Goal: Task Accomplishment & Management: Complete application form

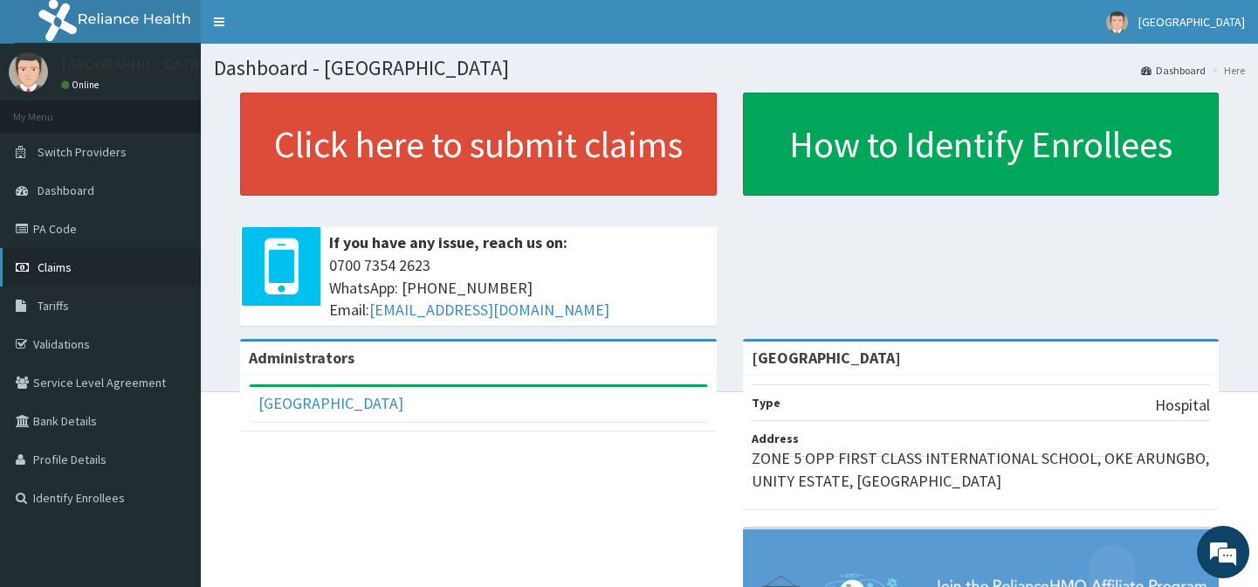
click at [114, 264] on link "Claims" at bounding box center [100, 267] width 201 height 38
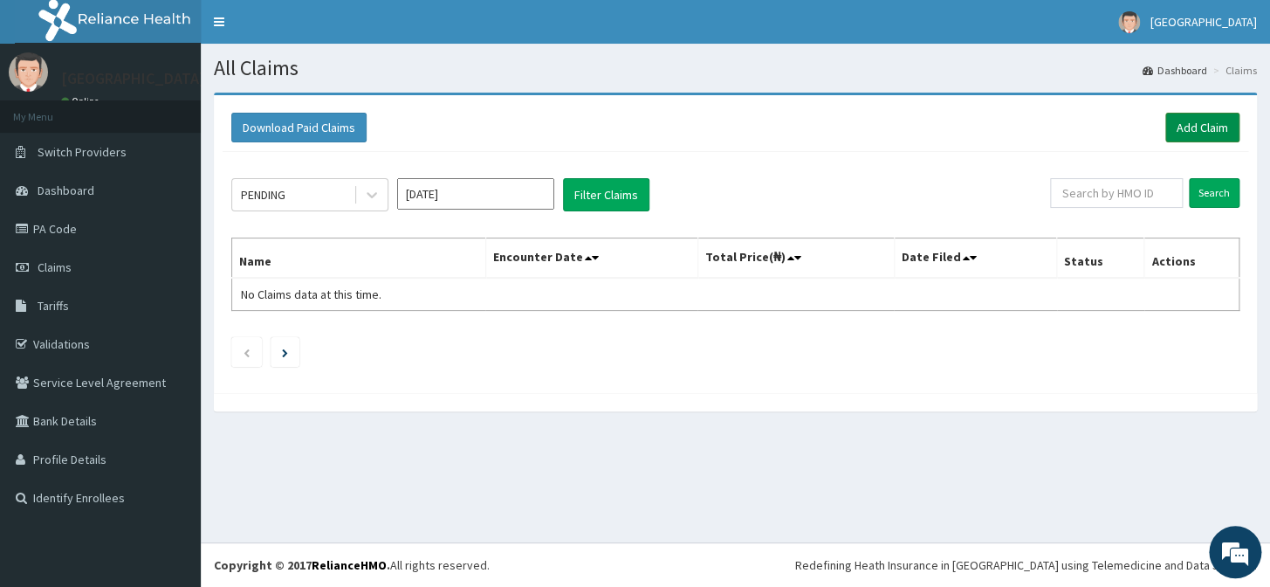
click at [1204, 126] on link "Add Claim" at bounding box center [1203, 128] width 74 height 30
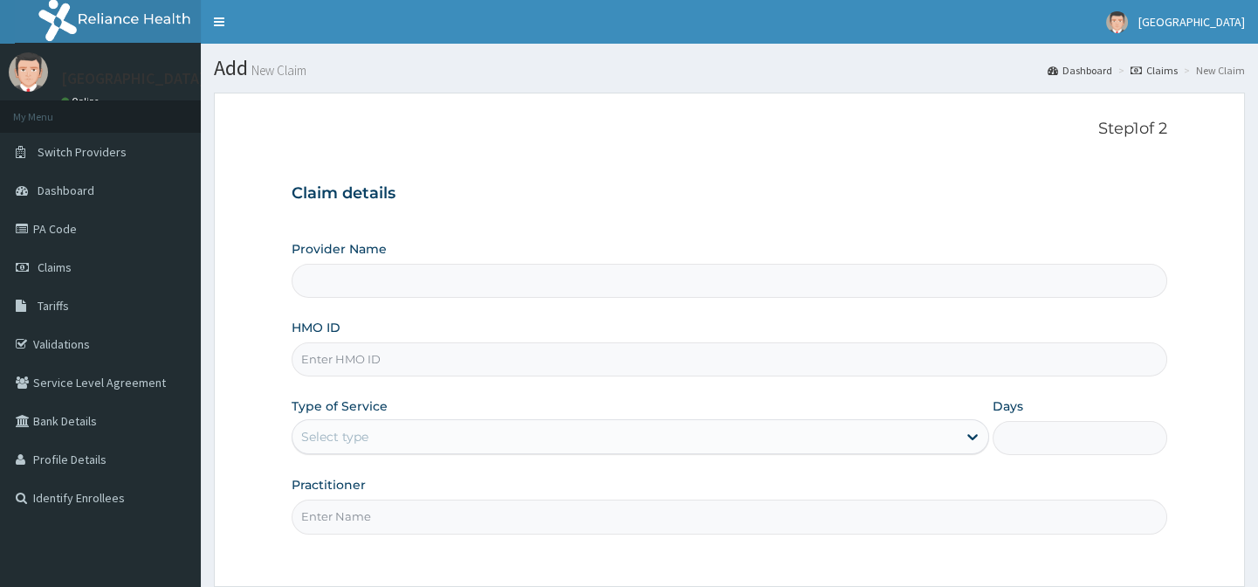
drag, startPoint x: 1041, startPoint y: 367, endPoint x: 1031, endPoint y: 367, distance: 9.6
click at [1041, 367] on input "HMO ID" at bounding box center [729, 359] width 875 height 34
type input "EMMANUEL MEDICAL CENTRE"
type input "APQ/10048/A"
click at [1203, 295] on form "Step 1 of 2 Claim details Provider Name EMMANUEL MEDICAL CENTRE HMO ID APQ/1004…" at bounding box center [729, 389] width 1031 height 593
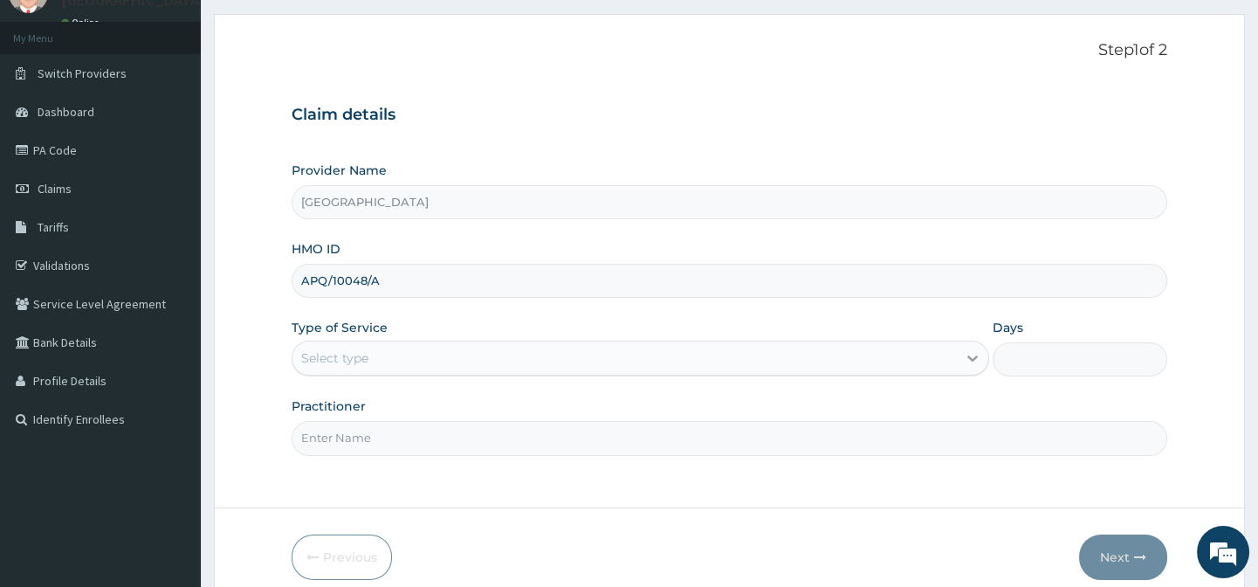
click at [975, 362] on icon at bounding box center [972, 357] width 17 height 17
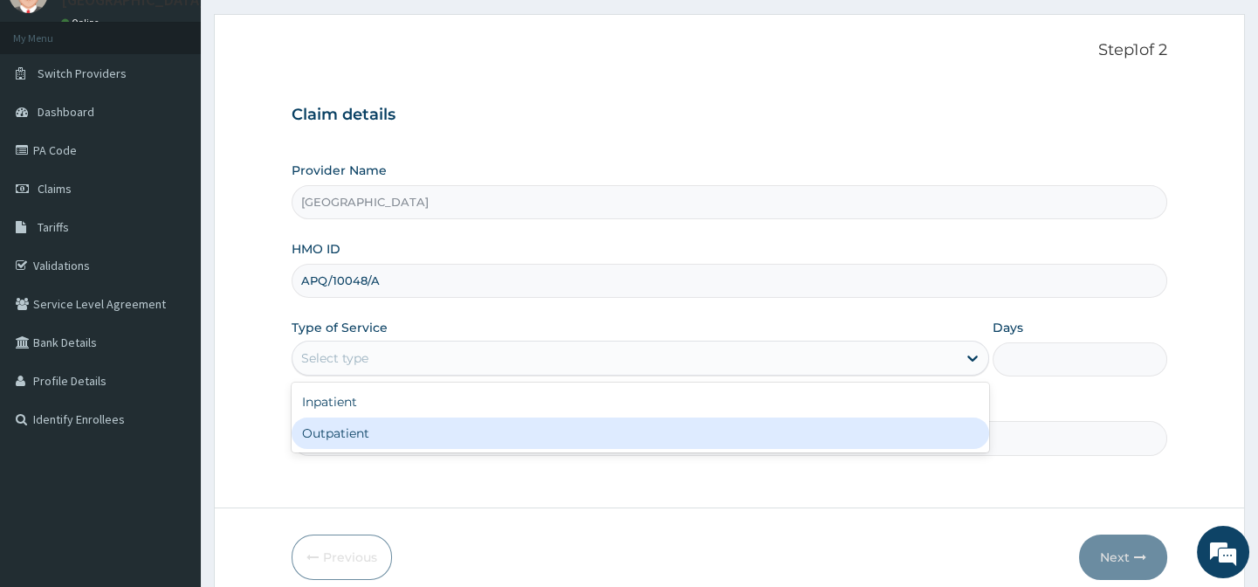
click at [764, 424] on div "Outpatient" at bounding box center [641, 432] width 698 height 31
type input "1"
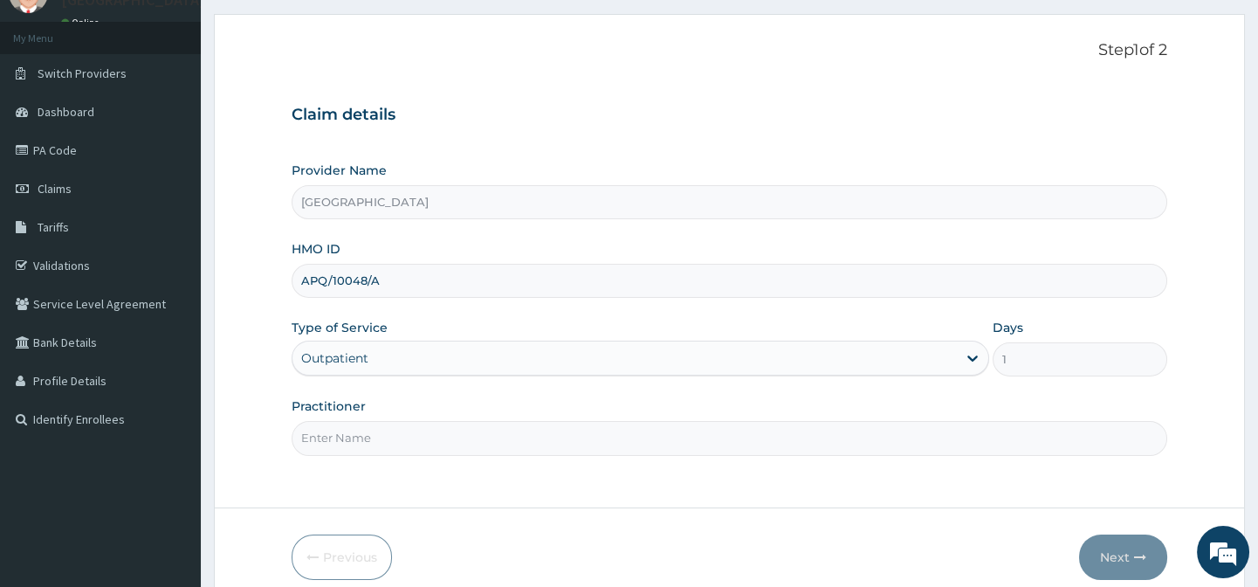
click at [1022, 431] on input "Practitioner" at bounding box center [729, 438] width 875 height 34
type input "DR AFOLABI B A"
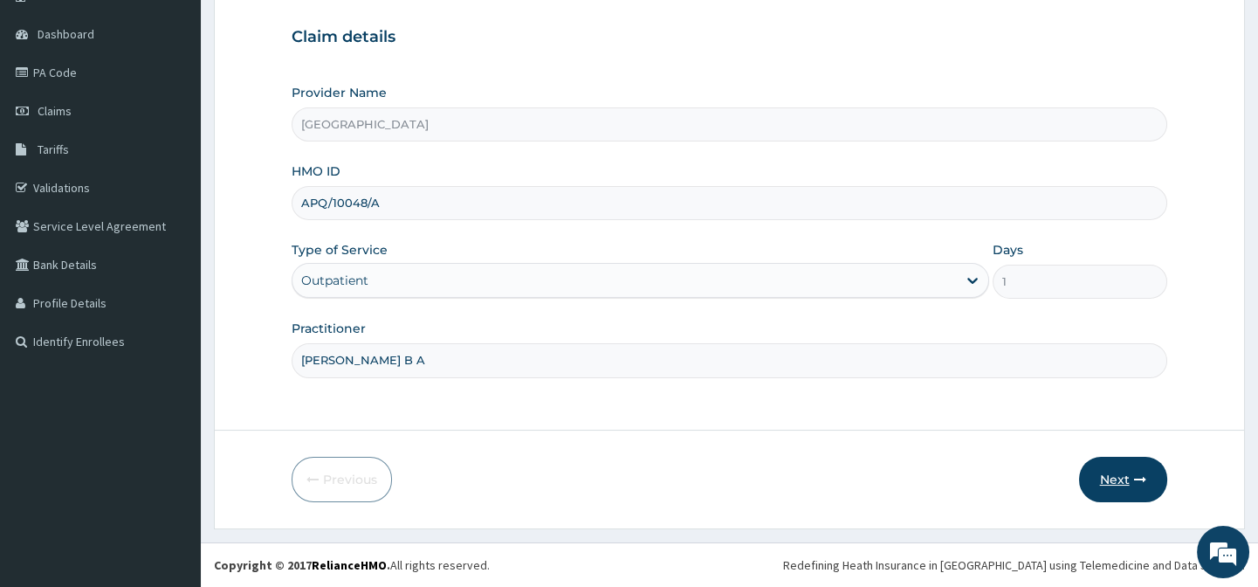
click at [1106, 470] on button "Next" at bounding box center [1123, 479] width 88 height 45
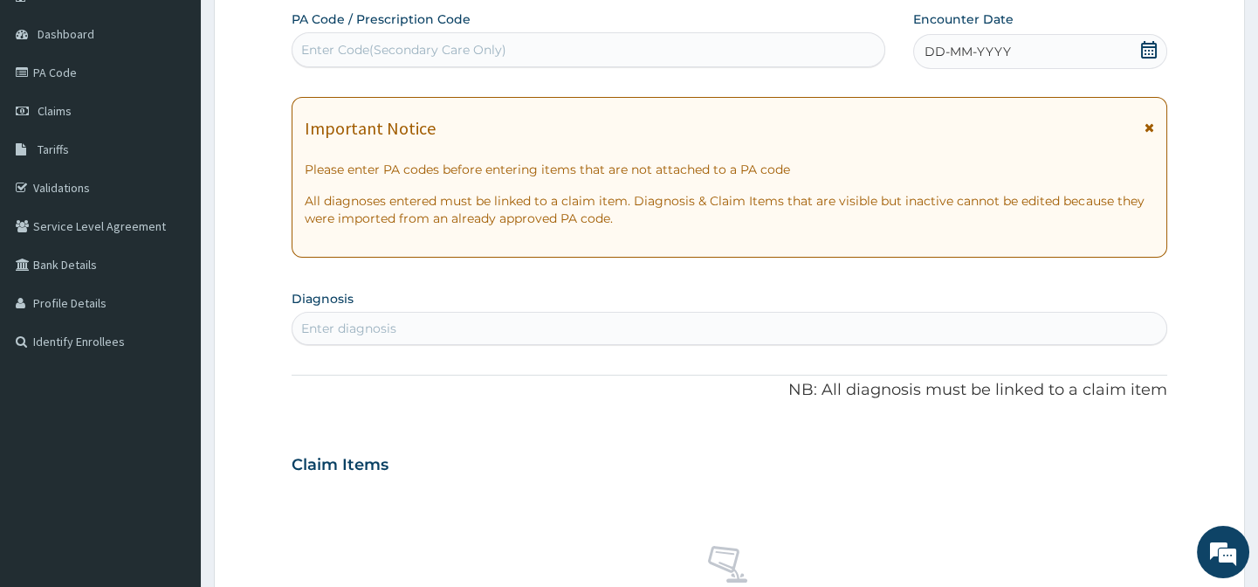
scroll to position [0, 0]
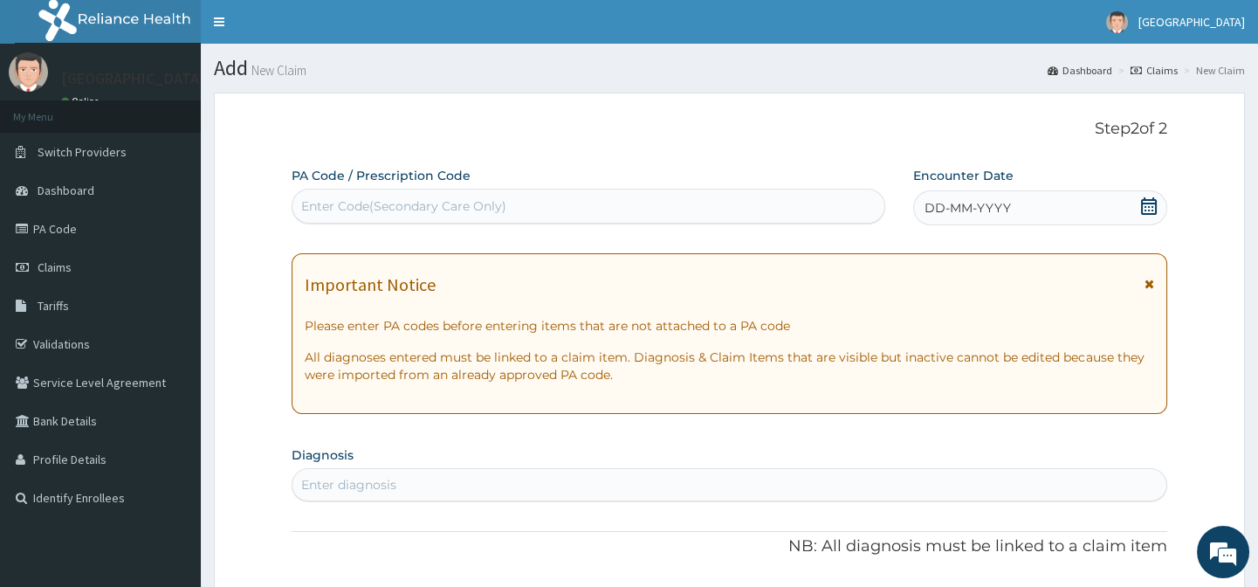
click at [1147, 211] on icon at bounding box center [1148, 205] width 17 height 17
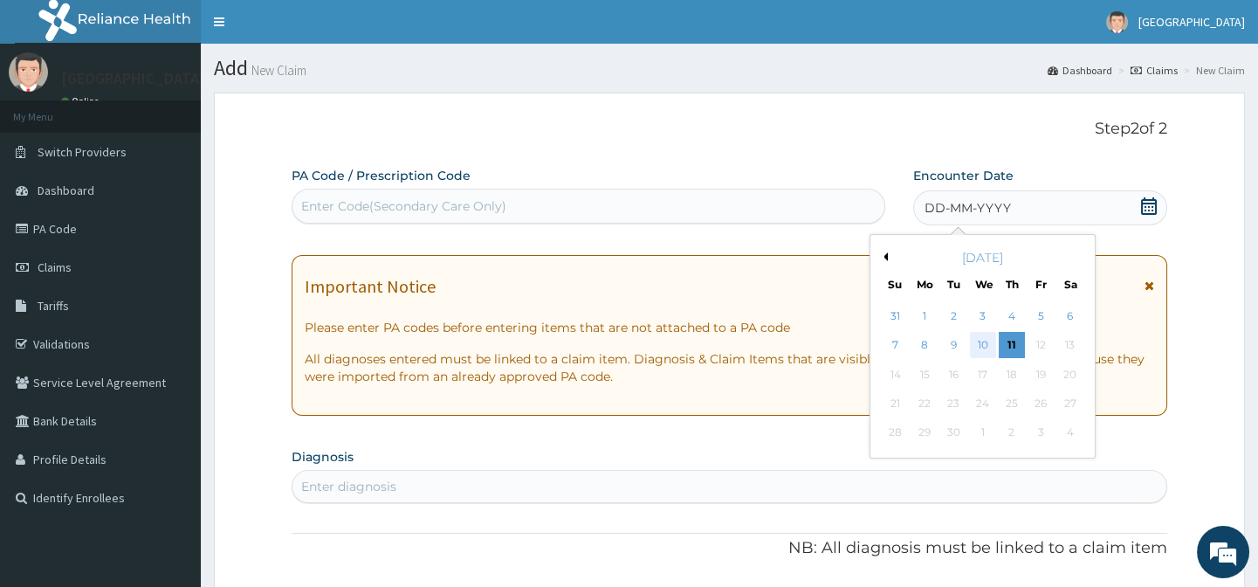
click at [994, 337] on div "10" at bounding box center [982, 346] width 26 height 26
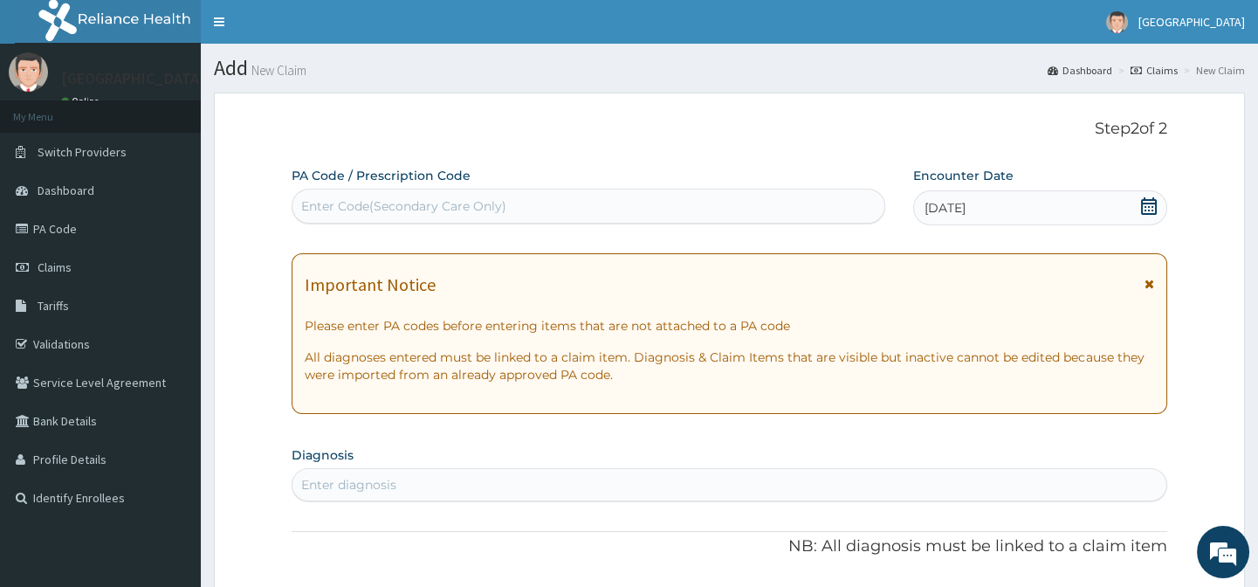
click at [1153, 210] on icon at bounding box center [1148, 205] width 17 height 17
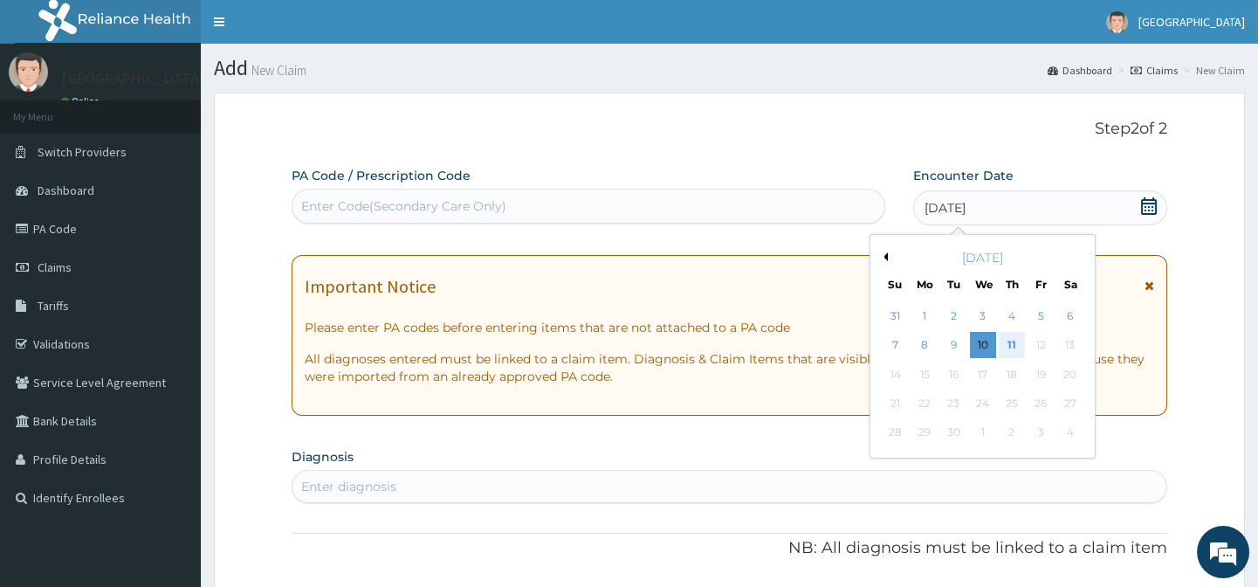
click at [1022, 340] on div "11" at bounding box center [1011, 346] width 26 height 26
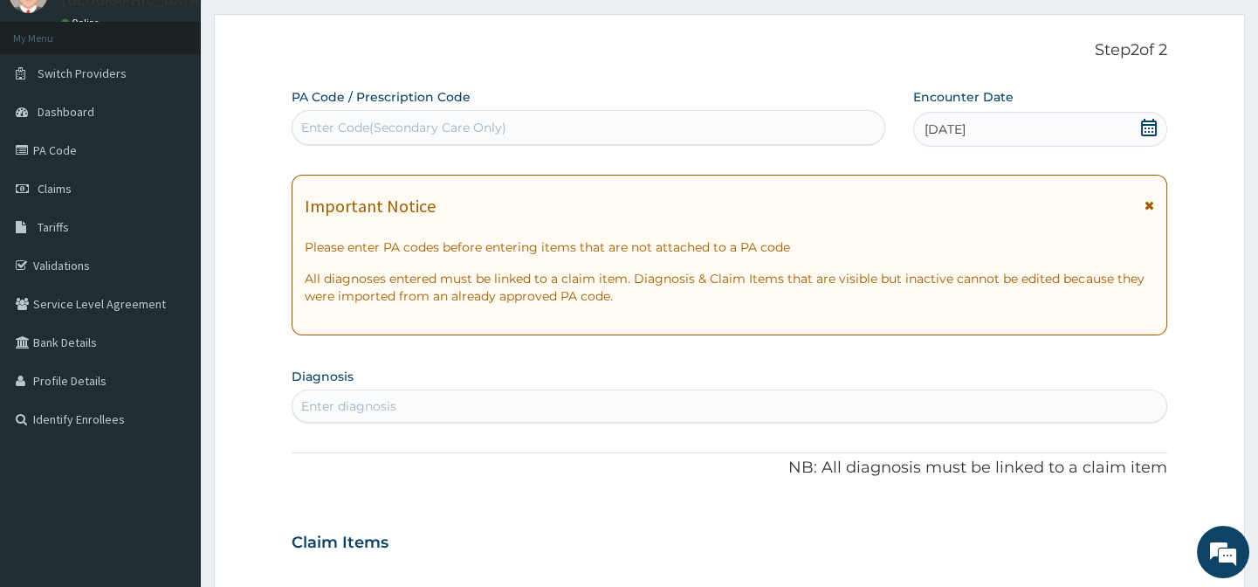
scroll to position [238, 0]
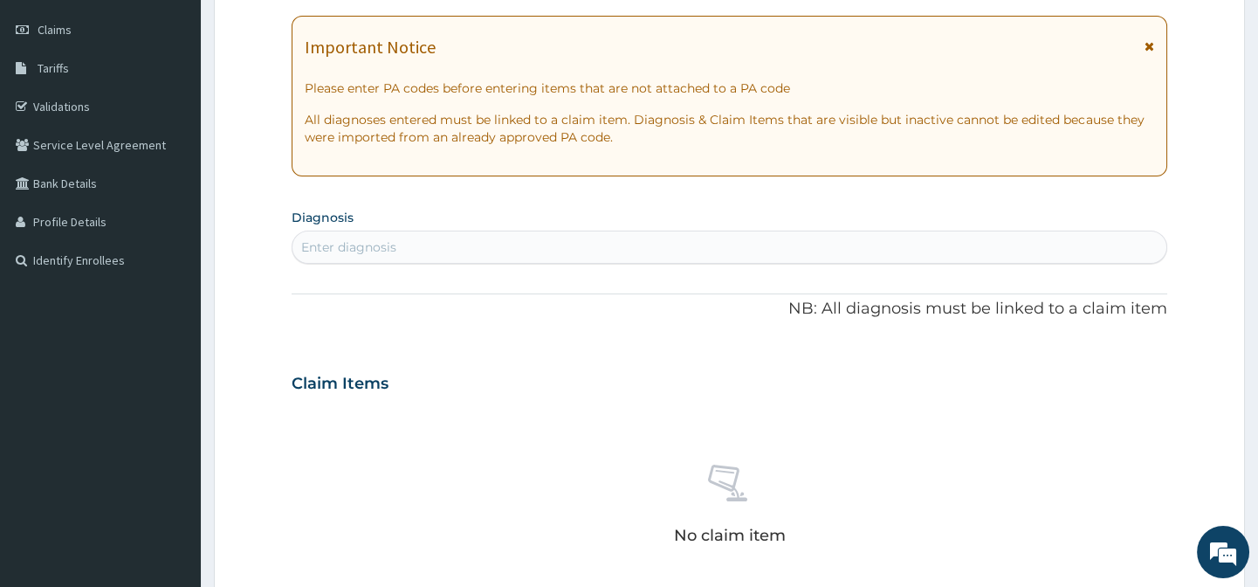
click at [928, 244] on div "Enter diagnosis" at bounding box center [729, 247] width 873 height 28
type input "MALARIA"
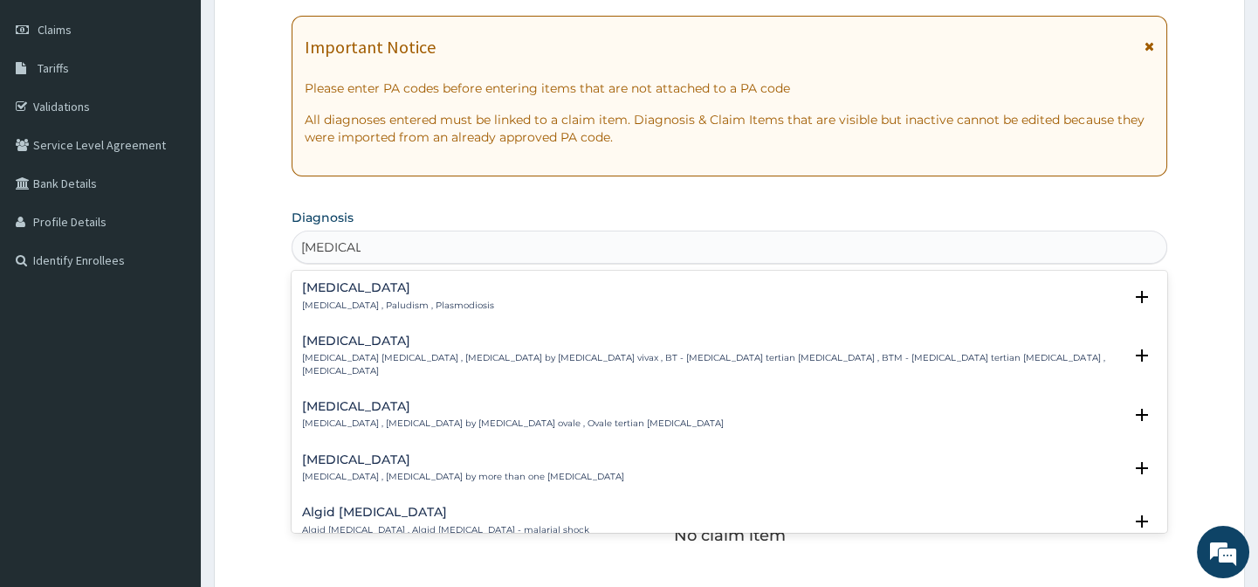
click at [837, 306] on div "Malaria Malaria , Paludism , Plasmodiosis" at bounding box center [729, 296] width 854 height 31
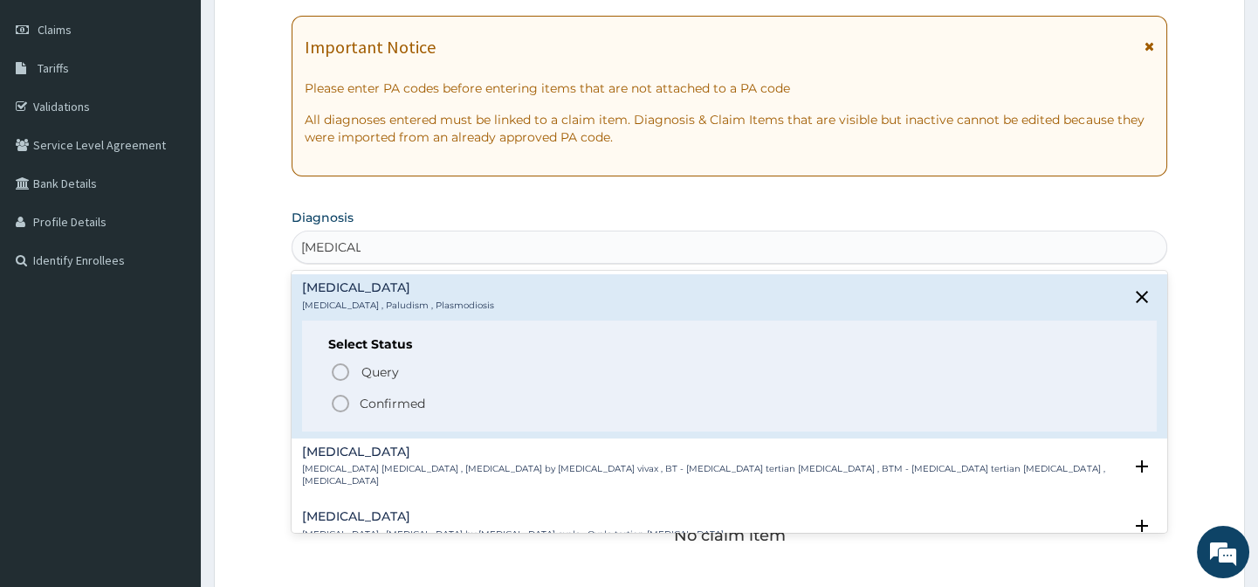
click at [569, 406] on span "Confirmed" at bounding box center [730, 403] width 800 height 21
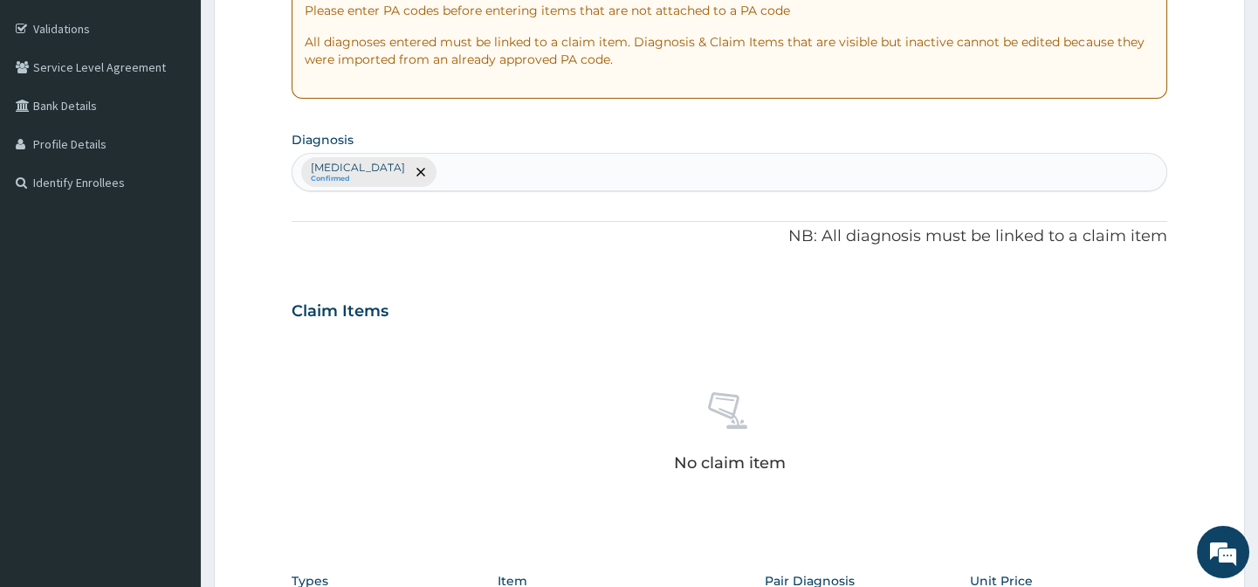
scroll to position [317, 0]
click at [885, 339] on div "No claim item" at bounding box center [729, 433] width 875 height 201
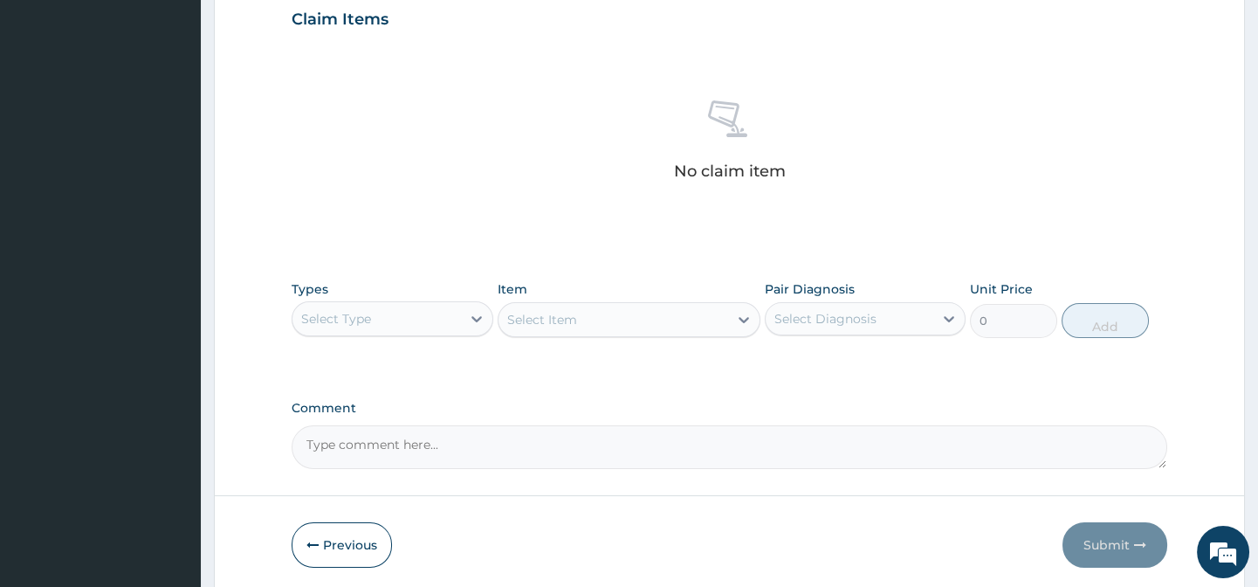
scroll to position [635, 0]
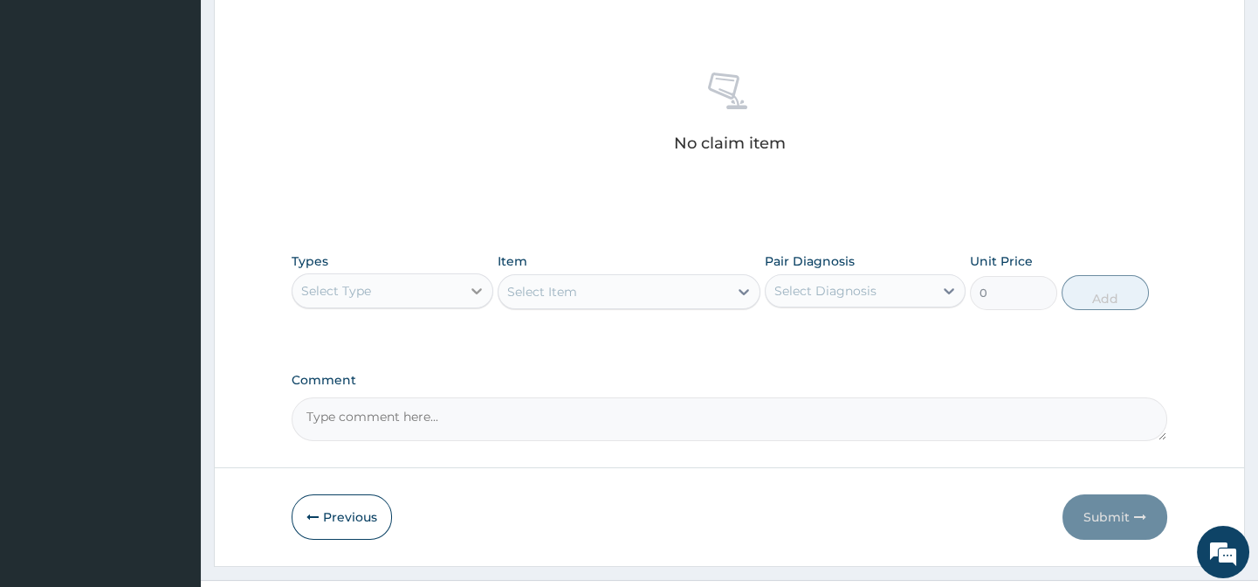
click at [481, 286] on icon at bounding box center [476, 290] width 17 height 17
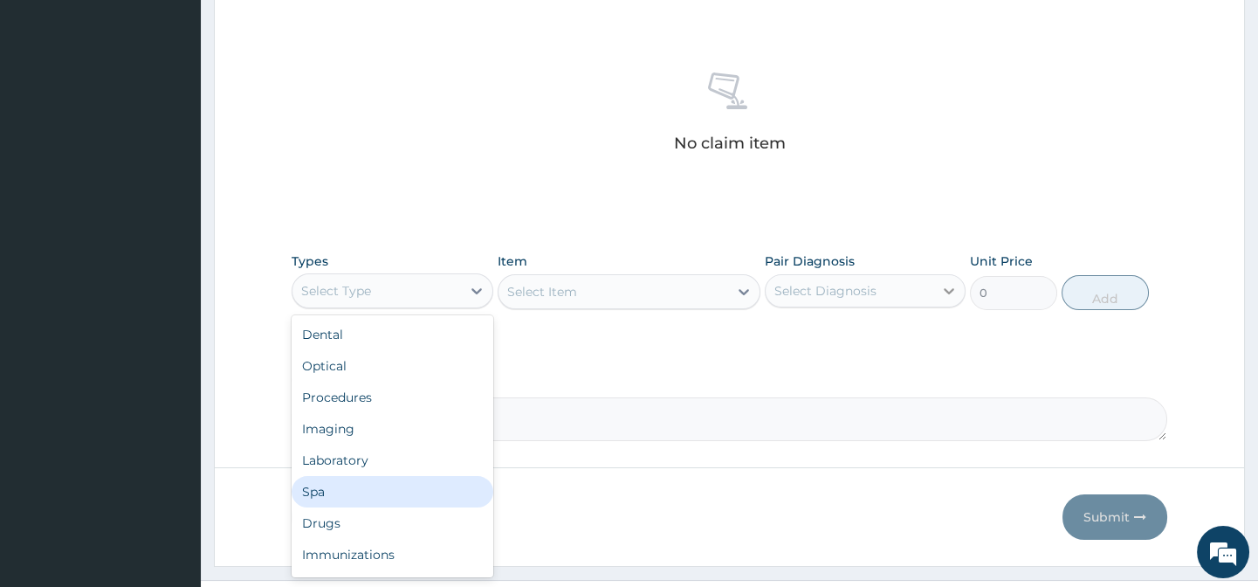
click at [955, 295] on icon at bounding box center [948, 290] width 17 height 17
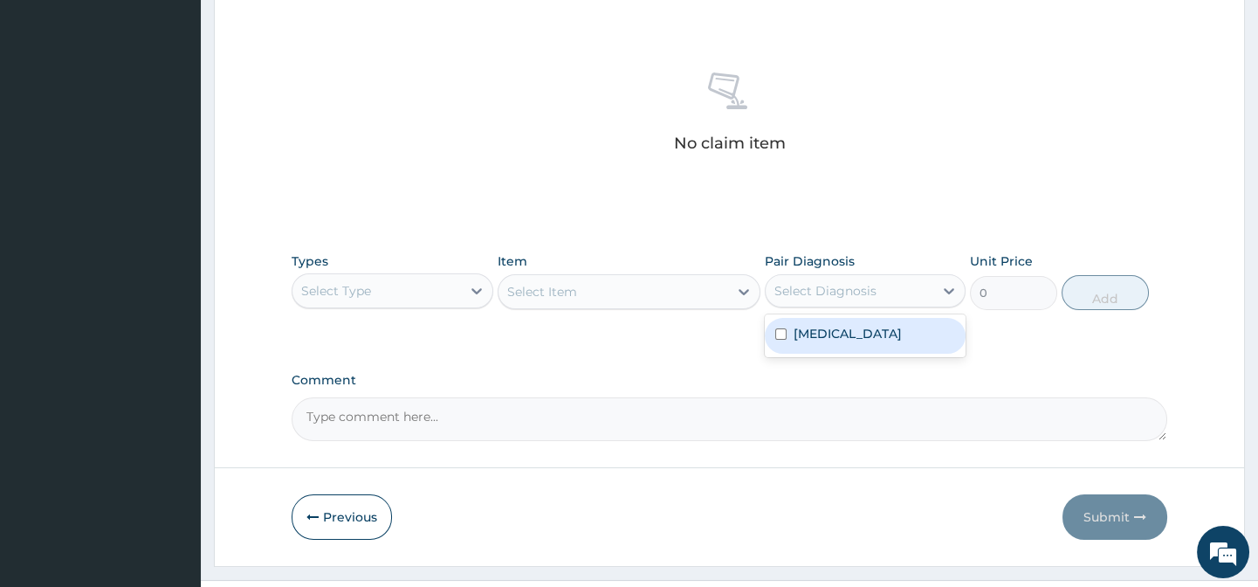
click at [918, 332] on div "Malaria" at bounding box center [865, 336] width 201 height 36
checkbox input "true"
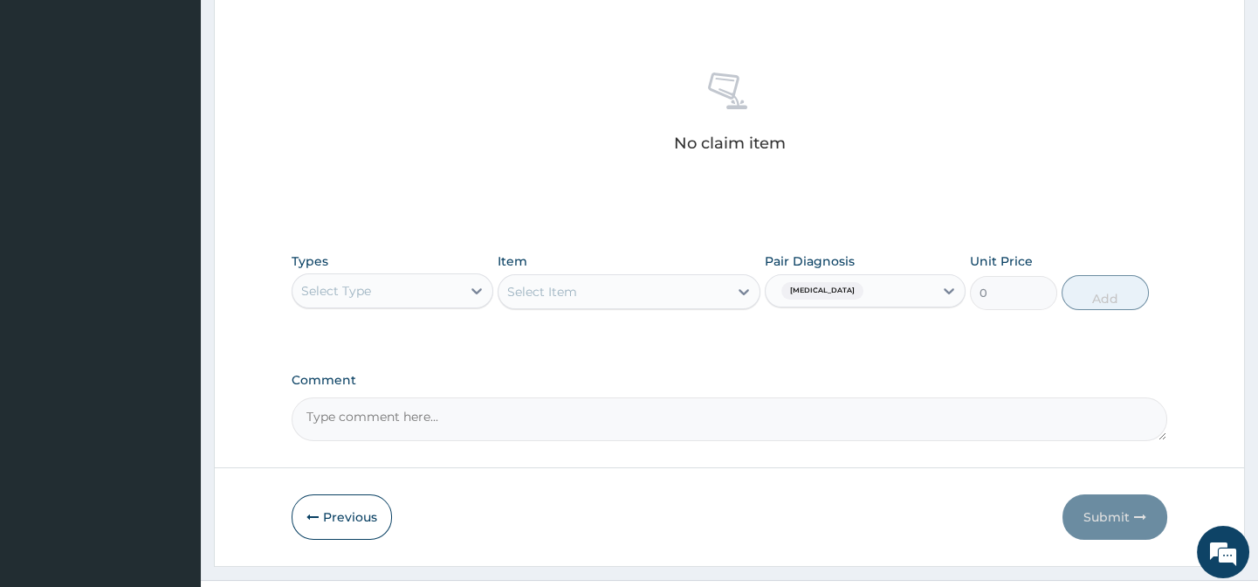
click at [751, 286] on div "Select Item" at bounding box center [629, 291] width 263 height 35
click at [750, 293] on div "Select Item" at bounding box center [629, 291] width 263 height 35
click at [747, 291] on div "Select Item" at bounding box center [629, 291] width 263 height 35
click at [483, 290] on icon at bounding box center [476, 290] width 17 height 17
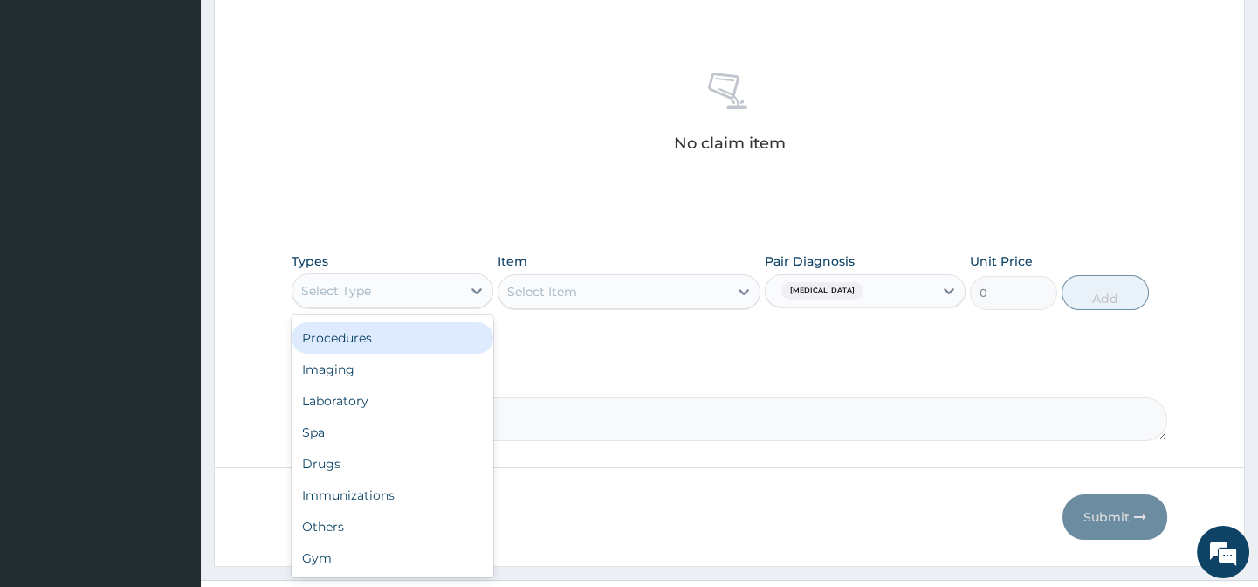
scroll to position [0, 0]
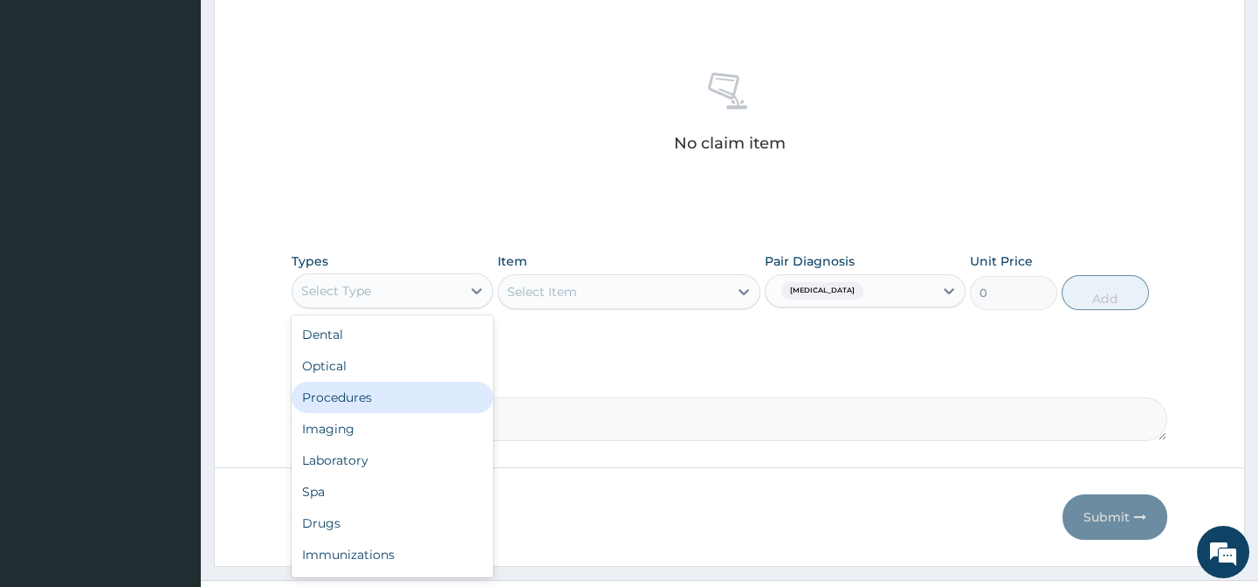
drag, startPoint x: 434, startPoint y: 410, endPoint x: 463, endPoint y: 367, distance: 51.6
click at [435, 410] on div "Procedures" at bounding box center [392, 397] width 201 height 31
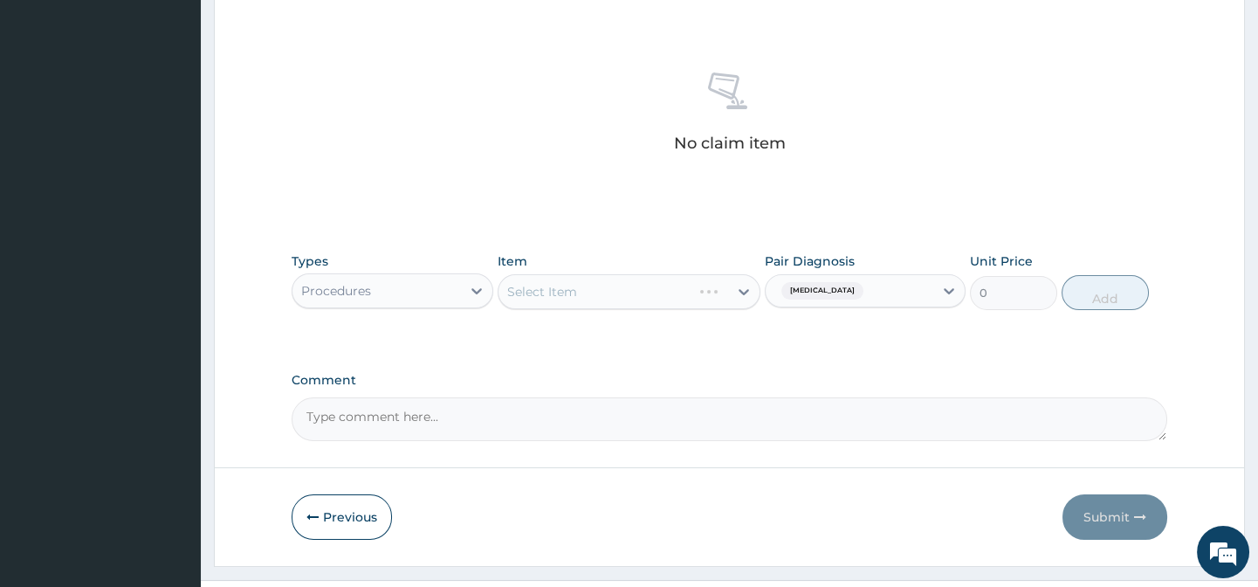
click at [748, 293] on div "Select Item" at bounding box center [629, 291] width 263 height 35
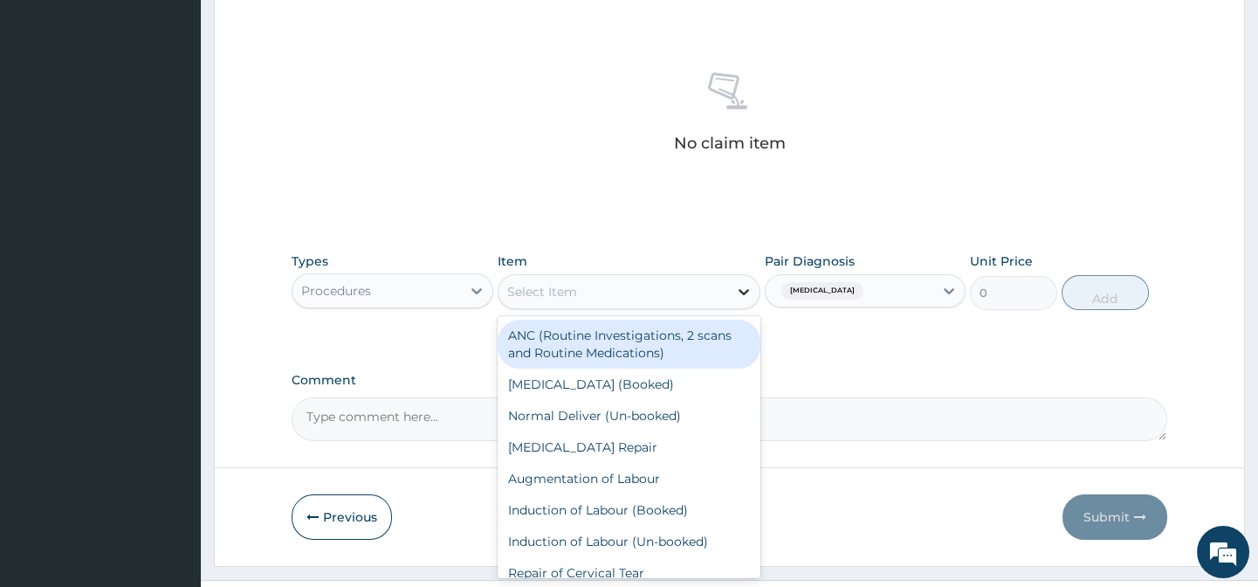
click at [746, 288] on icon at bounding box center [743, 291] width 17 height 17
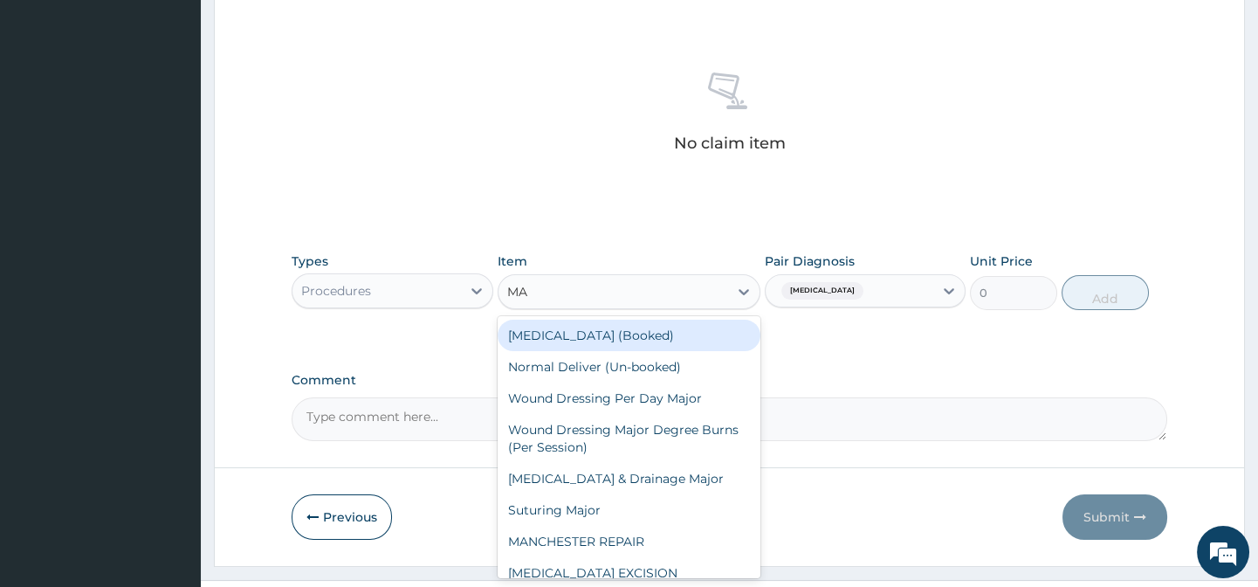
type input "M"
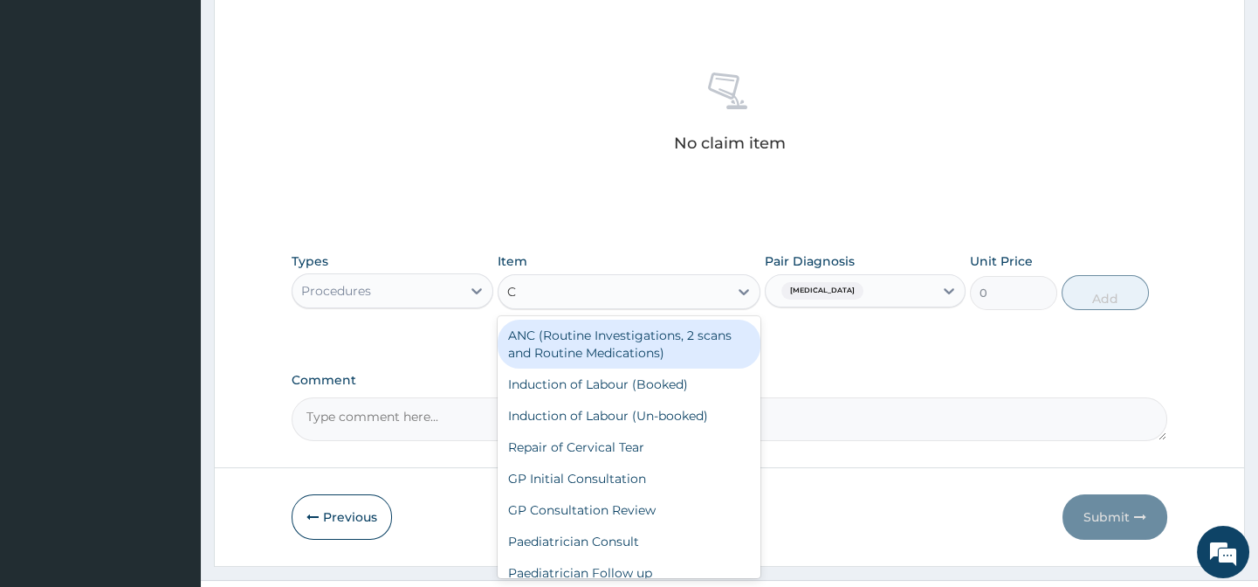
type input "CO"
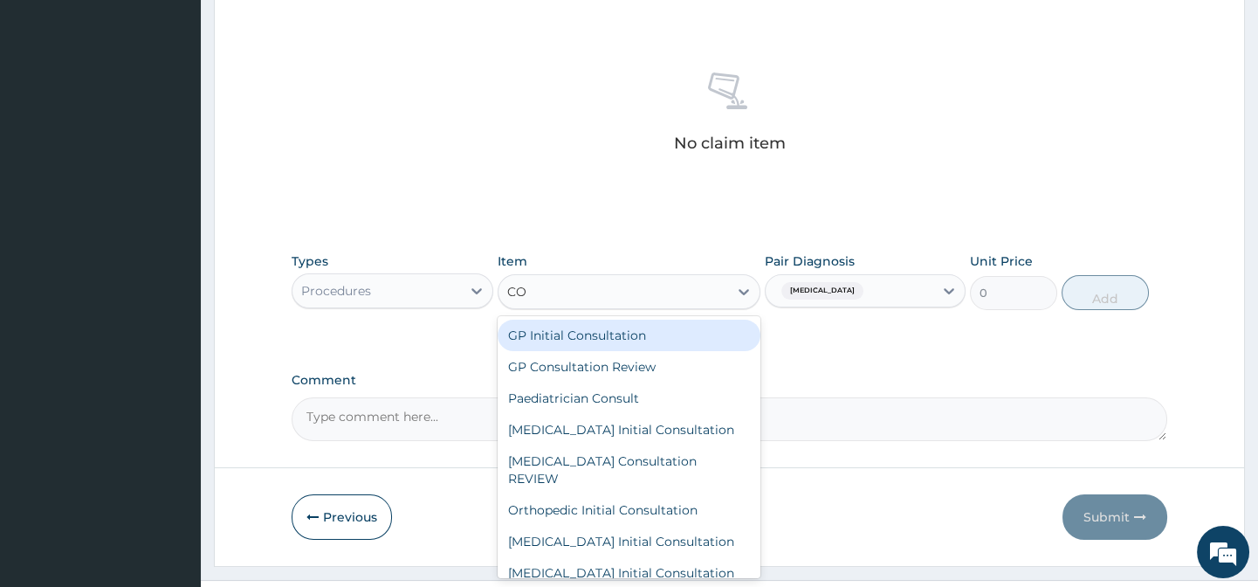
click at [597, 332] on div "GP Initial Consultation" at bounding box center [629, 335] width 263 height 31
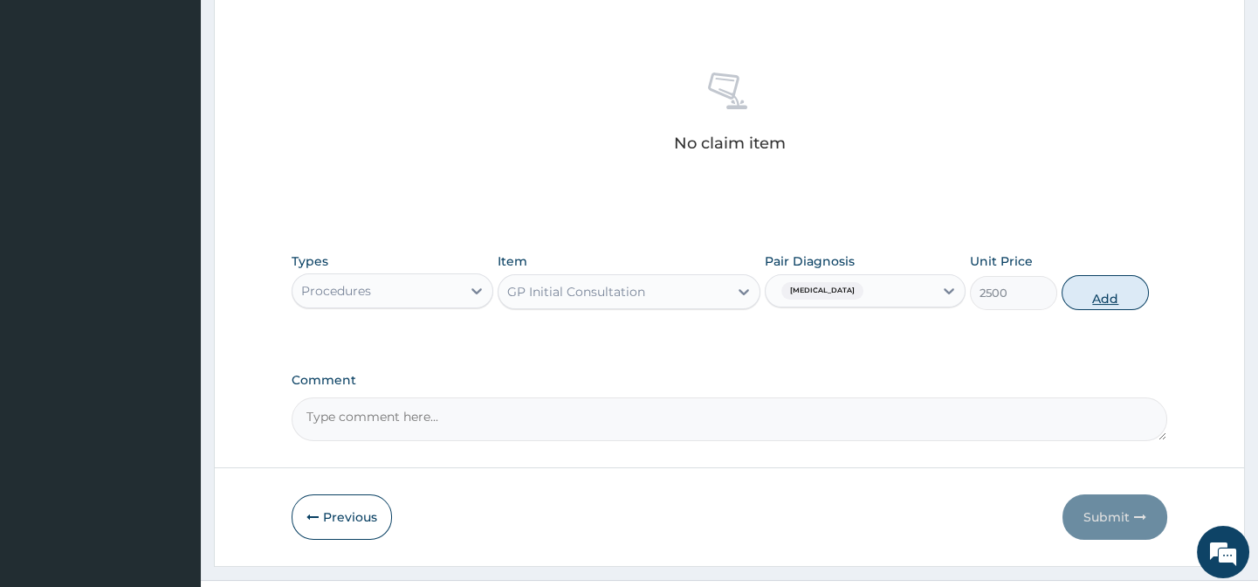
click at [1129, 294] on button "Add" at bounding box center [1105, 292] width 87 height 35
type input "0"
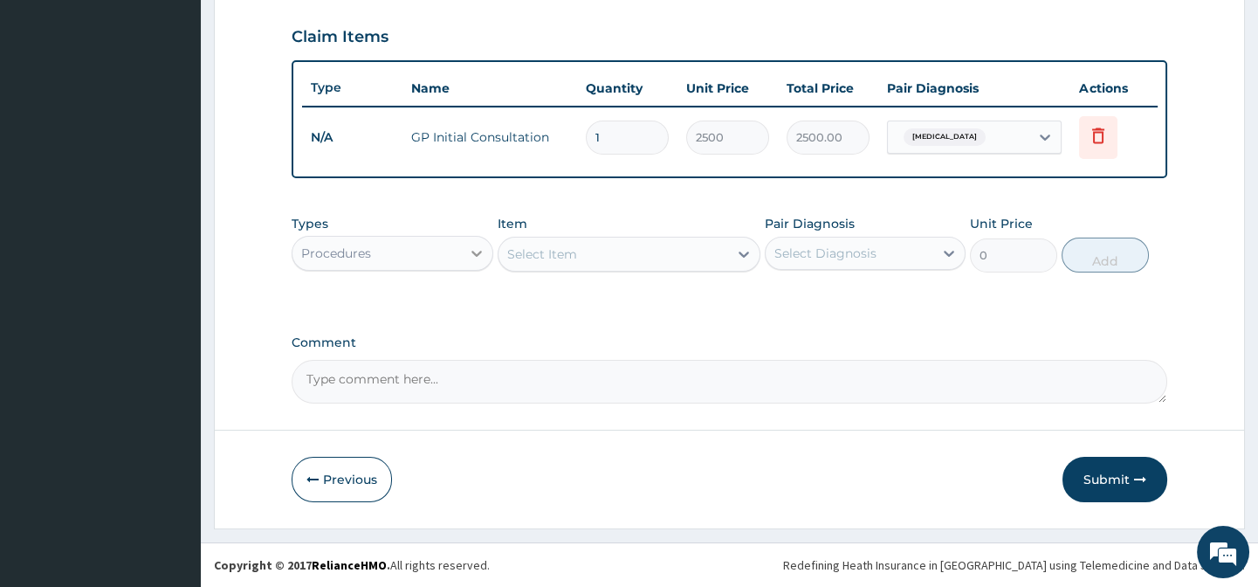
click at [472, 252] on icon at bounding box center [476, 252] width 17 height 17
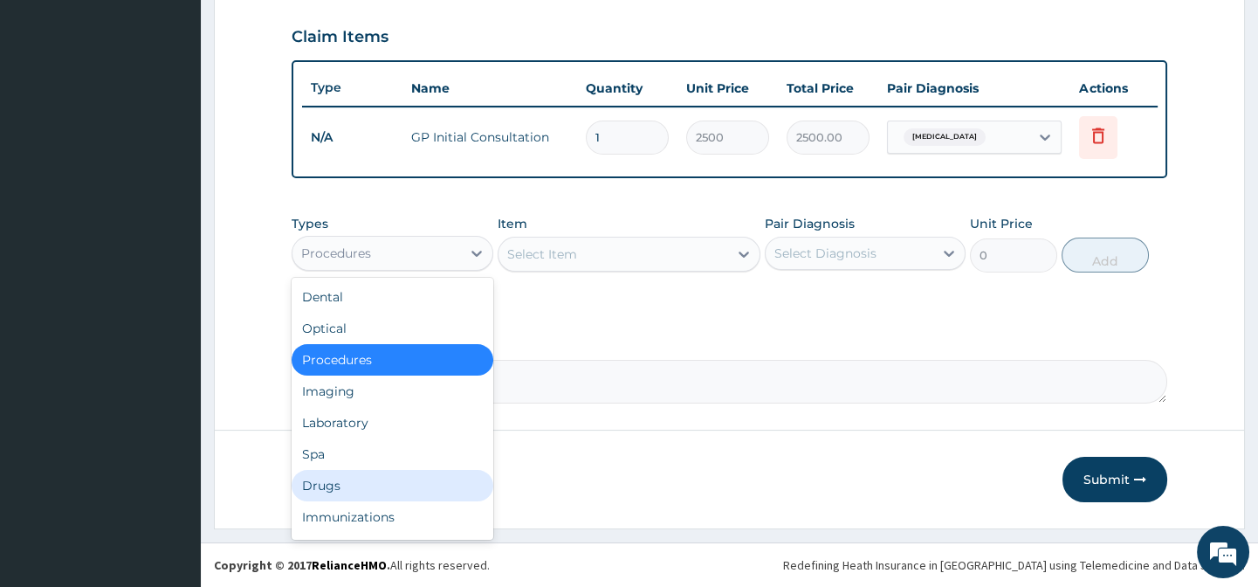
click at [361, 484] on div "Drugs" at bounding box center [392, 485] width 201 height 31
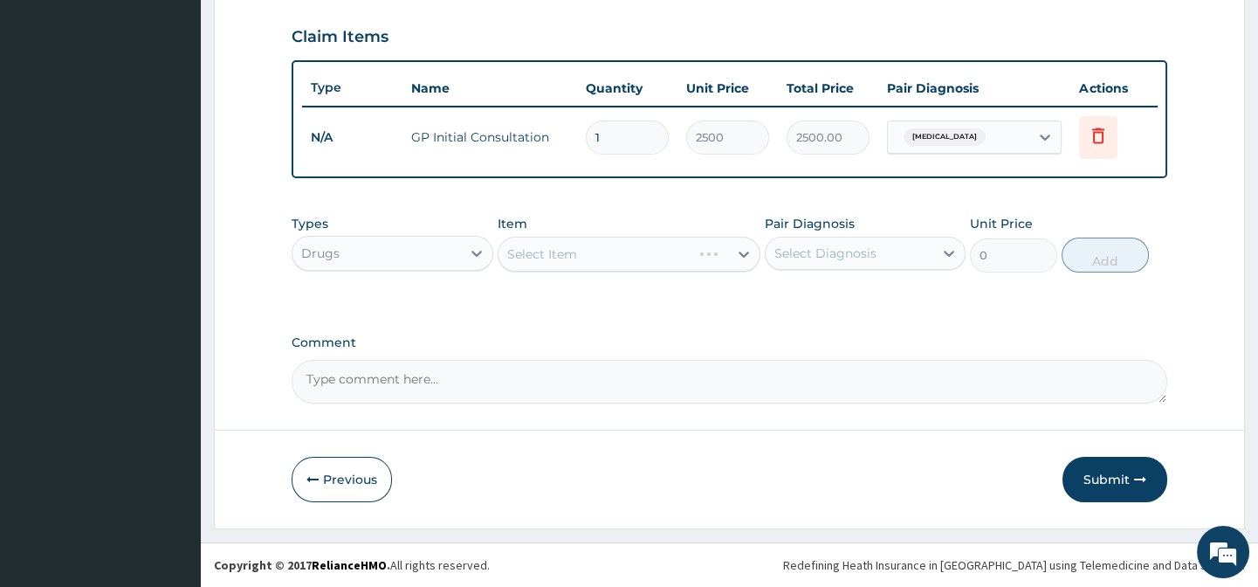
click at [734, 256] on div "Select Item" at bounding box center [629, 254] width 263 height 35
click at [956, 255] on icon at bounding box center [948, 252] width 17 height 17
click at [895, 297] on div "Malaria" at bounding box center [865, 298] width 201 height 36
checkbox input "true"
click at [744, 244] on div "Select Item" at bounding box center [629, 254] width 263 height 35
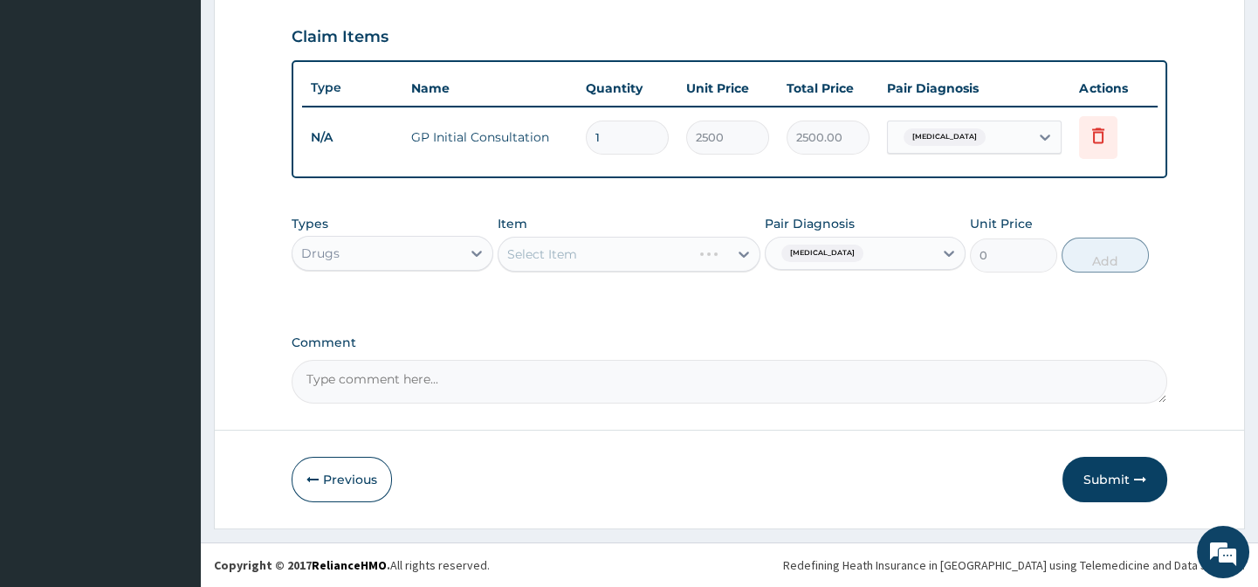
click at [742, 261] on div "Select Item" at bounding box center [629, 254] width 263 height 35
click at [745, 253] on div "Select Item" at bounding box center [629, 254] width 263 height 35
click at [746, 253] on div "Select Item" at bounding box center [629, 254] width 263 height 35
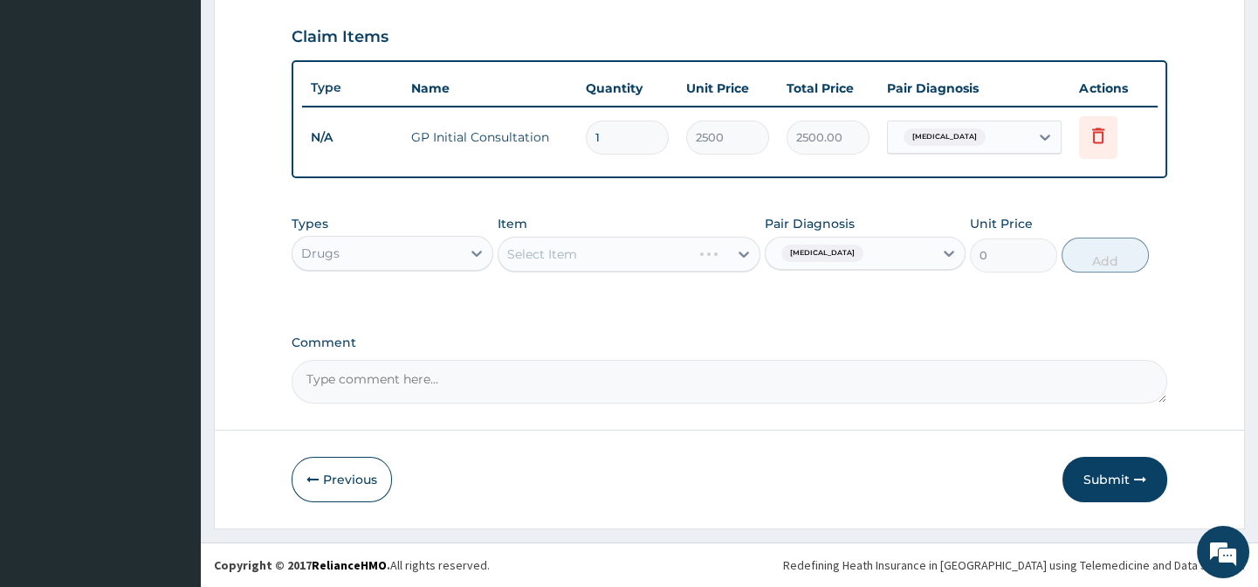
click at [746, 253] on div "Select Item" at bounding box center [629, 254] width 263 height 35
click at [748, 255] on icon at bounding box center [743, 253] width 17 height 17
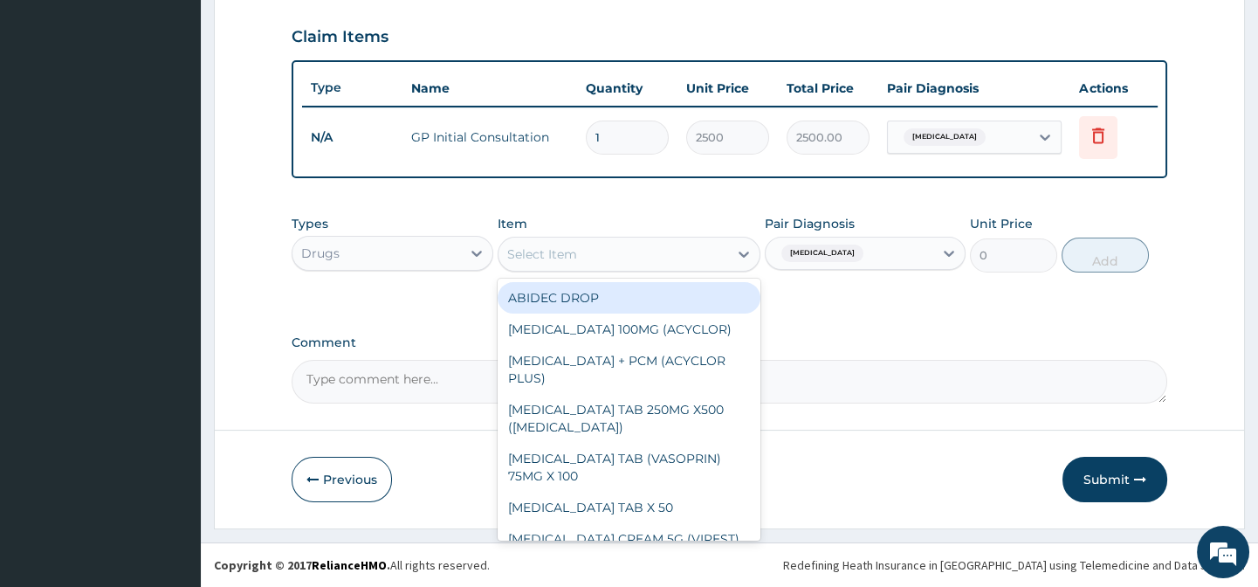
type input "S"
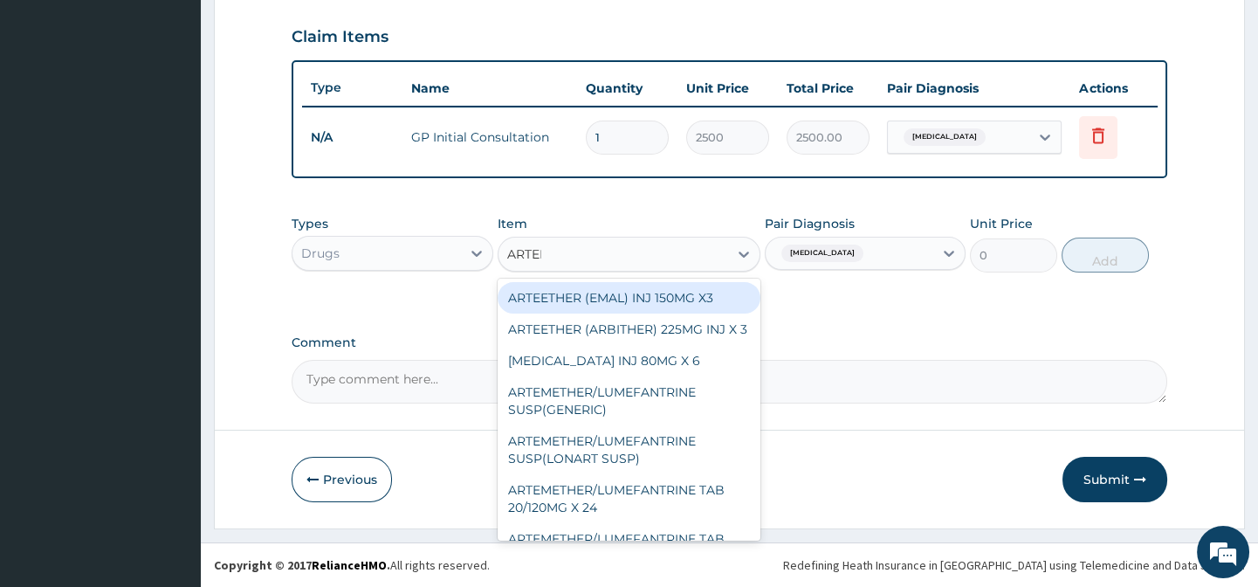
type input "ARTEME"
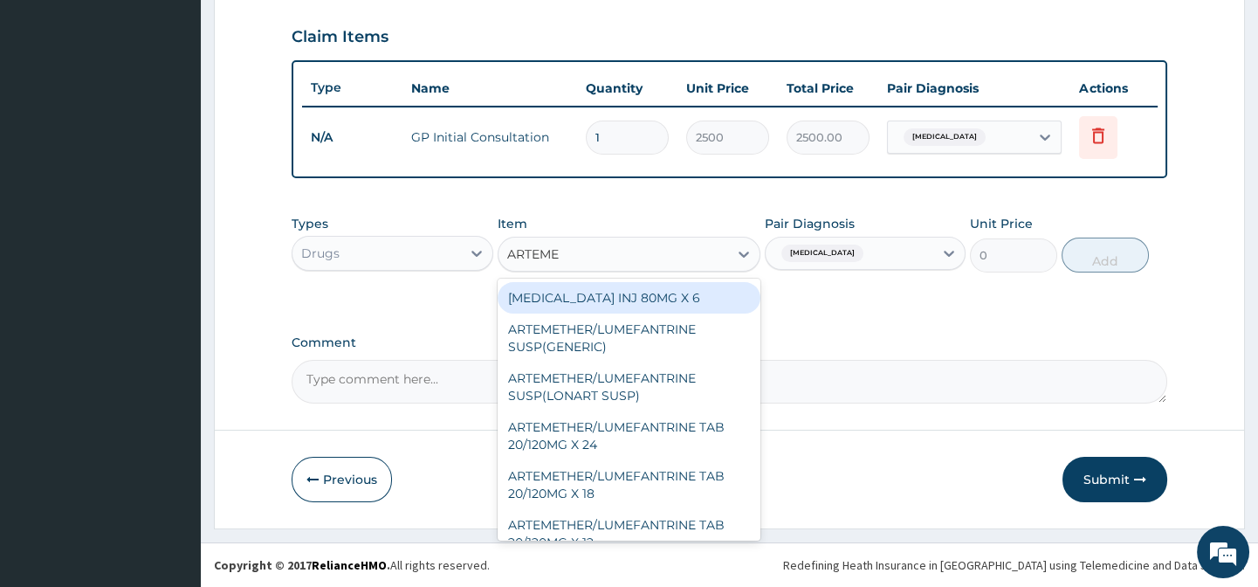
click at [685, 288] on div "[MEDICAL_DATA] INJ 80MG X 6" at bounding box center [629, 297] width 263 height 31
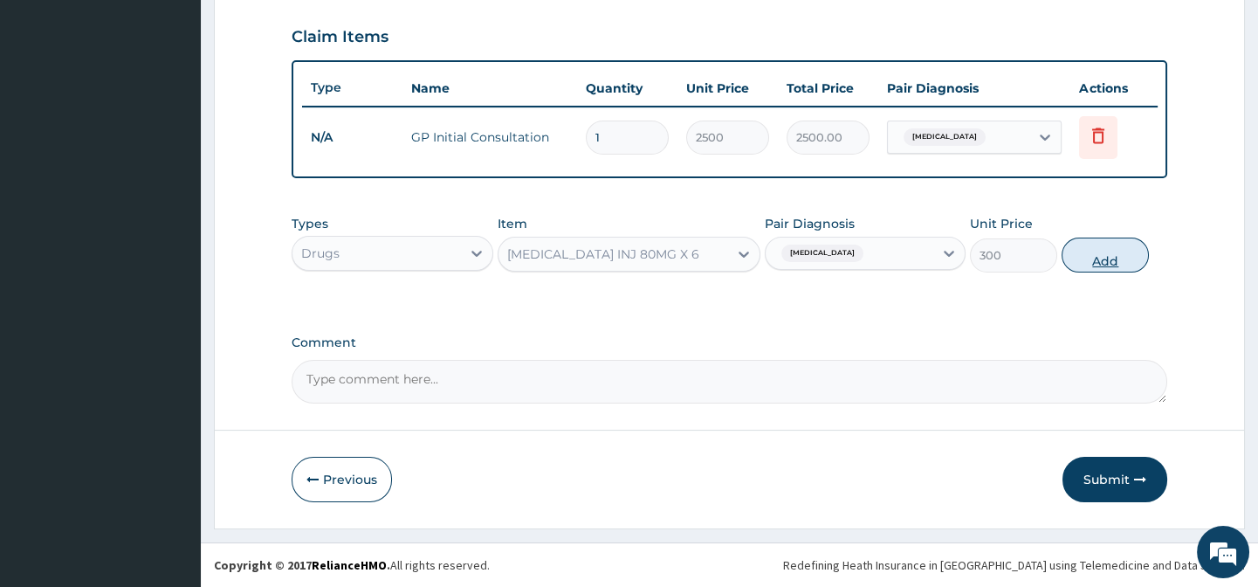
click at [1085, 256] on button "Add" at bounding box center [1105, 255] width 87 height 35
type input "0"
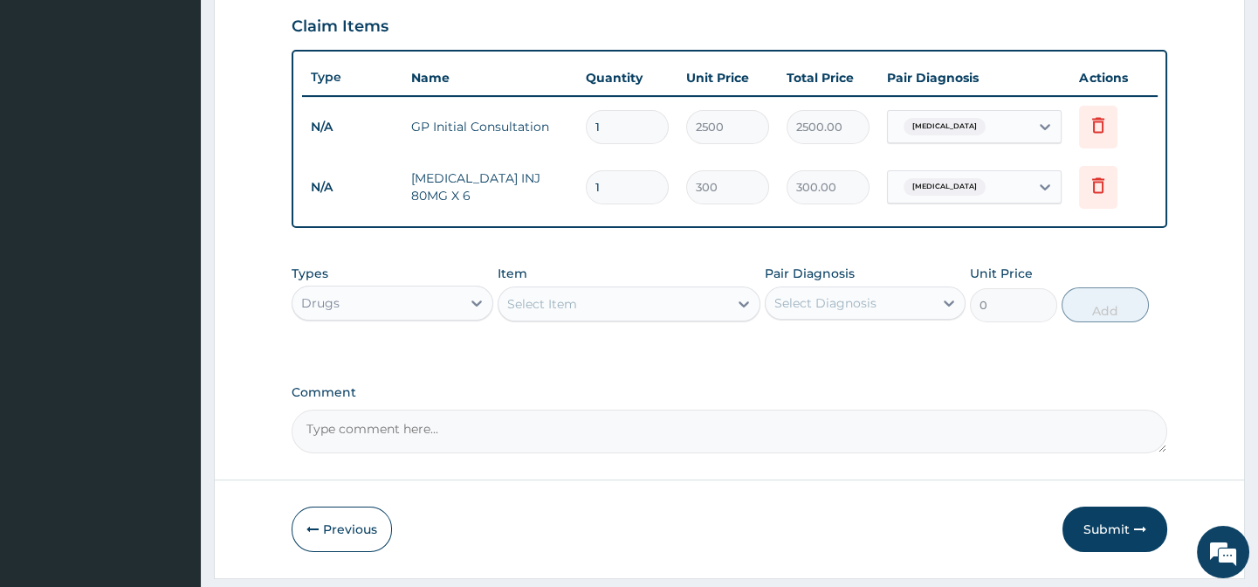
type input "0.00"
type input "6"
type input "1800.00"
type input "6"
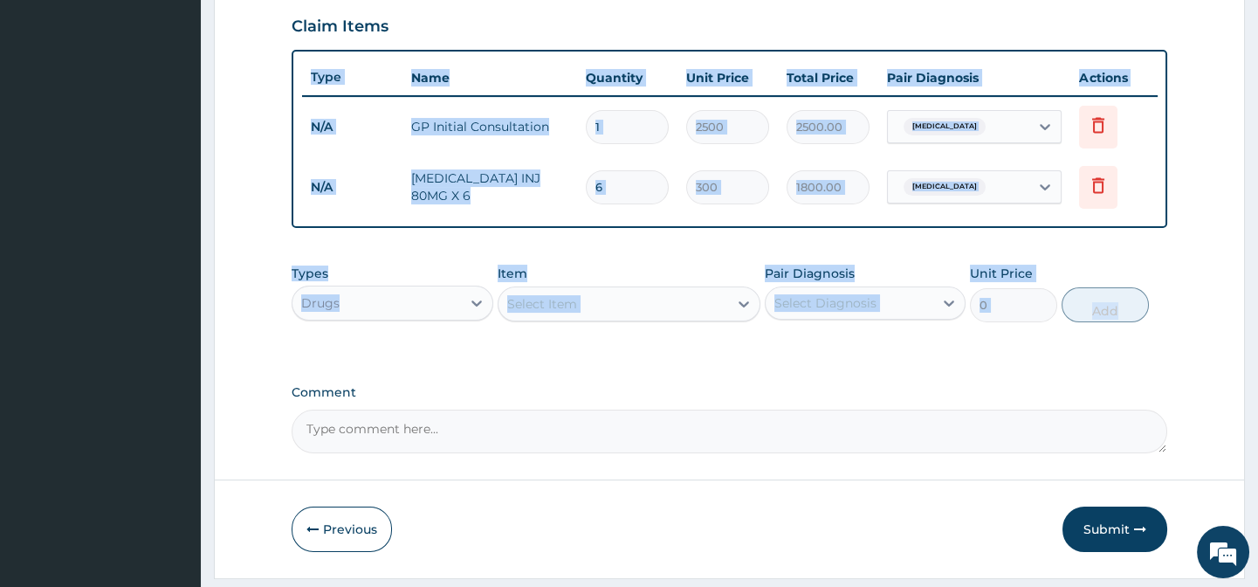
click at [1177, 253] on form "Step 2 of 2 PA Code / Prescription Code Enter Code(Secondary Care Only) Encount…" at bounding box center [729, 35] width 1031 height 1085
click at [1213, 271] on form "Step 2 of 2 PA Code / Prescription Code Enter Code(Secondary Care Only) Encount…" at bounding box center [729, 35] width 1031 height 1085
click at [1209, 272] on form "Step 2 of 2 PA Code / Prescription Code Enter Code(Secondary Care Only) Encount…" at bounding box center [729, 35] width 1031 height 1085
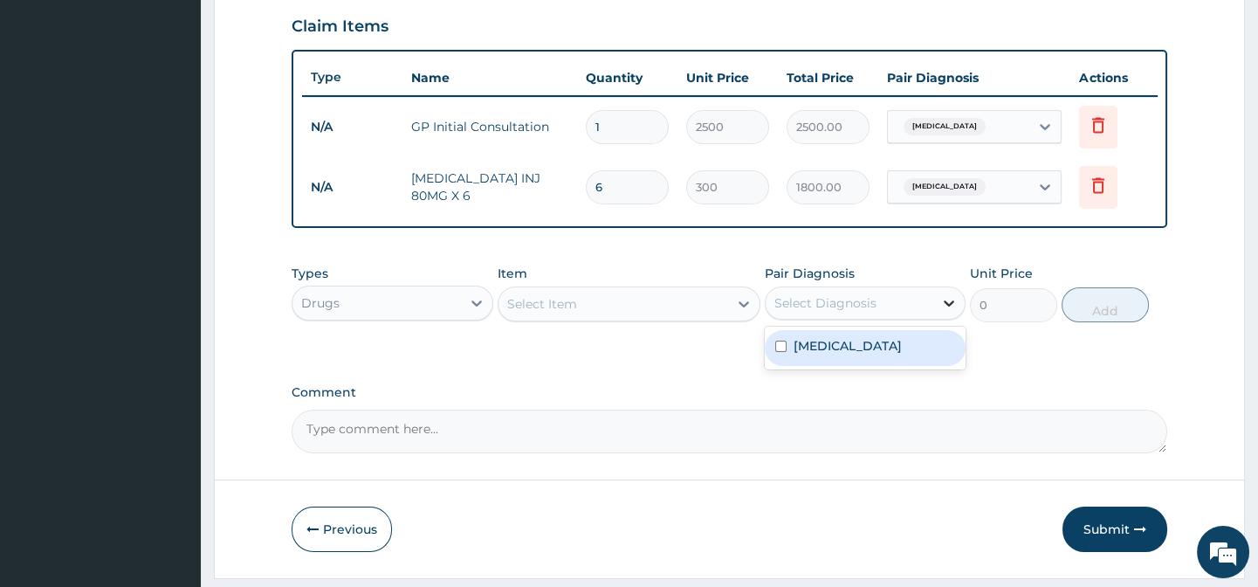
click at [945, 306] on icon at bounding box center [949, 303] width 10 height 6
drag, startPoint x: 905, startPoint y: 351, endPoint x: 839, endPoint y: 332, distance: 68.2
click at [905, 350] on div "[MEDICAL_DATA]" at bounding box center [865, 348] width 201 height 36
checkbox input "true"
drag, startPoint x: 753, startPoint y: 322, endPoint x: 740, endPoint y: 320, distance: 12.3
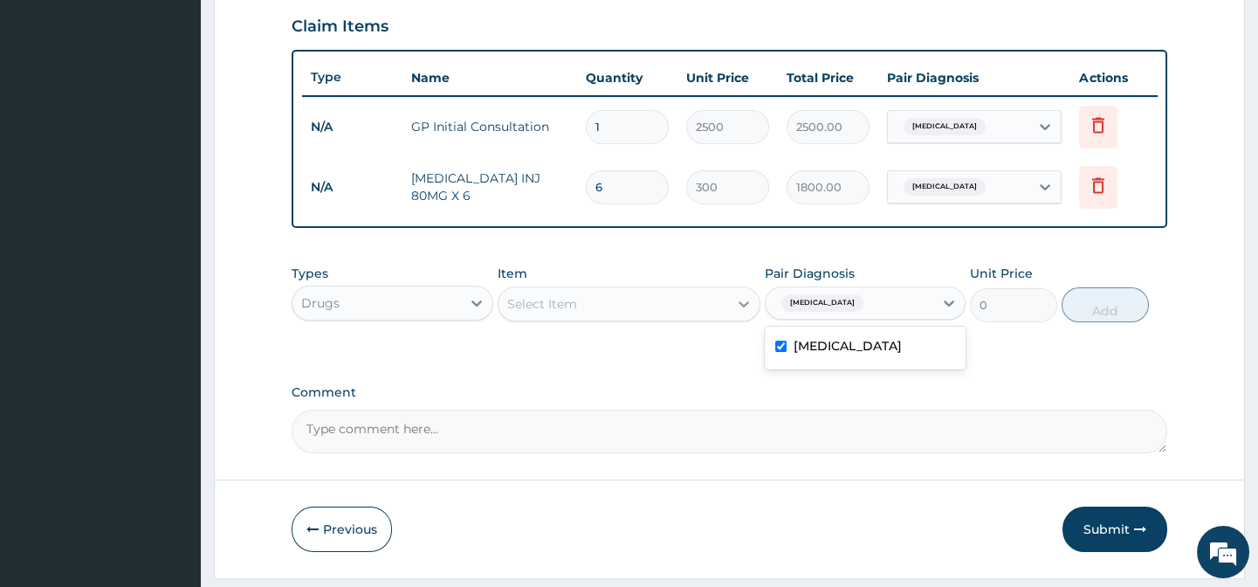
click at [753, 320] on div at bounding box center [743, 303] width 31 height 31
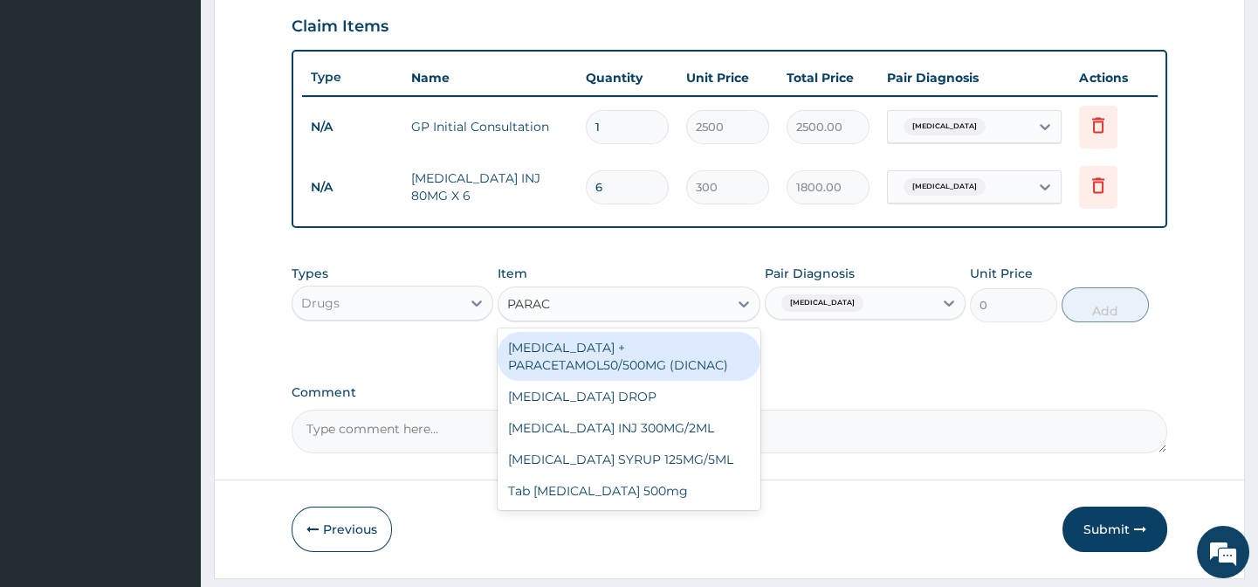
type input "PARA"
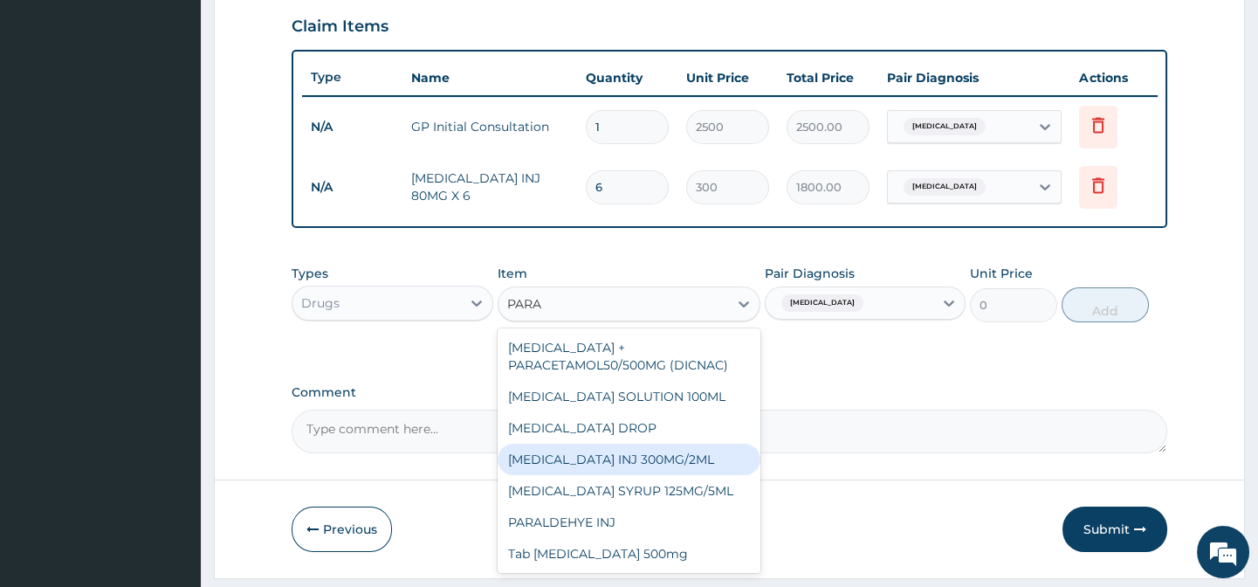
click at [649, 469] on div "[MEDICAL_DATA] INJ 300MG/2ML" at bounding box center [629, 459] width 263 height 31
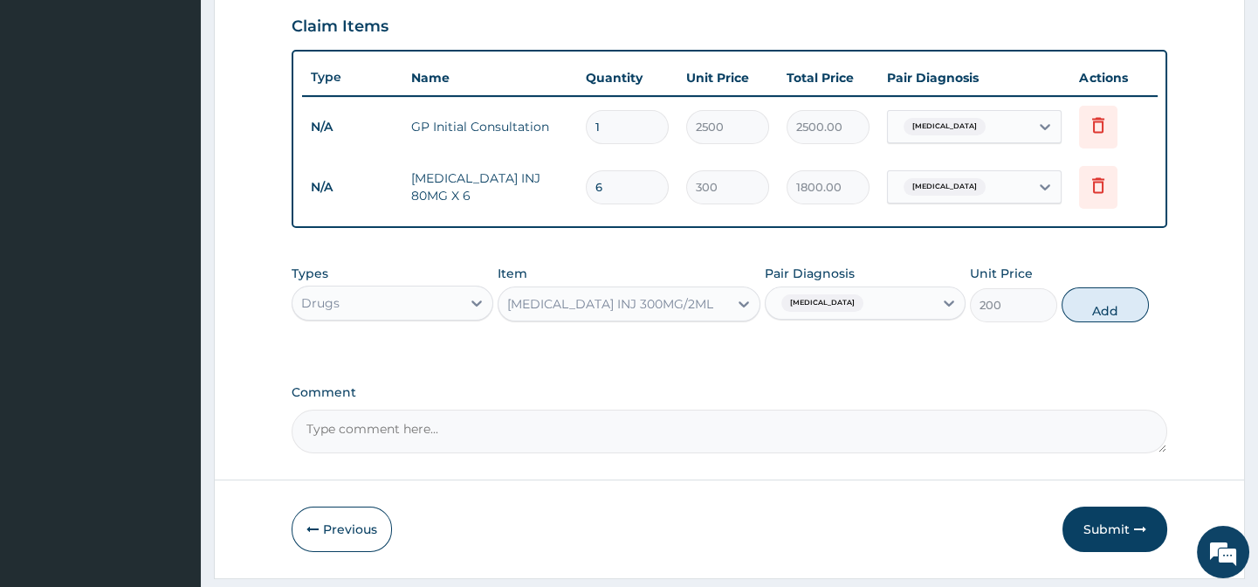
click at [1106, 319] on button "Add" at bounding box center [1105, 304] width 87 height 35
type input "0"
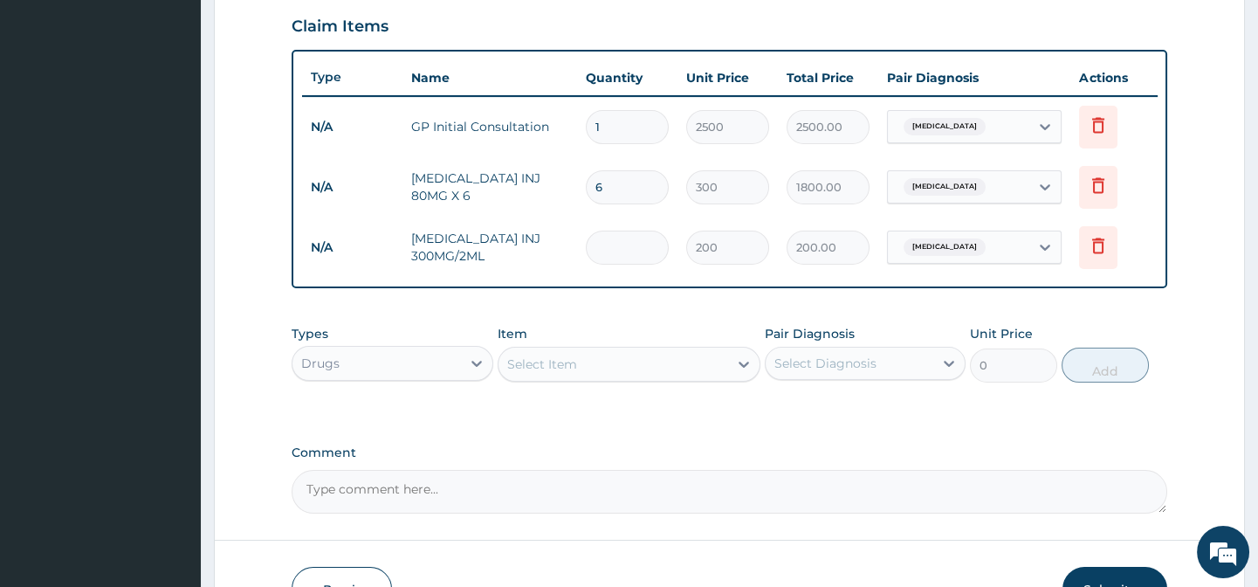
type input "0.00"
type input "3"
type input "600.00"
type input "3"
click at [1188, 322] on form "Step 2 of 2 PA Code / Prescription Code Enter Code(Secondary Care Only) Encount…" at bounding box center [729, 66] width 1031 height 1146
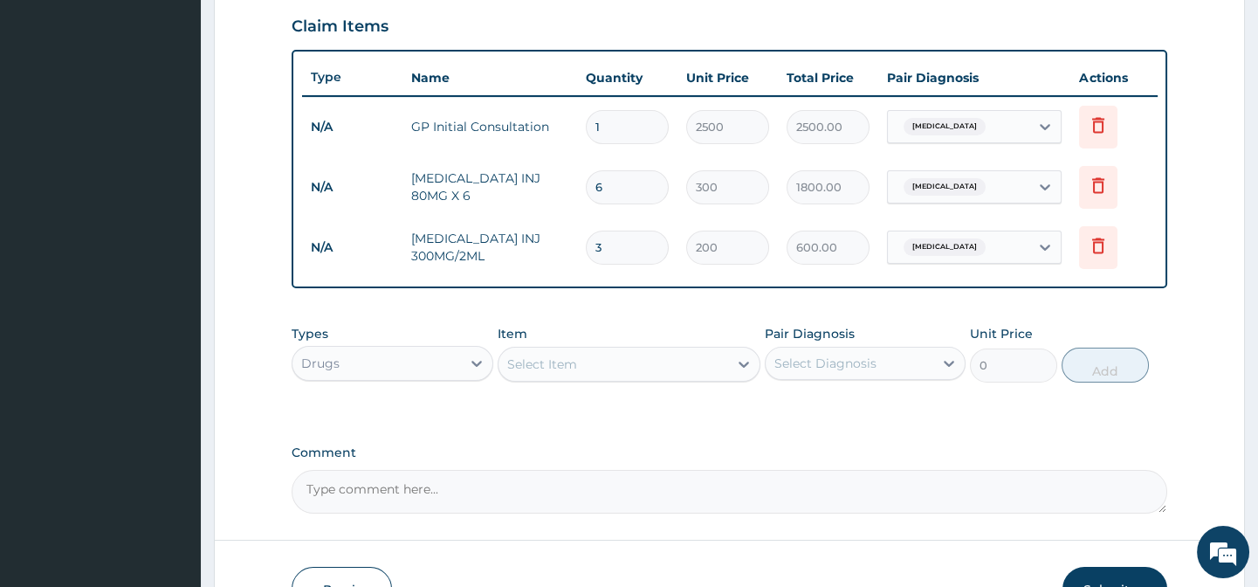
click at [630, 145] on td "1" at bounding box center [627, 127] width 100 height 52
click at [640, 180] on input "6" at bounding box center [627, 187] width 83 height 34
type input "0.00"
type input "2"
type input "600.00"
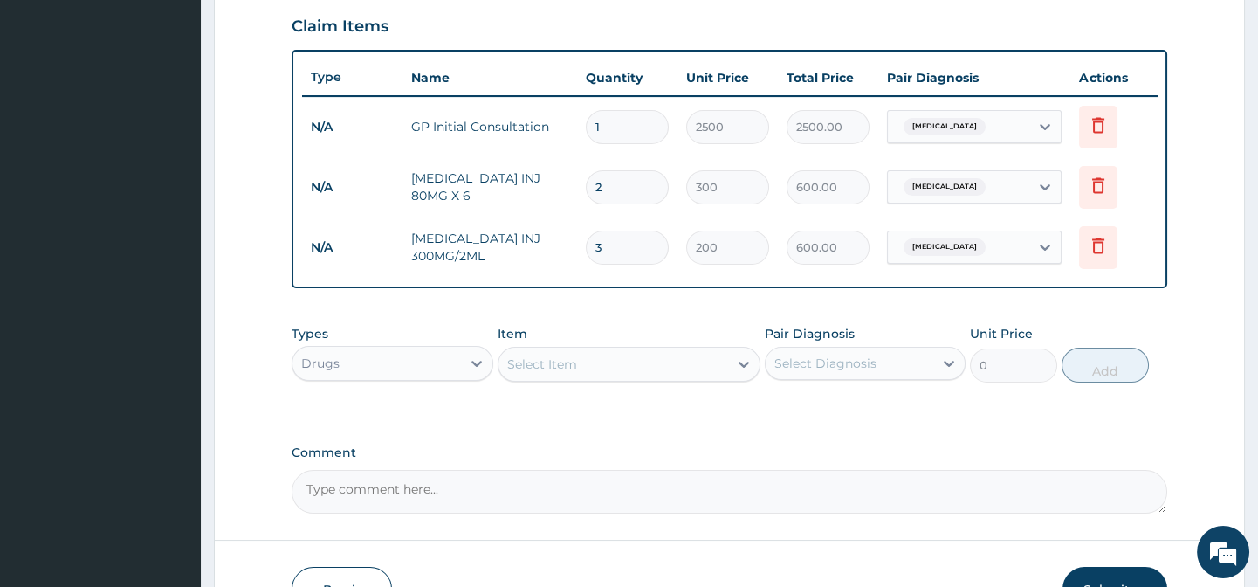
type input "2"
click at [1202, 170] on form "Step 2 of 2 PA Code / Prescription Code Enter Code(Secondary Care Only) Encount…" at bounding box center [729, 66] width 1031 height 1146
click at [735, 373] on icon at bounding box center [743, 363] width 17 height 17
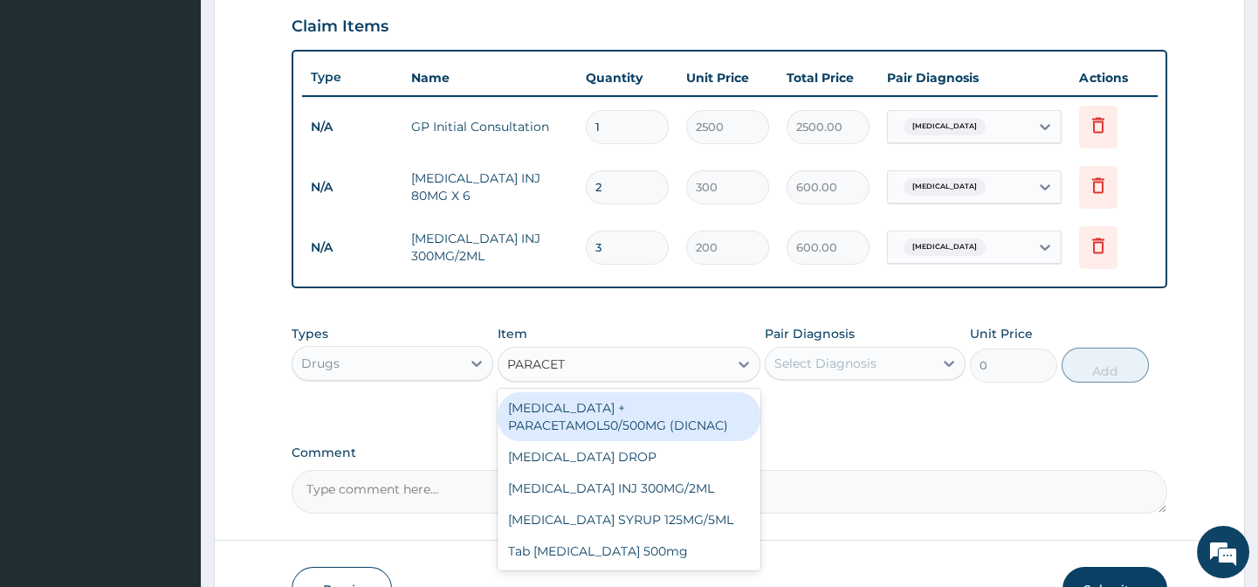
type input "PARACETA"
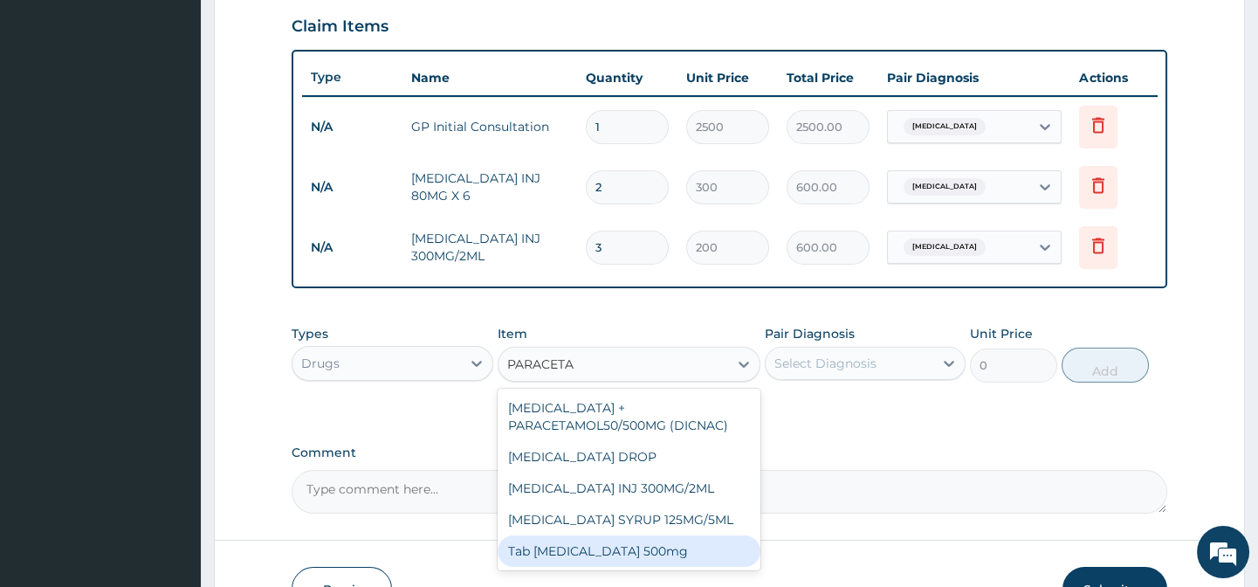
click at [663, 567] on div "Tab [MEDICAL_DATA] 500mg" at bounding box center [629, 550] width 263 height 31
type input "40"
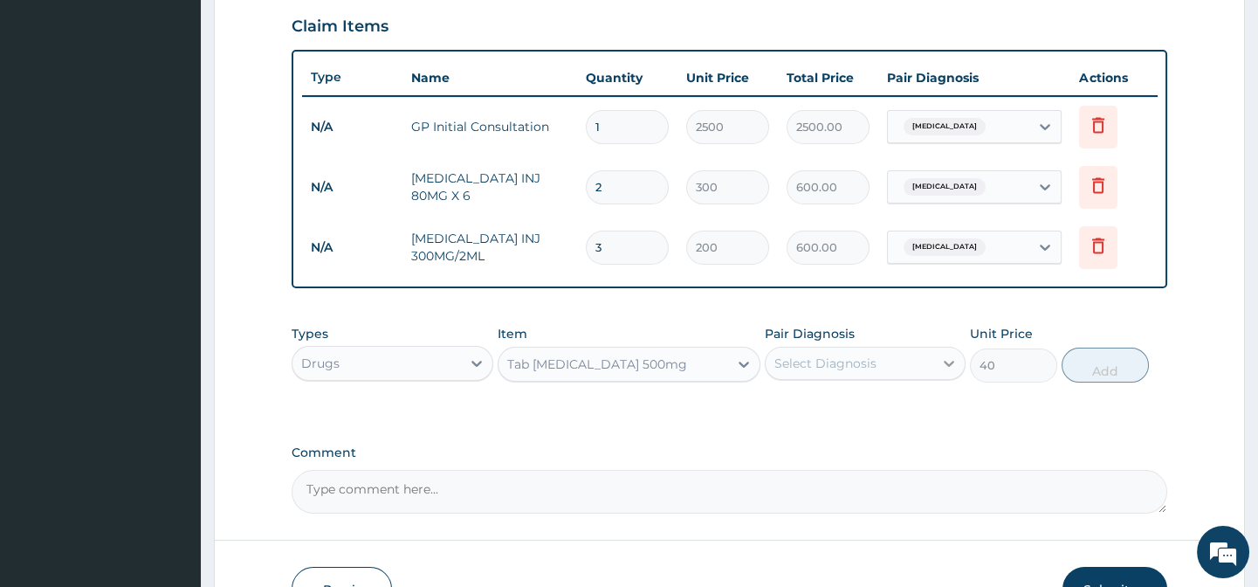
click at [934, 379] on div "Select Diagnosis" at bounding box center [865, 363] width 201 height 33
click at [892, 425] on div "[MEDICAL_DATA]" at bounding box center [865, 408] width 201 height 36
checkbox input "true"
click at [1180, 385] on form "Step 2 of 2 PA Code / Prescription Code Enter Code(Secondary Care Only) Encount…" at bounding box center [729, 66] width 1031 height 1146
click at [1091, 372] on button "Add" at bounding box center [1105, 365] width 87 height 35
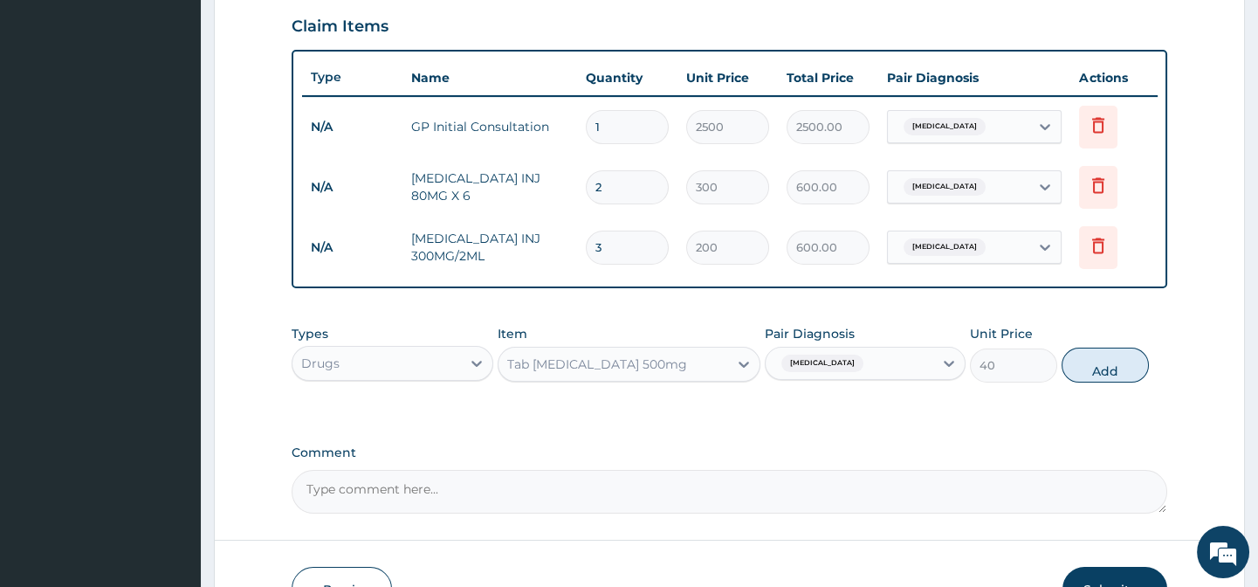
type input "0"
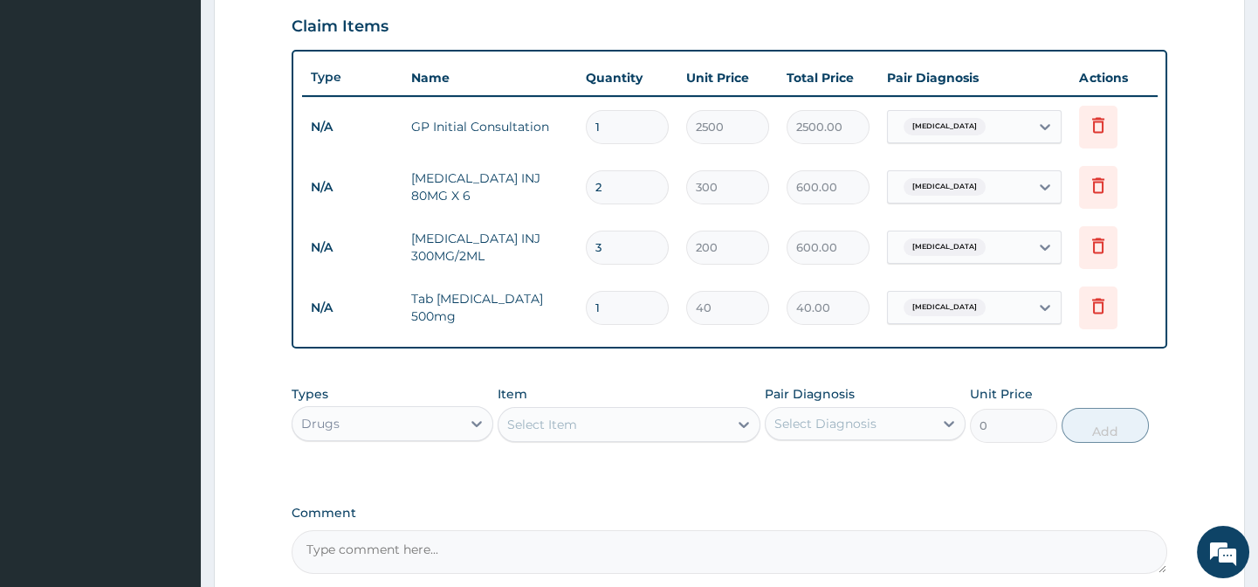
type input "18"
type input "720.00"
type input "18"
drag, startPoint x: 1229, startPoint y: 277, endPoint x: 1216, endPoint y: 281, distance: 13.0
click at [1222, 278] on form "Step 2 of 2 PA Code / Prescription Code Enter Code(Secondary Care Only) Encount…" at bounding box center [729, 96] width 1031 height 1206
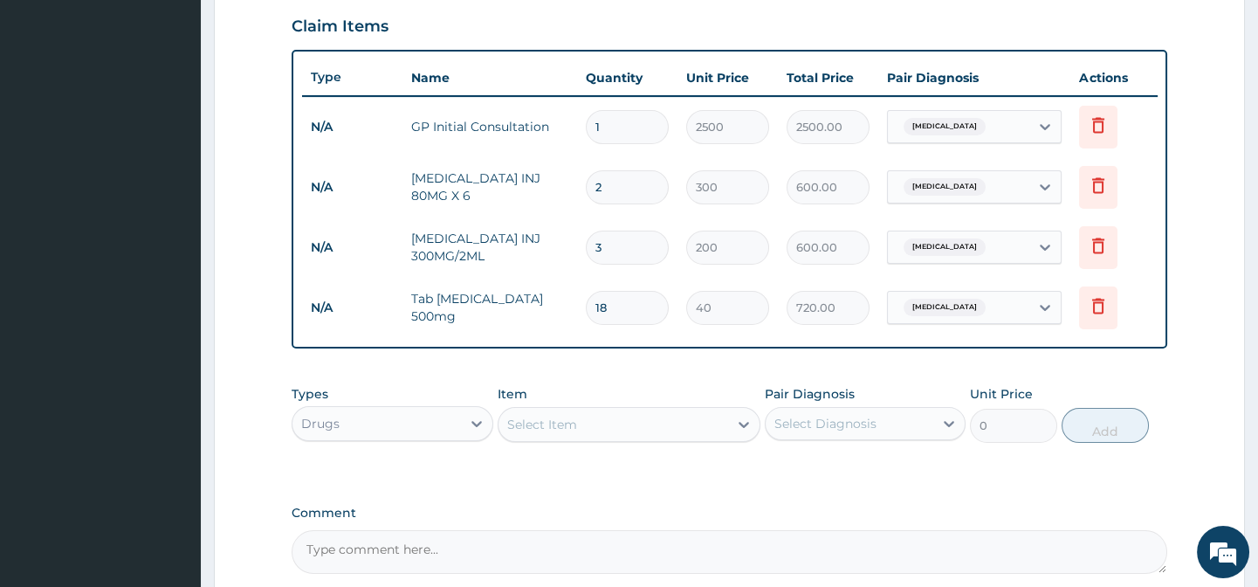
click at [1215, 282] on form "Step 2 of 2 PA Code / Prescription Code Enter Code(Secondary Care Only) Encount…" at bounding box center [729, 96] width 1031 height 1206
click at [613, 249] on input "3" at bounding box center [627, 248] width 83 height 34
type input "0.00"
type input "2"
type input "400.00"
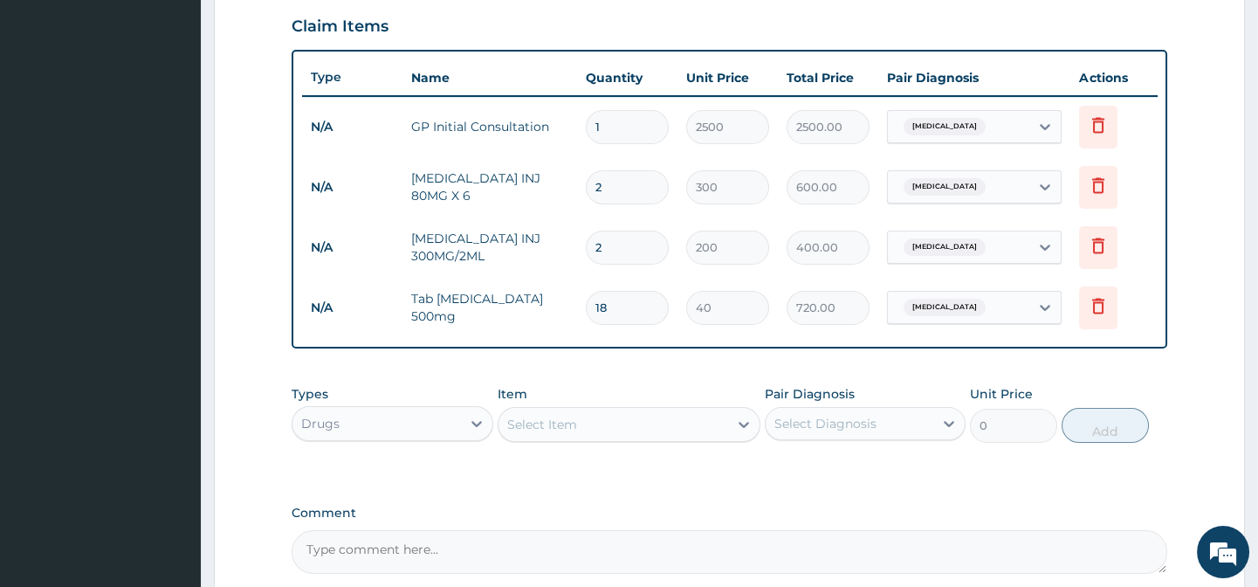
type input "2"
click at [1217, 189] on form "Step 2 of 2 PA Code / Prescription Code Enter Code(Secondary Care Only) Encount…" at bounding box center [729, 96] width 1031 height 1206
click at [952, 427] on icon at bounding box center [949, 424] width 10 height 6
click at [862, 476] on div "Malaria" at bounding box center [865, 469] width 201 height 36
checkbox input "true"
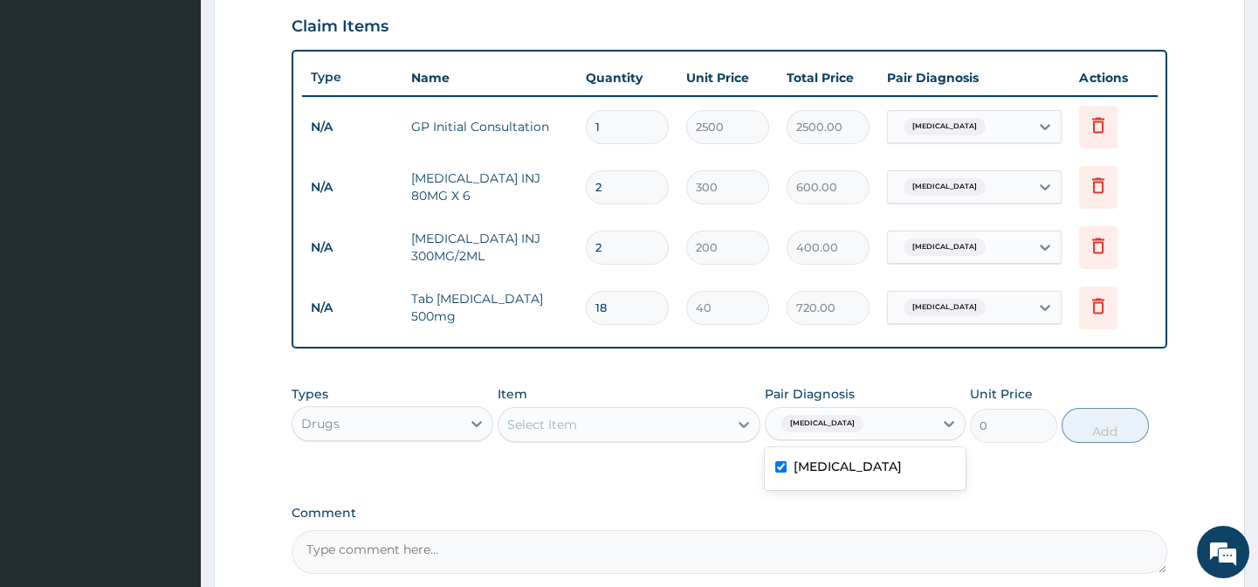
click at [745, 433] on icon at bounding box center [743, 424] width 17 height 17
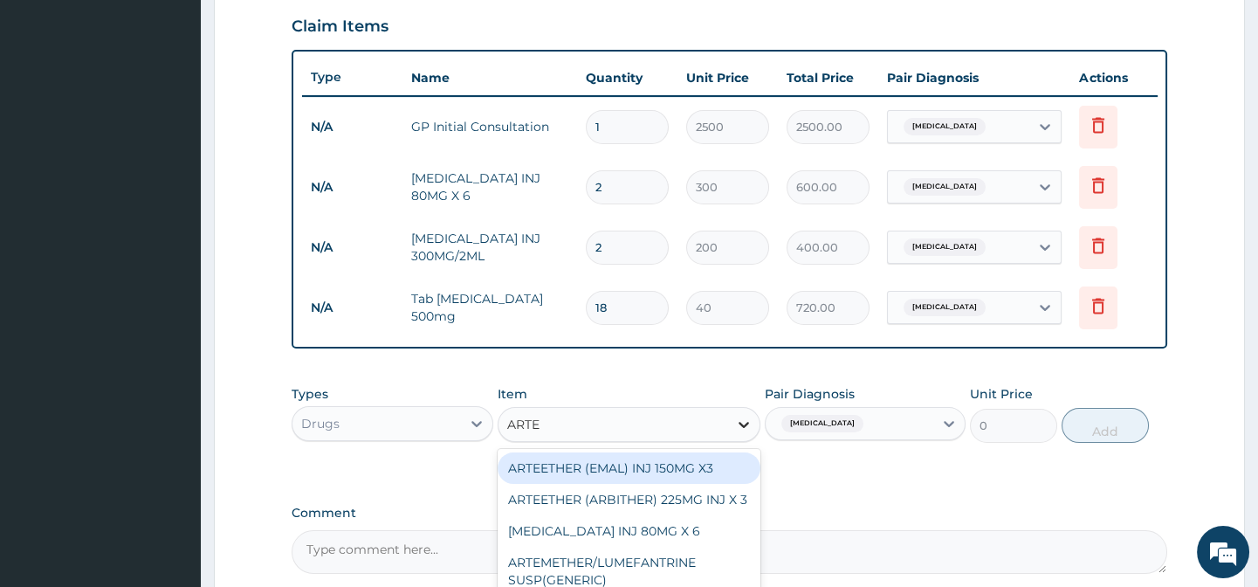
type input "ARTEM"
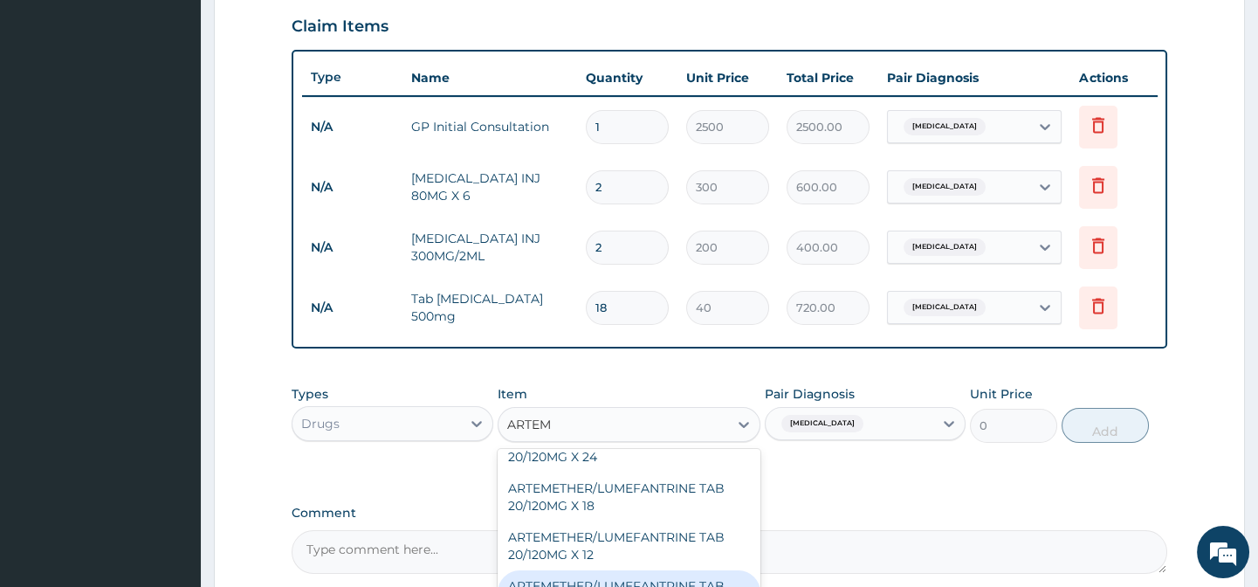
scroll to position [265, 0]
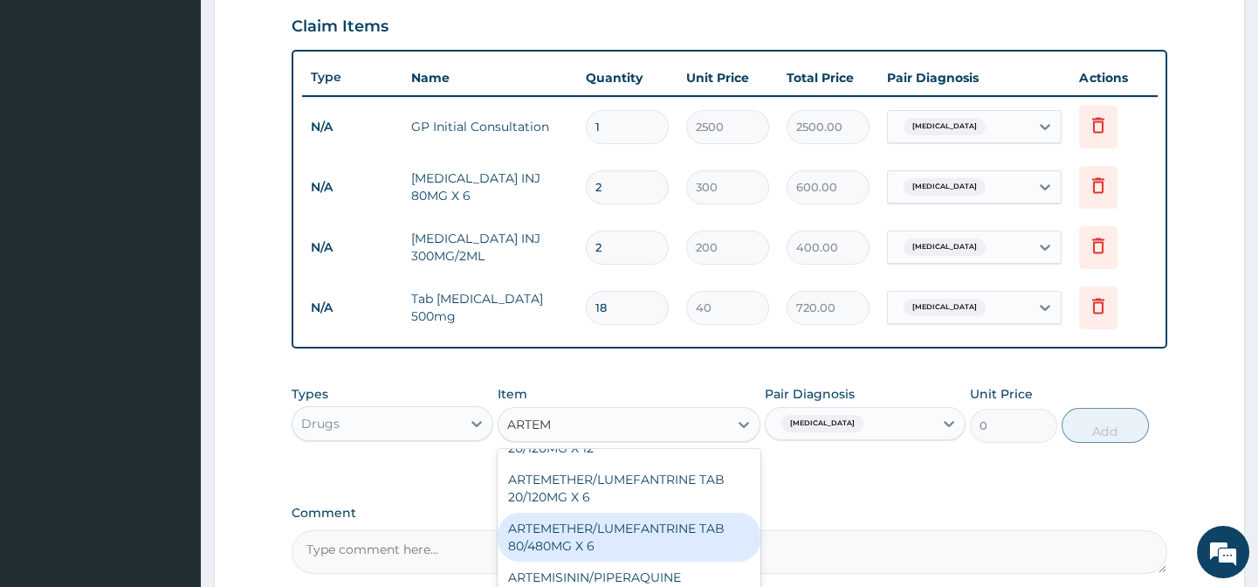
click at [681, 543] on div "ARTEMETHER/LUMEFANTRINE TAB 80/480MG X 6" at bounding box center [629, 537] width 263 height 49
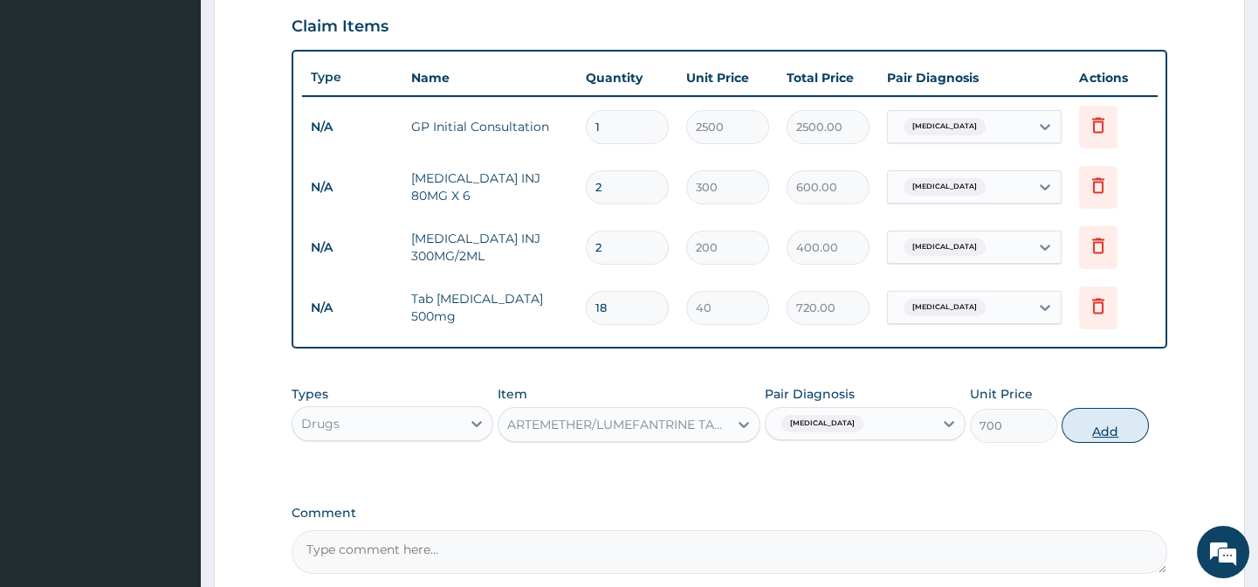
click at [1102, 443] on button "Add" at bounding box center [1105, 425] width 87 height 35
type input "0"
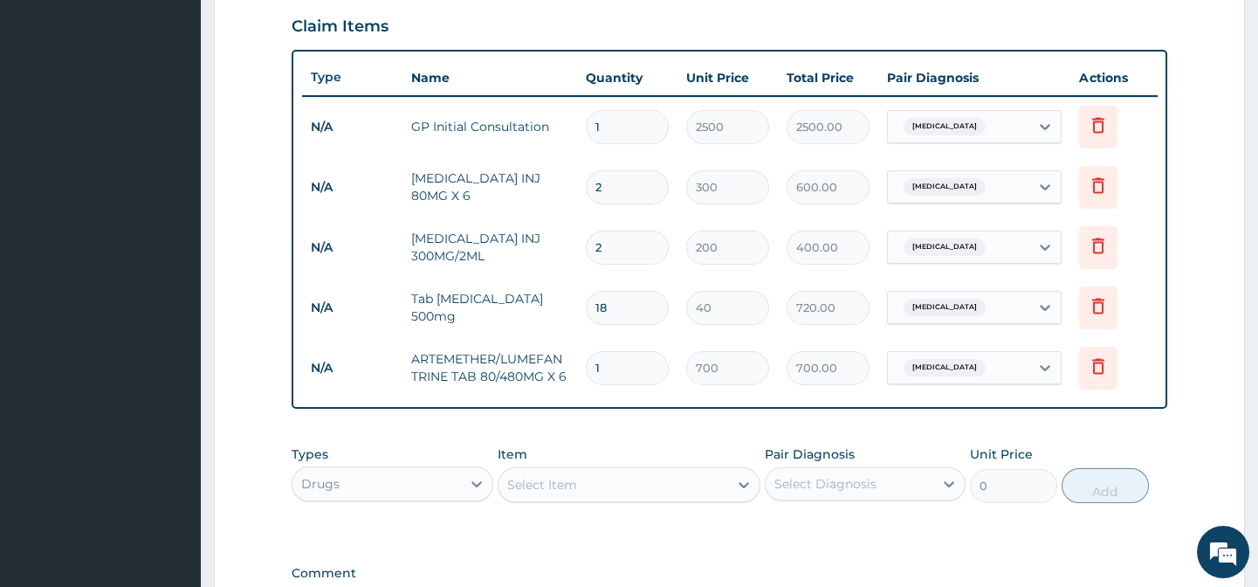
type input "0.00"
type input "6"
type input "4200.00"
type input "6"
click at [1190, 265] on form "Step 2 of 2 PA Code / Prescription Code Enter Code(Secondary Care Only) Encount…" at bounding box center [729, 126] width 1031 height 1266
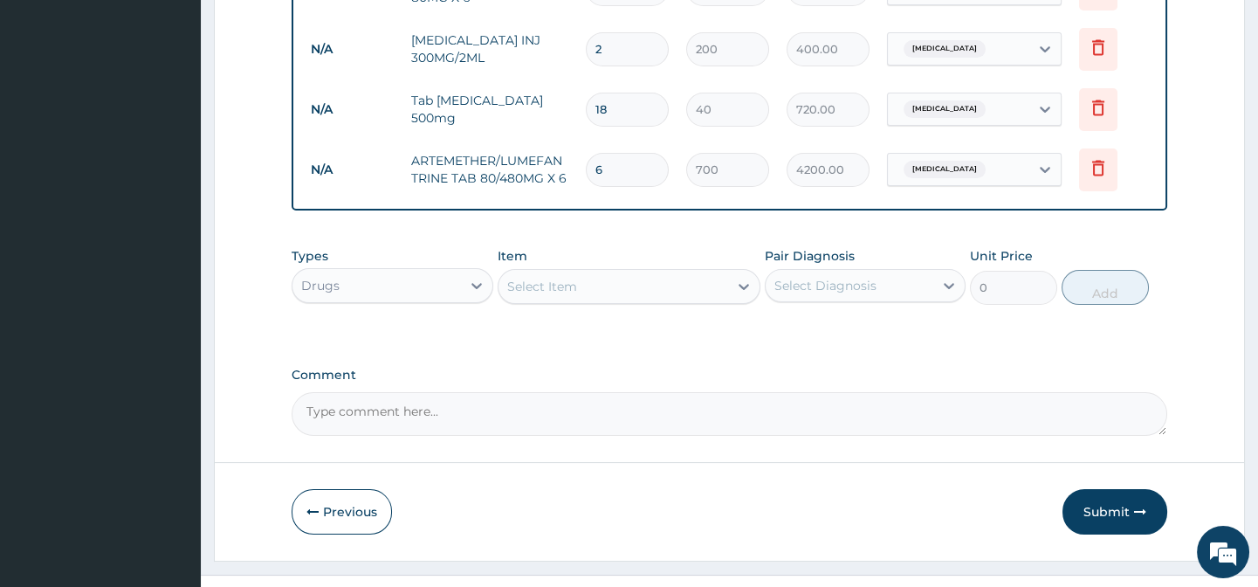
scroll to position [838, 0]
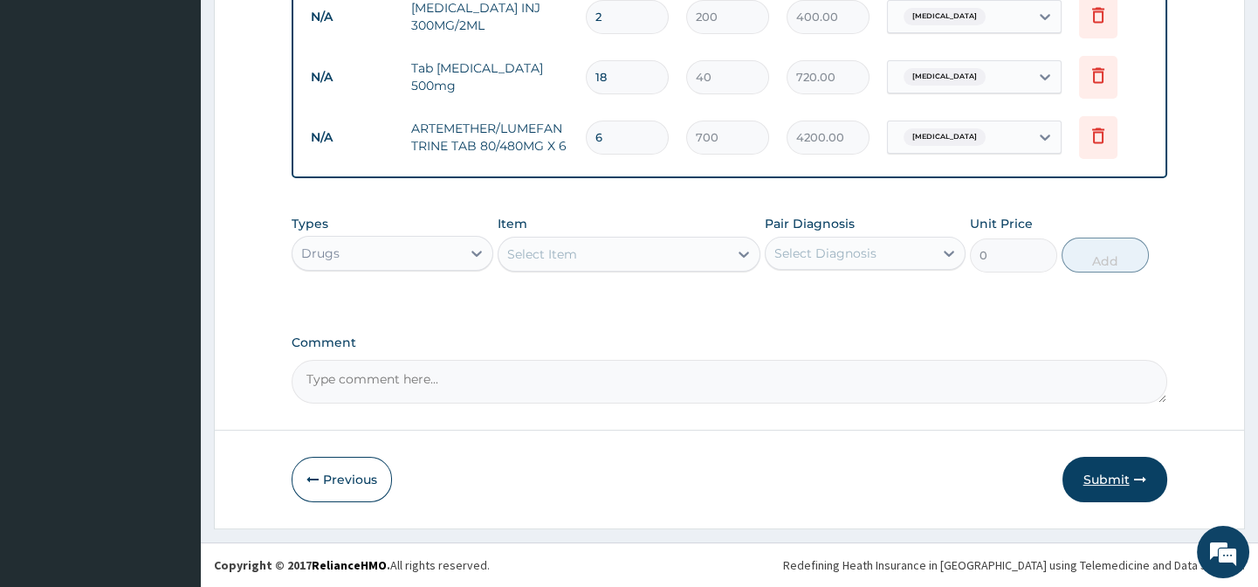
click at [1146, 489] on button "Submit" at bounding box center [1115, 479] width 105 height 45
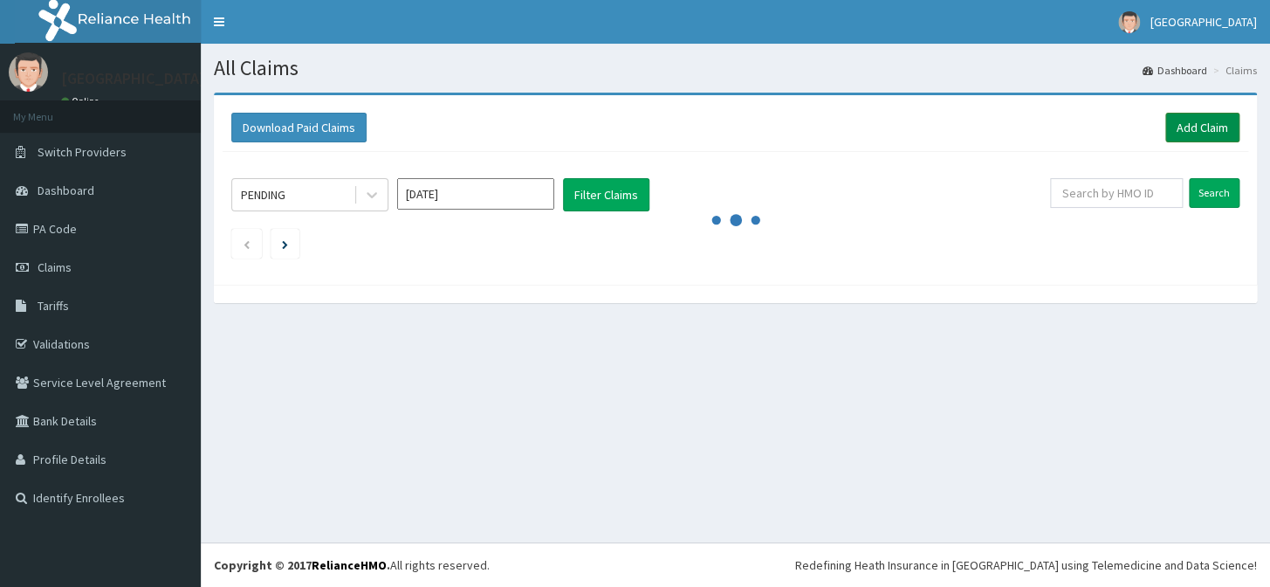
click at [1181, 127] on link "Add Claim" at bounding box center [1203, 128] width 74 height 30
click at [1192, 130] on link "Add Claim" at bounding box center [1203, 128] width 74 height 30
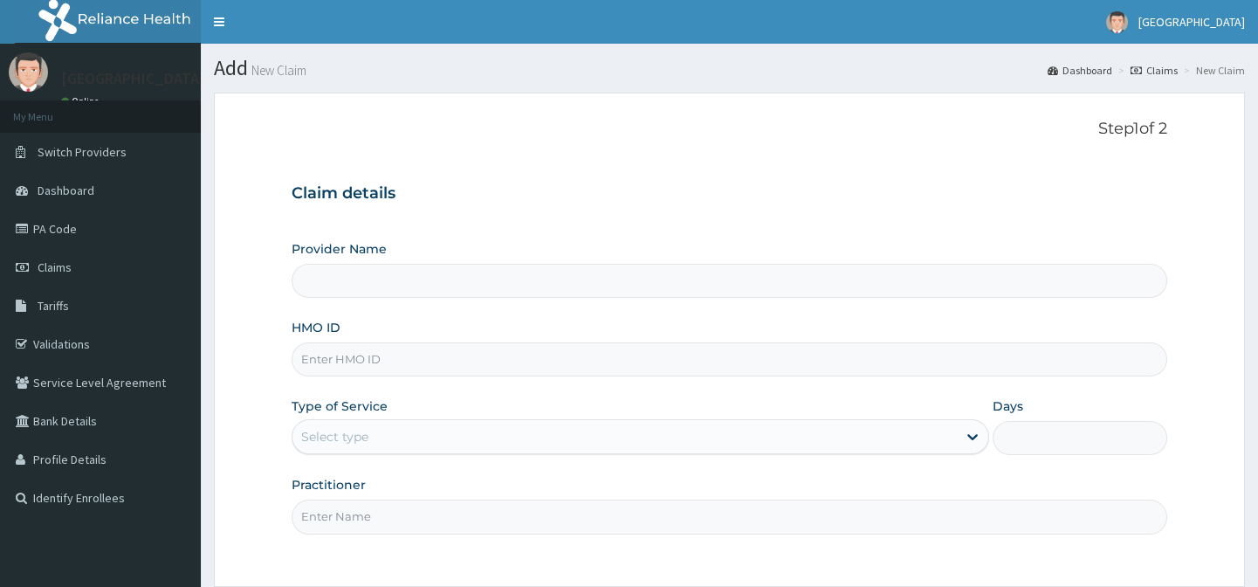
type input "[GEOGRAPHIC_DATA]"
click at [792, 294] on input "[GEOGRAPHIC_DATA]" at bounding box center [729, 281] width 875 height 34
drag, startPoint x: 969, startPoint y: 429, endPoint x: 820, endPoint y: 429, distance: 149.3
click at [973, 429] on icon at bounding box center [972, 436] width 17 height 17
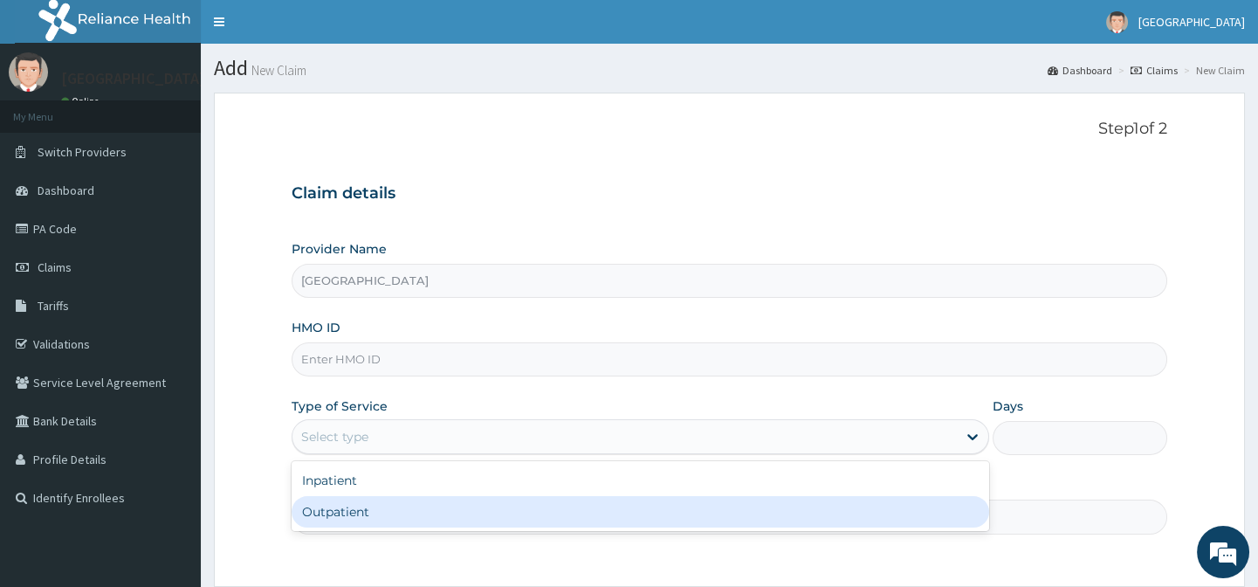
click at [528, 498] on div "Outpatient" at bounding box center [641, 511] width 698 height 31
type input "1"
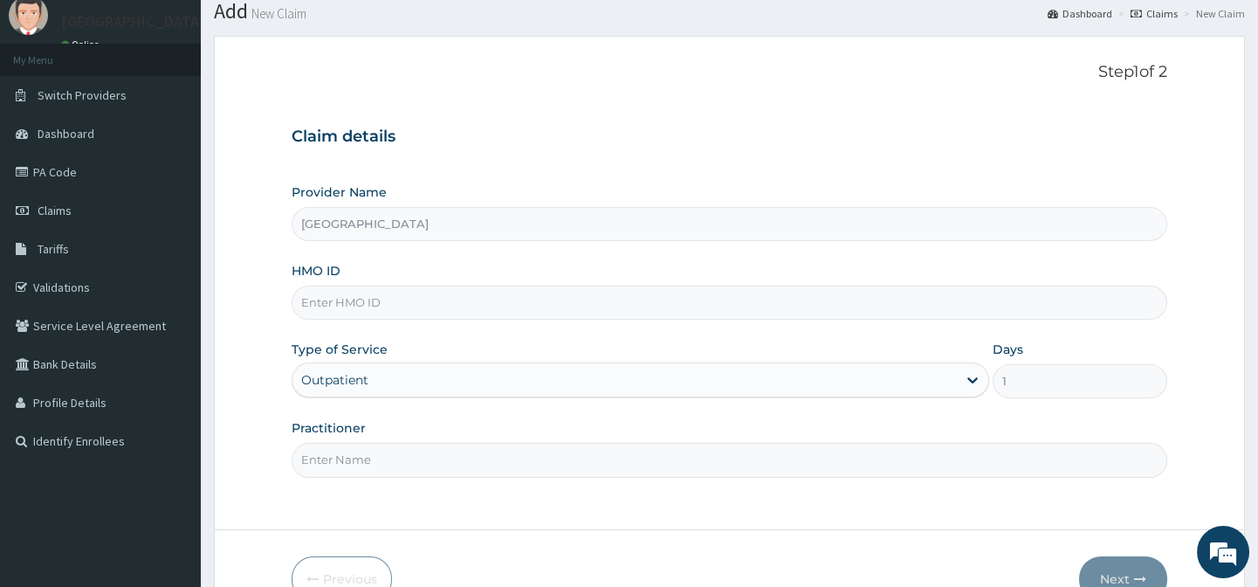
scroll to position [79, 0]
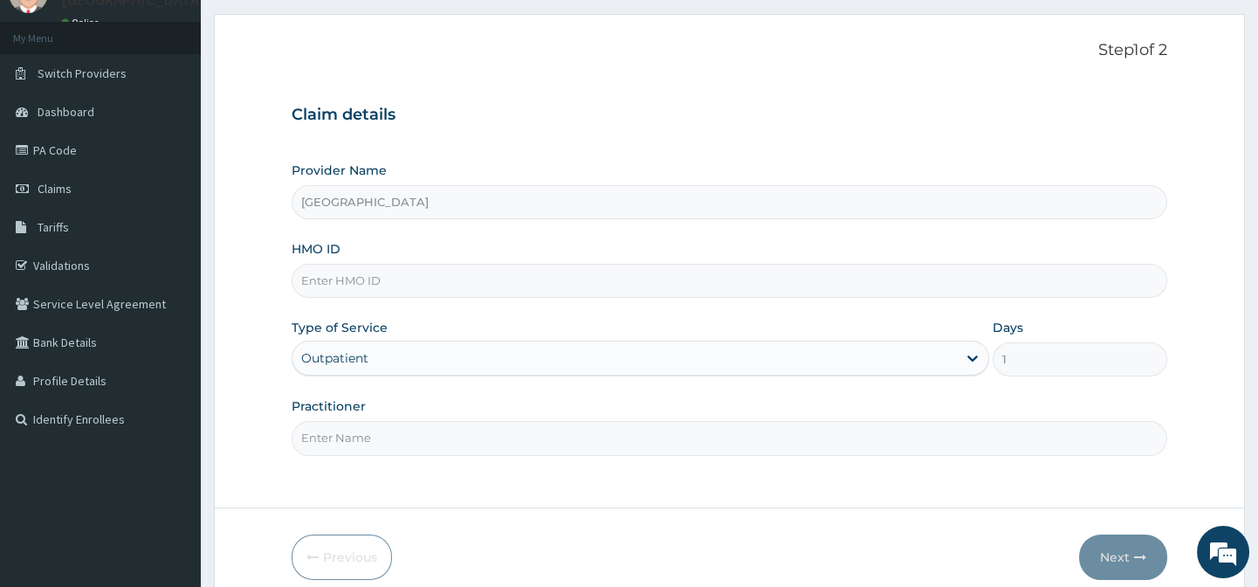
click at [628, 285] on input "HMO ID" at bounding box center [729, 281] width 875 height 34
type input "SKN/10077/A"
click at [937, 314] on div "Provider Name [GEOGRAPHIC_DATA] HMO ID SKN/10077/A Type of Service Outpatient D…" at bounding box center [729, 308] width 875 height 293
drag, startPoint x: 957, startPoint y: 437, endPoint x: 611, endPoint y: 384, distance: 349.7
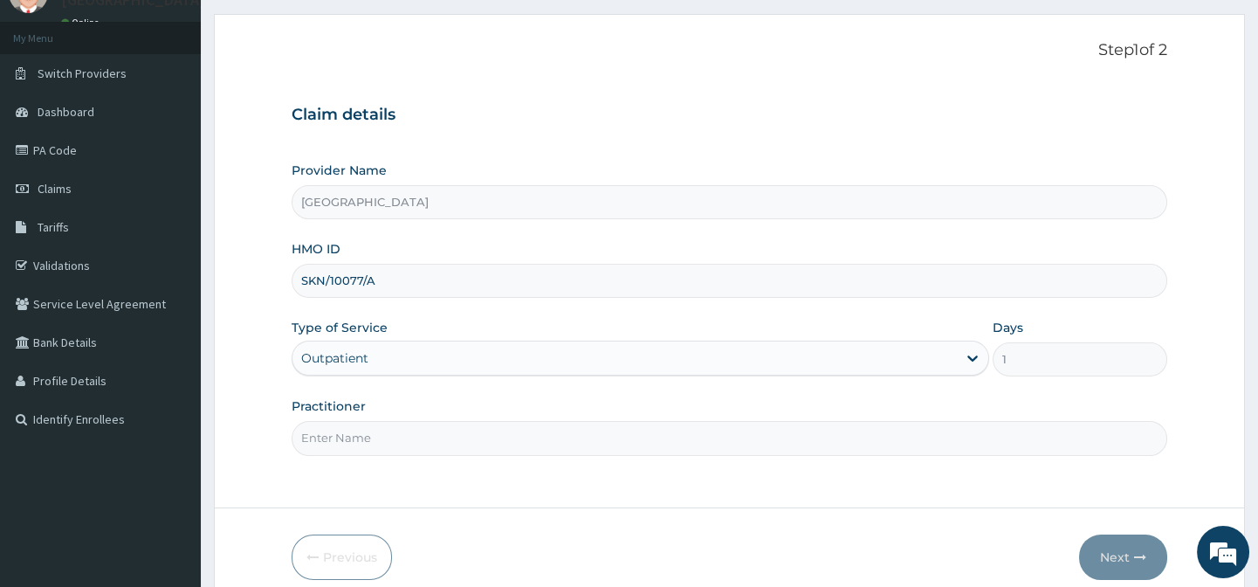
click at [957, 437] on input "Practitioner" at bounding box center [729, 438] width 875 height 34
type input "[PERSON_NAME] B A"
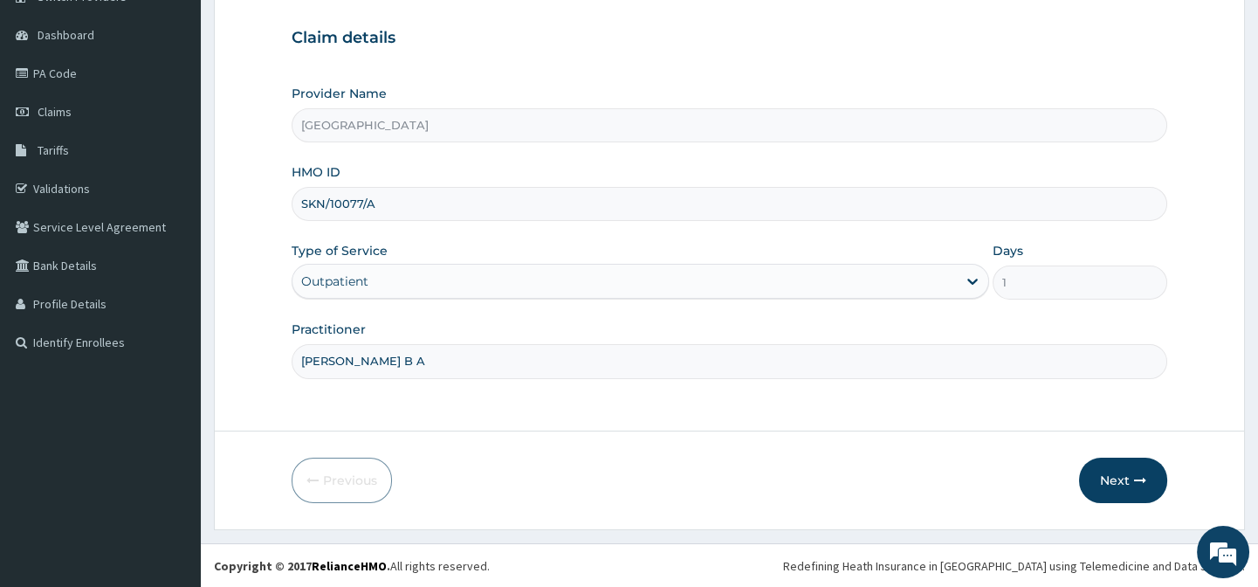
scroll to position [156, 0]
click at [1159, 479] on button "Next" at bounding box center [1123, 479] width 88 height 45
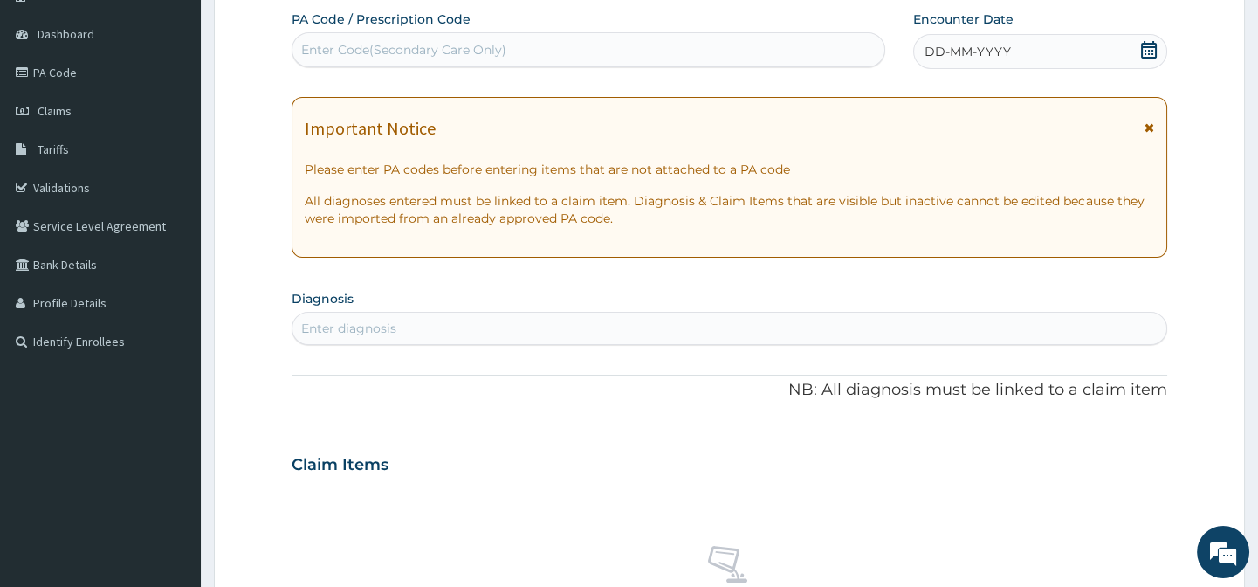
click at [1146, 52] on icon at bounding box center [1148, 49] width 17 height 17
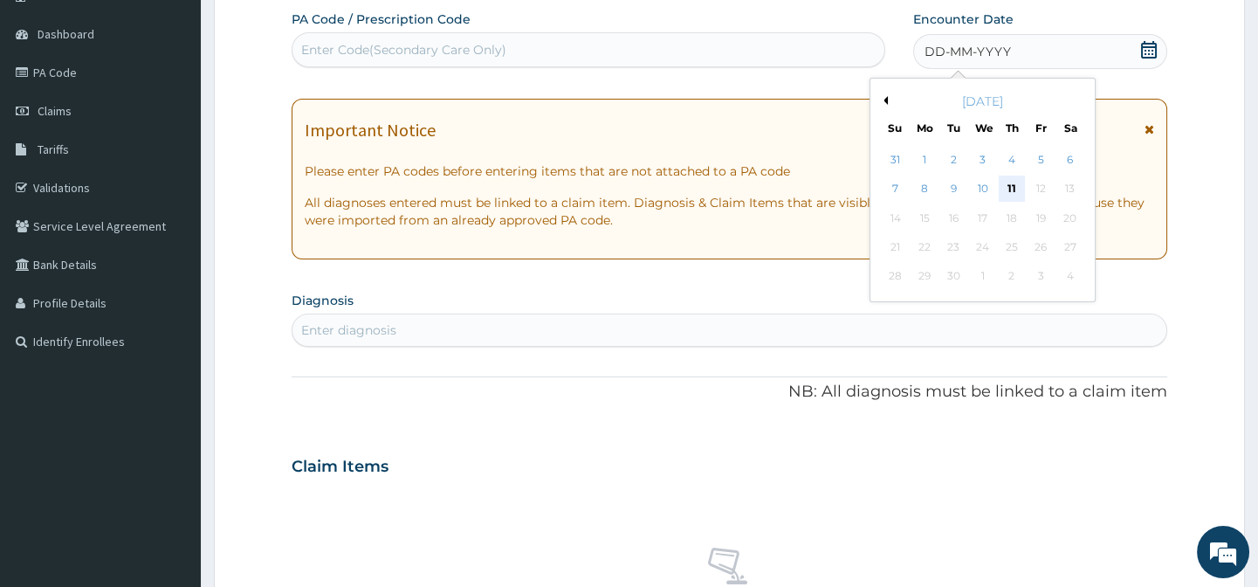
click at [1011, 189] on div "11" at bounding box center [1011, 189] width 26 height 26
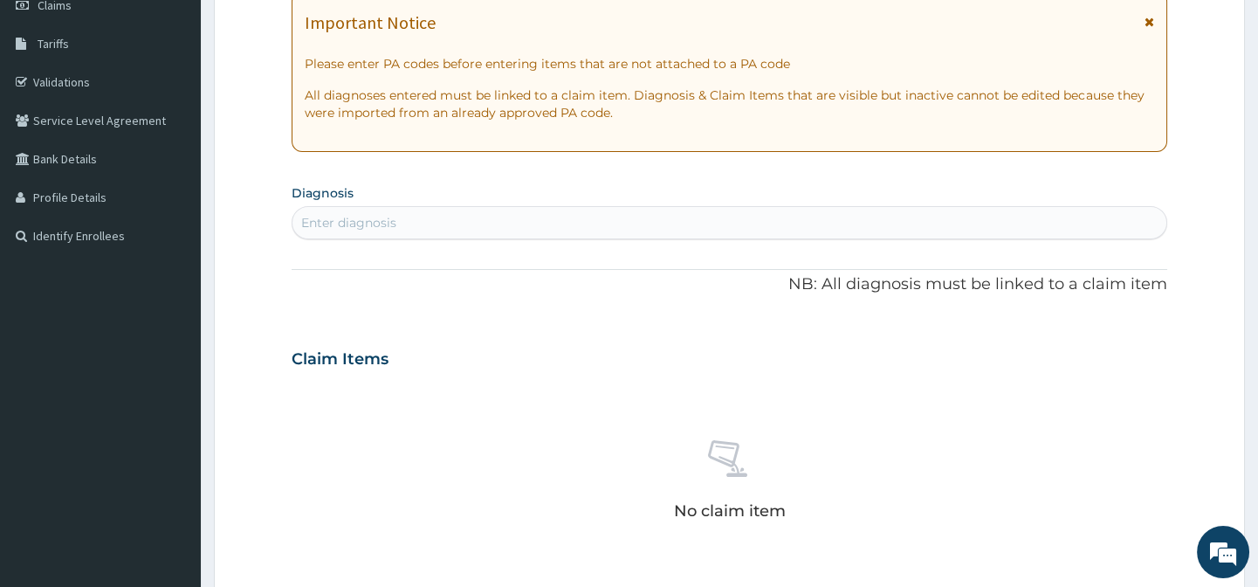
scroll to position [394, 0]
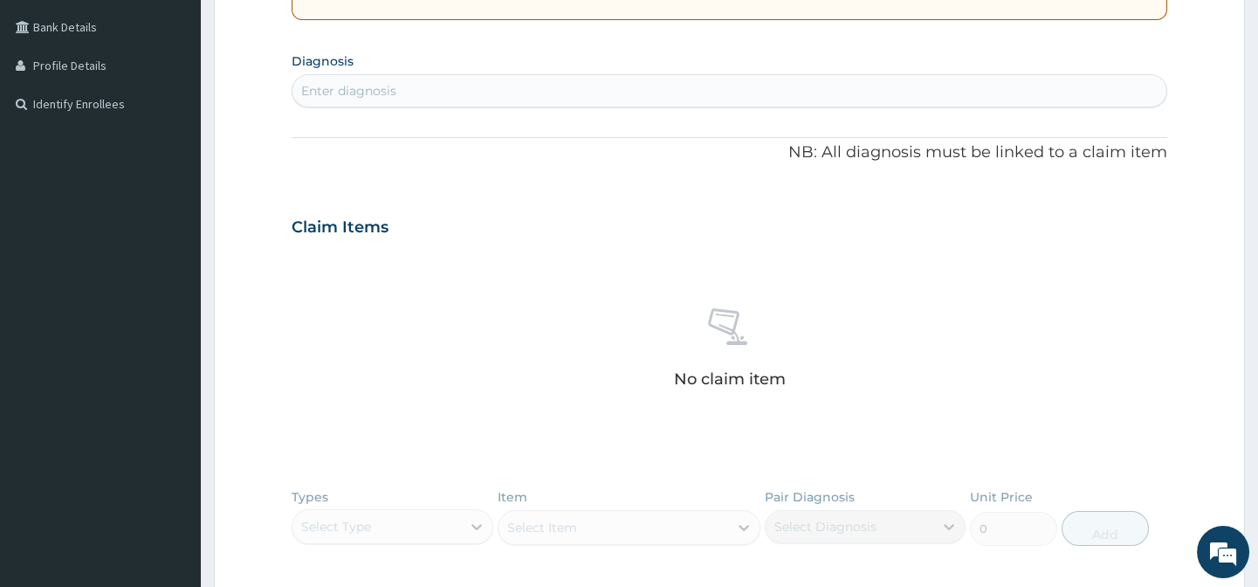
click at [541, 79] on div "Enter diagnosis" at bounding box center [729, 91] width 873 height 28
type input "[MEDICAL_DATA]"
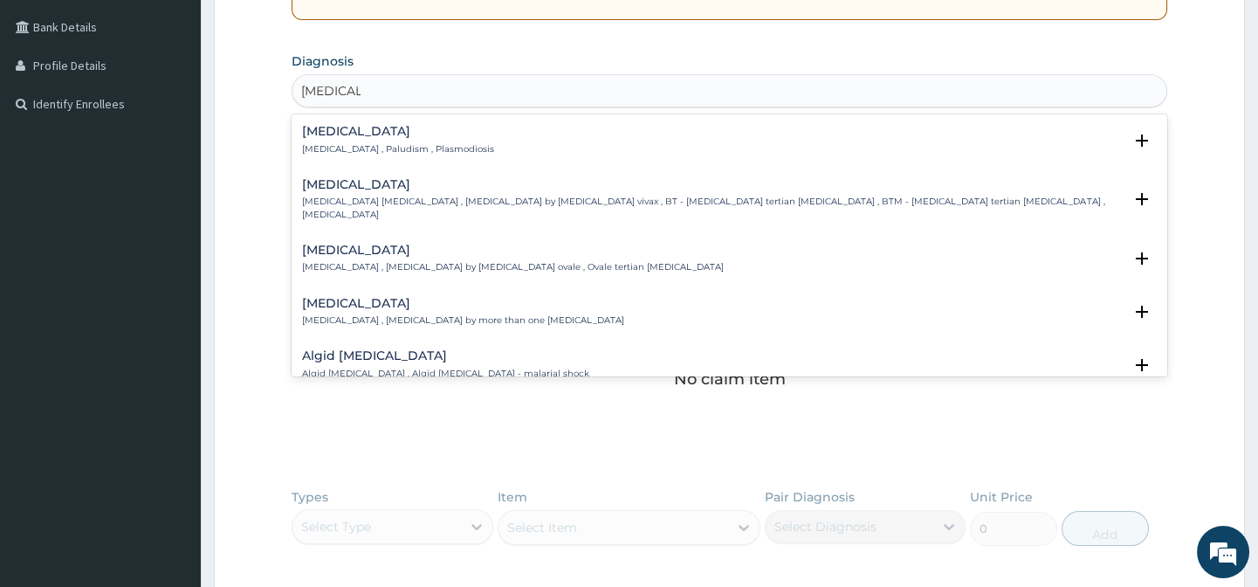
click at [524, 145] on div "[MEDICAL_DATA] [MEDICAL_DATA] , Paludism , Plasmodiosis" at bounding box center [729, 140] width 854 height 31
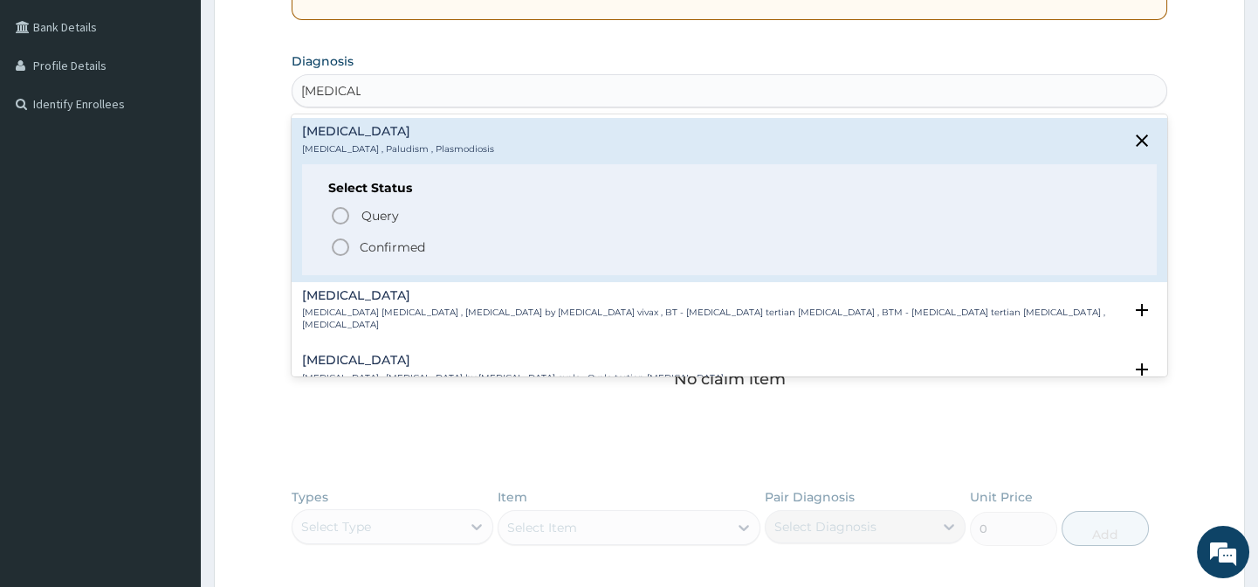
click at [470, 240] on span "Confirmed" at bounding box center [730, 247] width 800 height 21
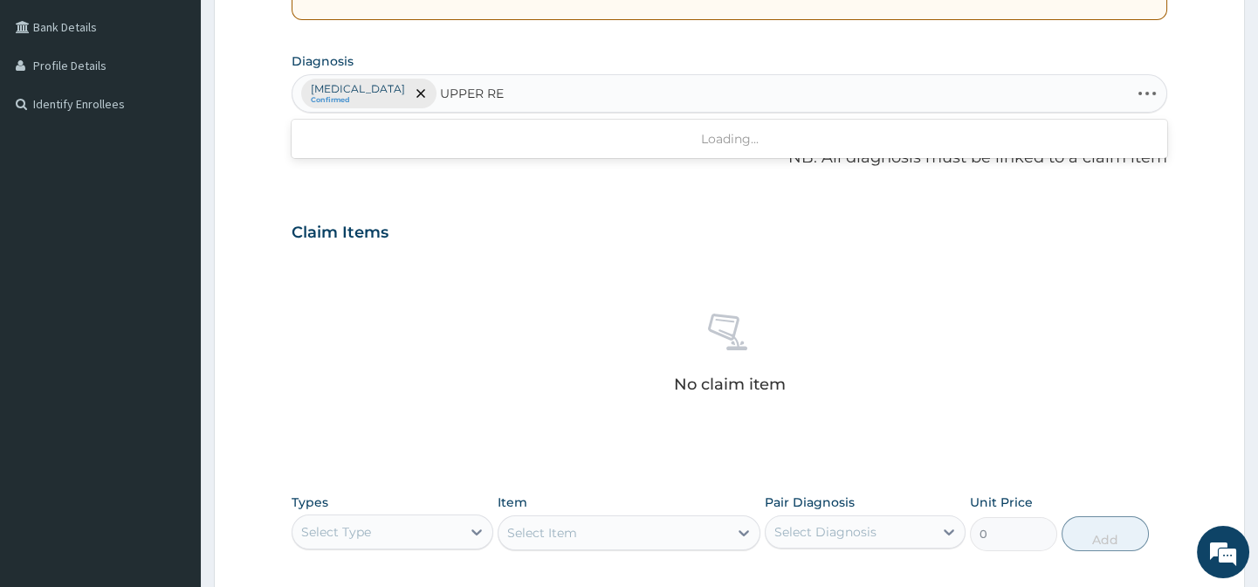
type input "UPPER RES"
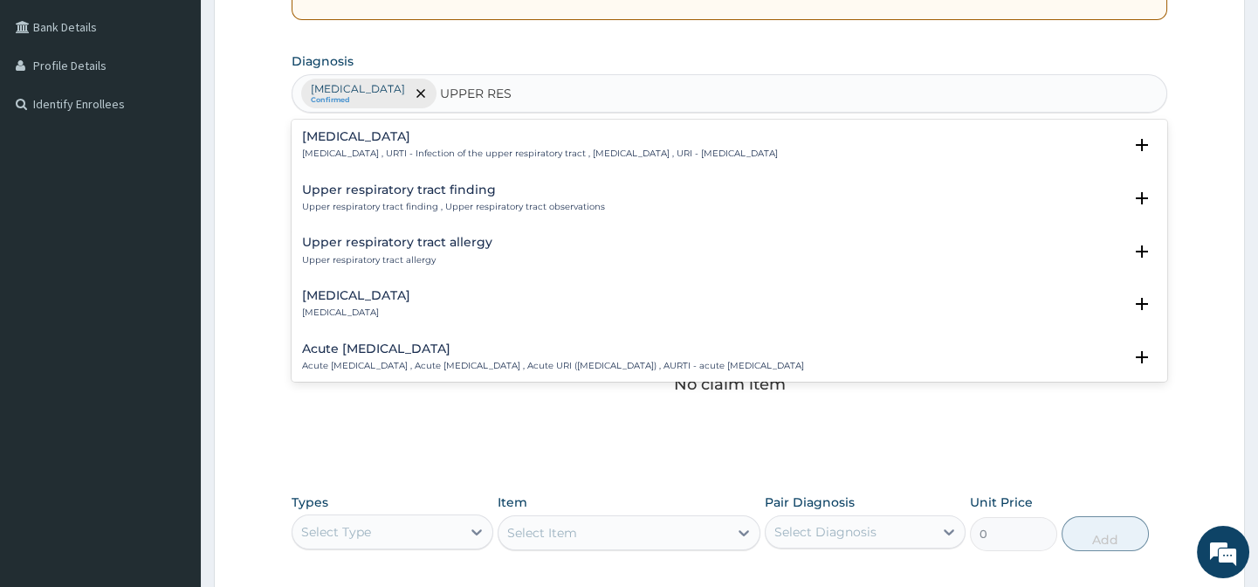
click at [596, 133] on h4 "[MEDICAL_DATA]" at bounding box center [540, 136] width 476 height 13
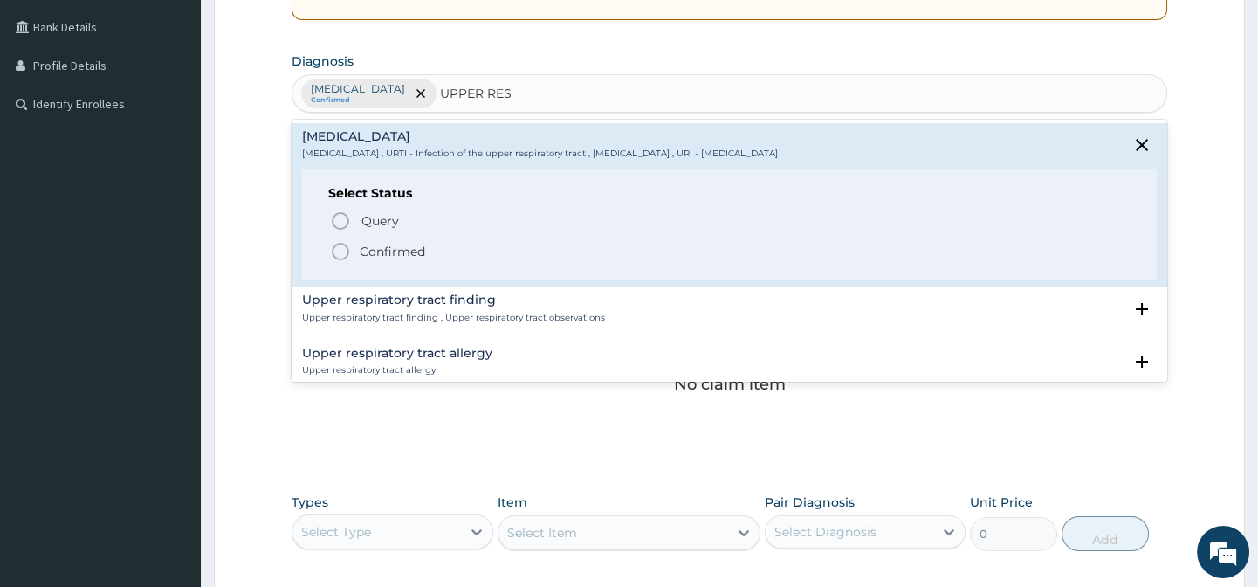
click at [399, 244] on p "Confirmed" at bounding box center [392, 251] width 65 height 17
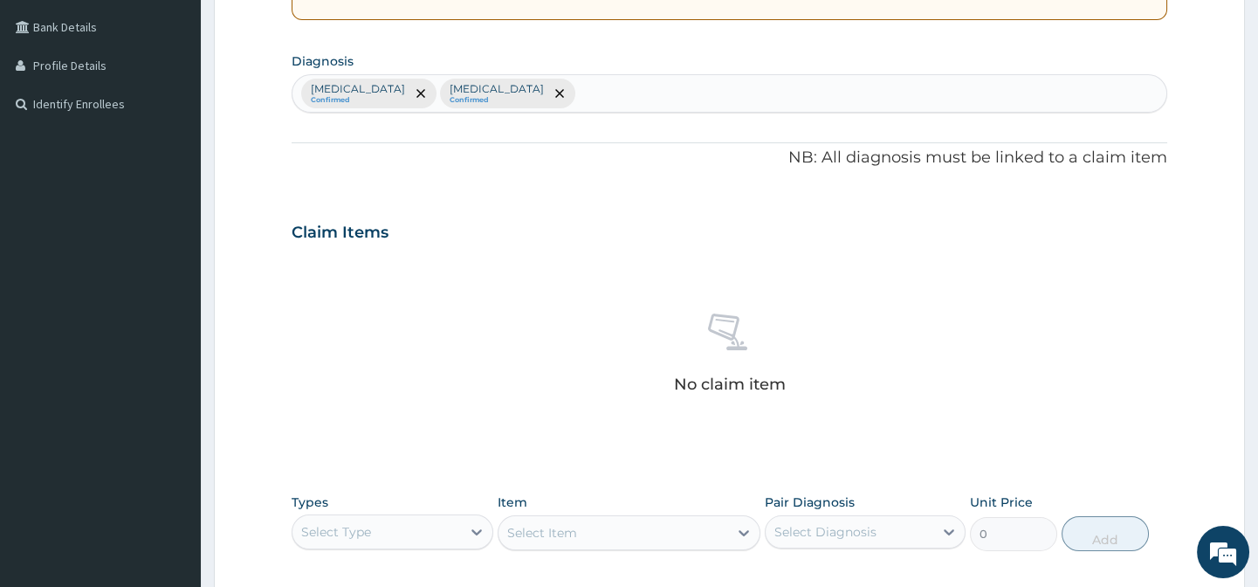
scroll to position [671, 0]
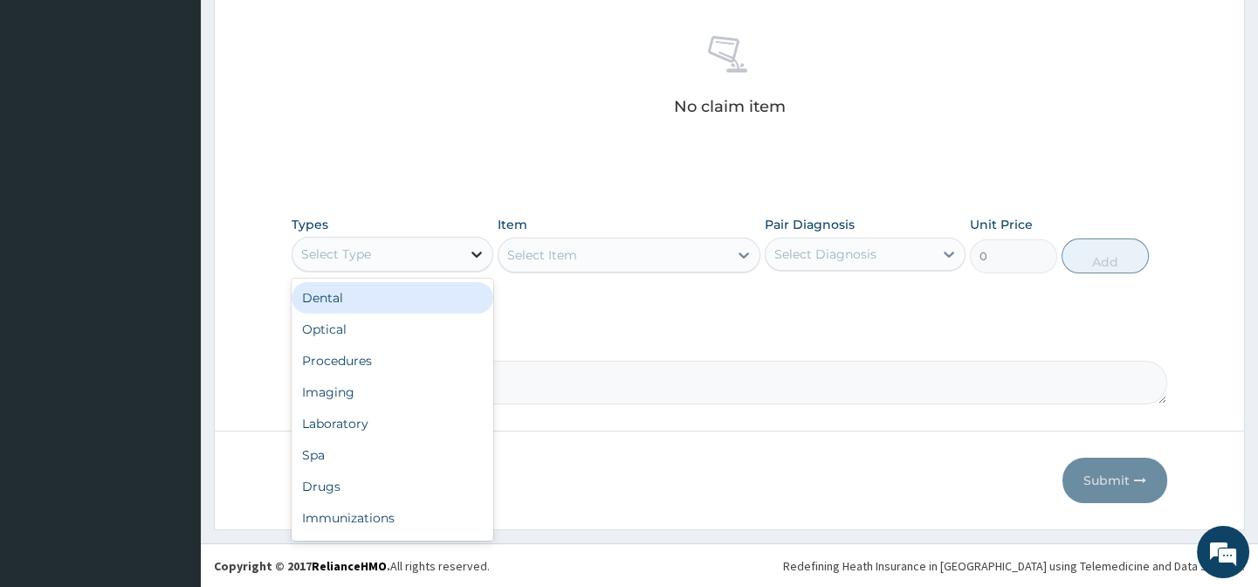
click at [472, 251] on icon at bounding box center [477, 254] width 10 height 6
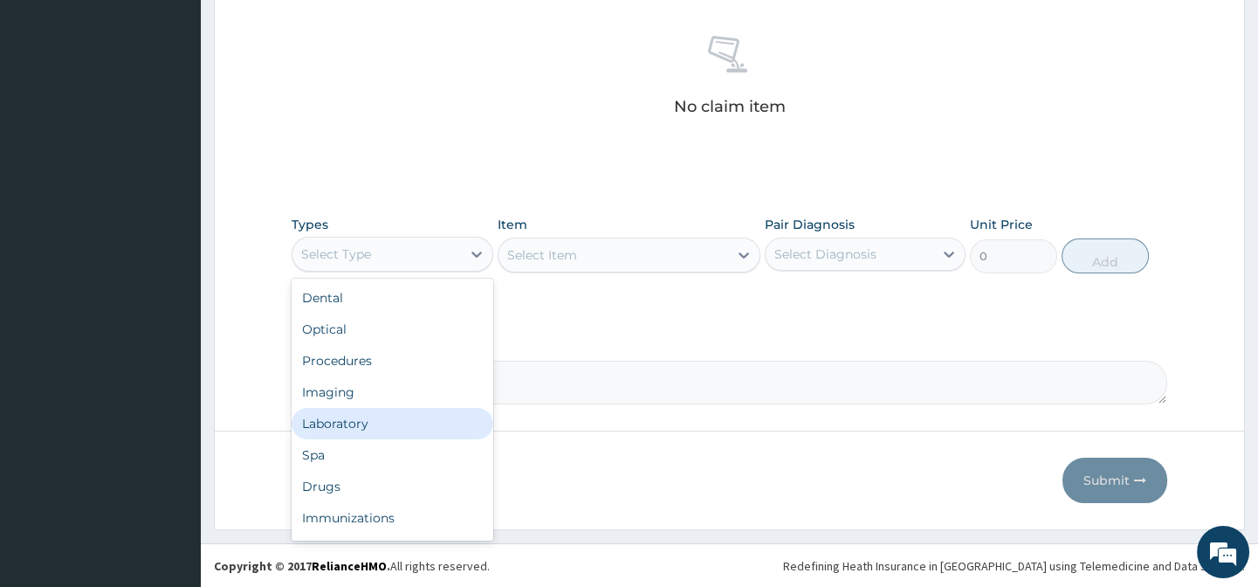
click at [401, 423] on div "Laboratory" at bounding box center [392, 423] width 201 height 31
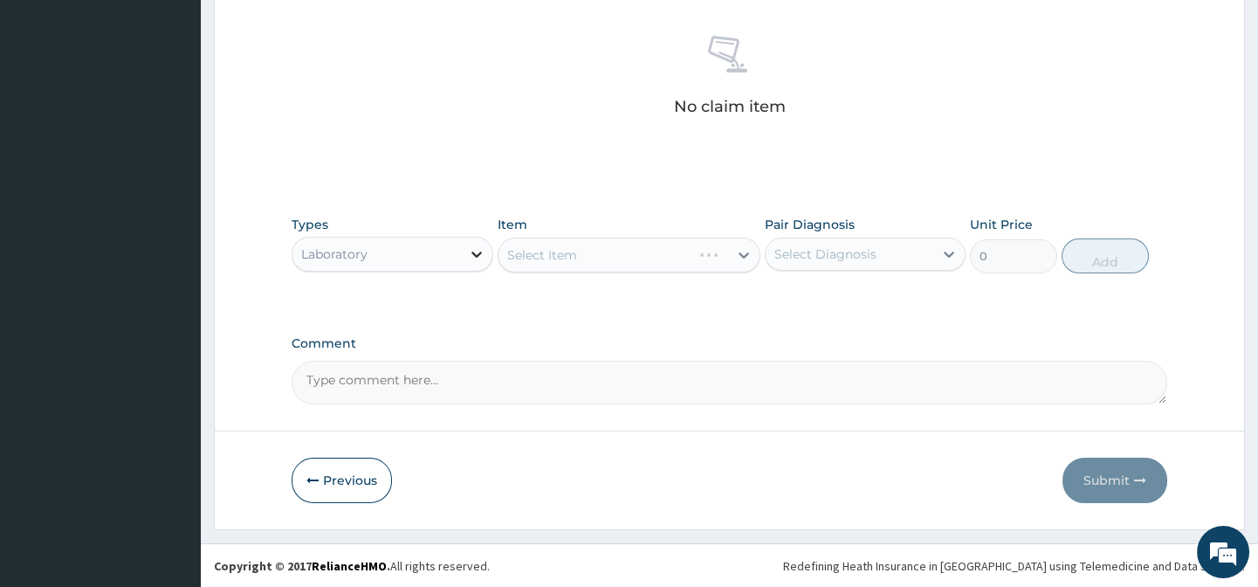
click at [463, 257] on div at bounding box center [476, 253] width 31 height 31
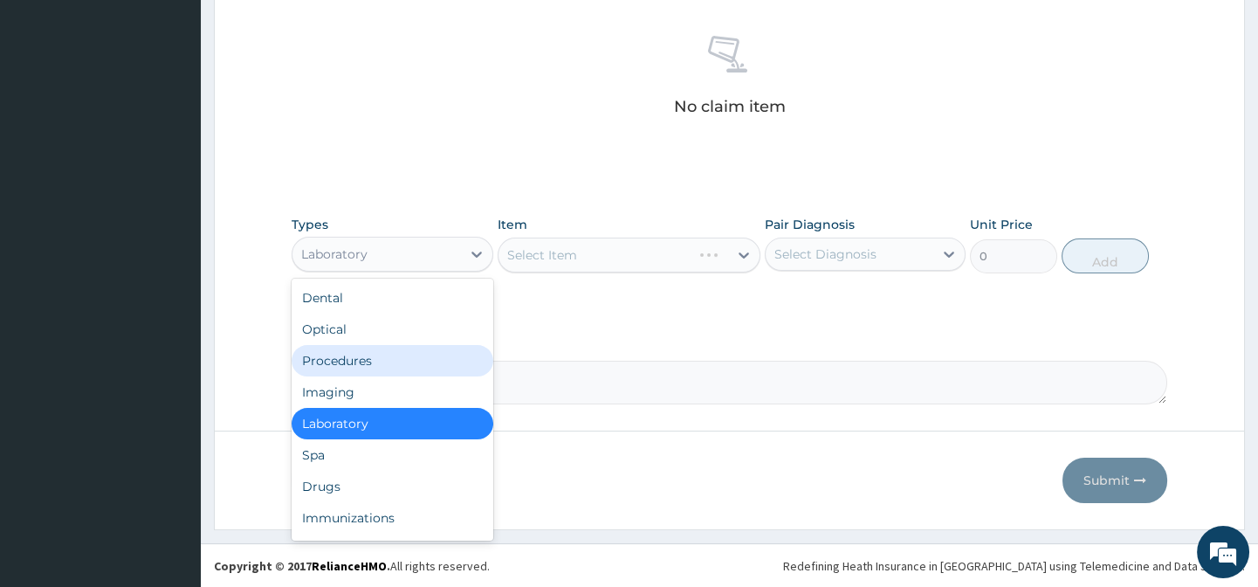
click at [696, 244] on div "Select Item" at bounding box center [629, 255] width 263 height 35
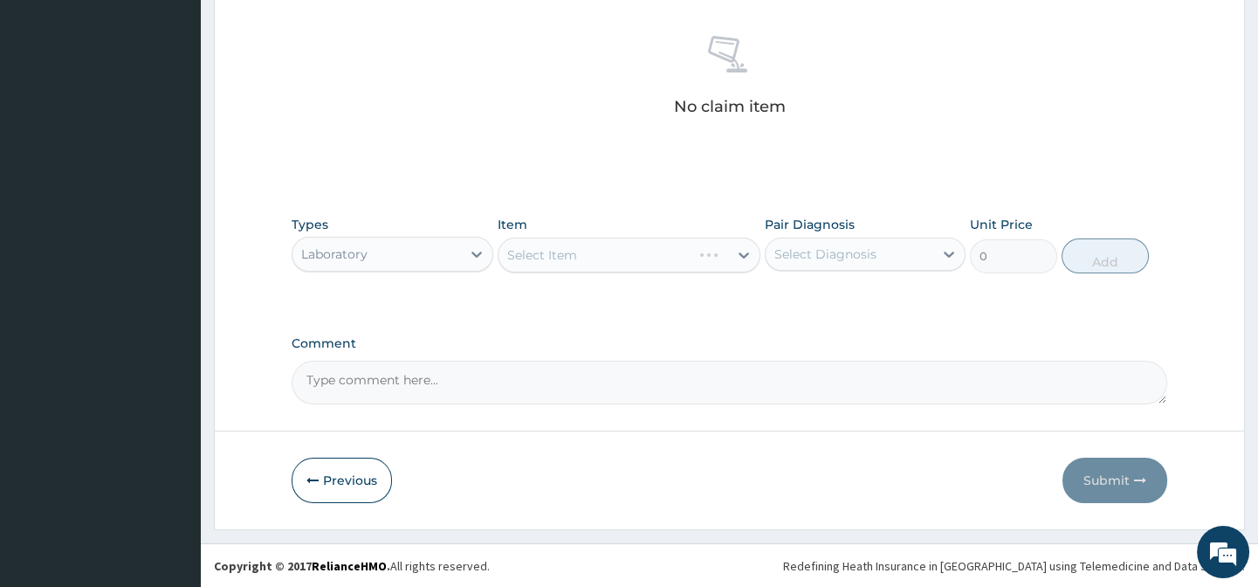
click at [731, 247] on div "Select Item" at bounding box center [629, 255] width 263 height 35
click at [729, 256] on div "Select Item" at bounding box center [629, 255] width 263 height 35
click at [740, 252] on div "Select Item" at bounding box center [629, 255] width 263 height 35
click at [760, 253] on div "Types Laboratory Item Select Item Pair Diagnosis Select Diagnosis Unit Price 0 …" at bounding box center [729, 244] width 875 height 75
click at [747, 256] on icon at bounding box center [743, 254] width 17 height 17
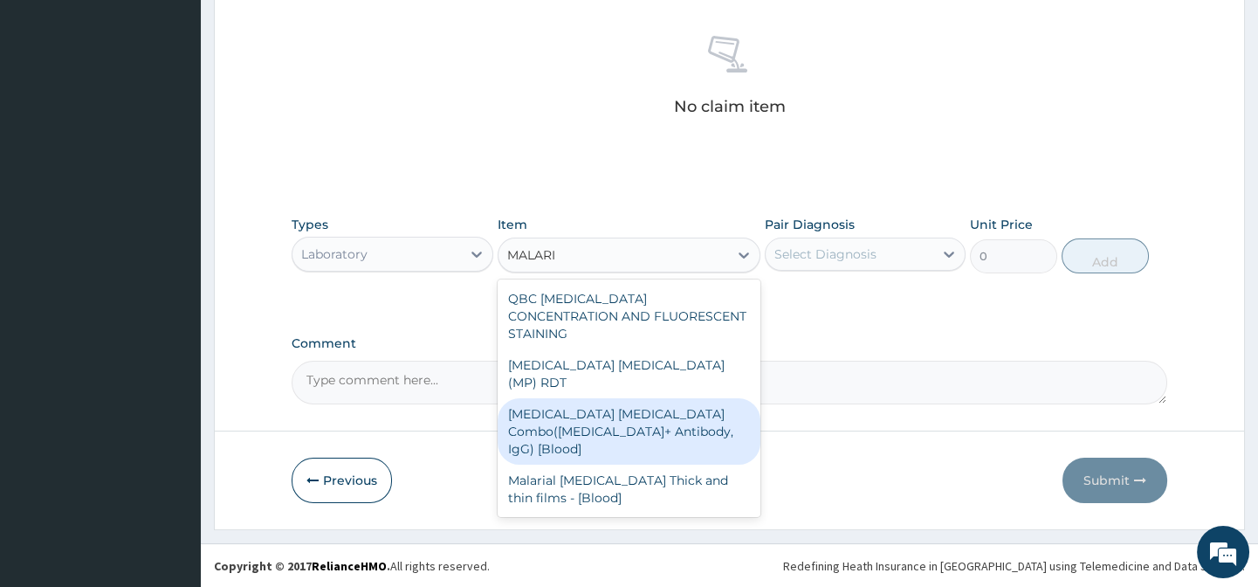
type input "MALARI"
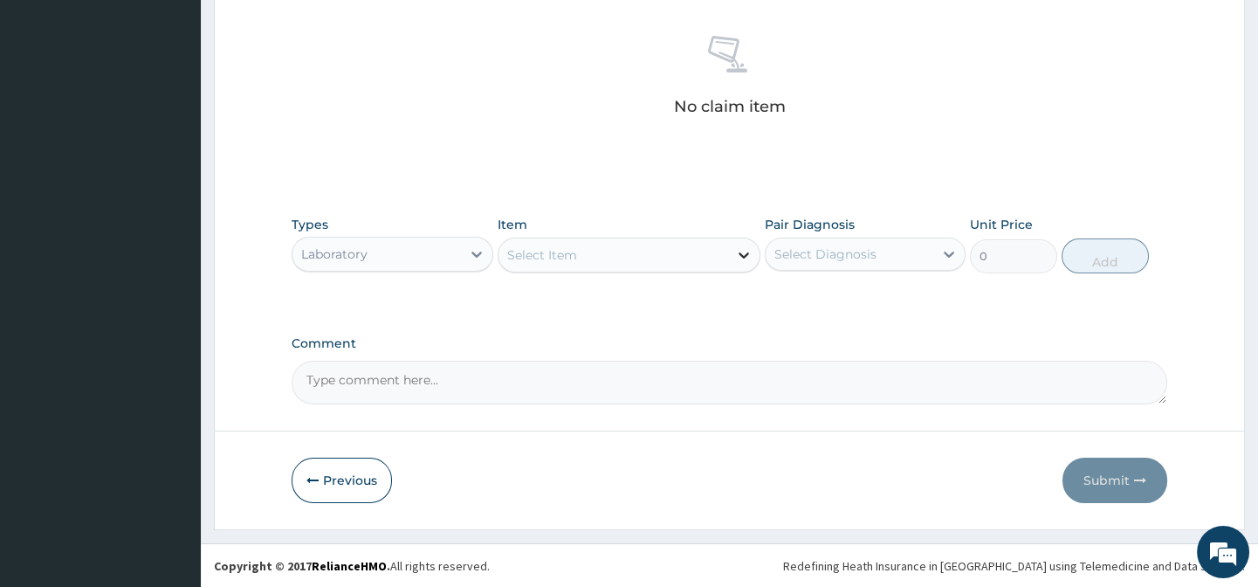
click at [743, 248] on icon at bounding box center [743, 254] width 17 height 17
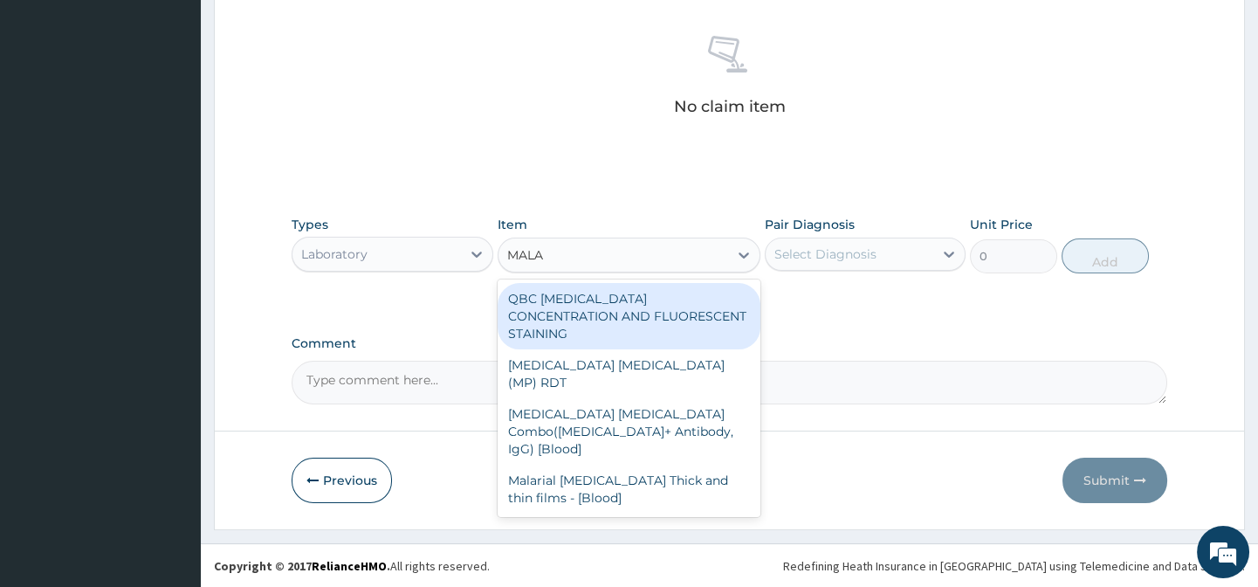
type input "MALAR"
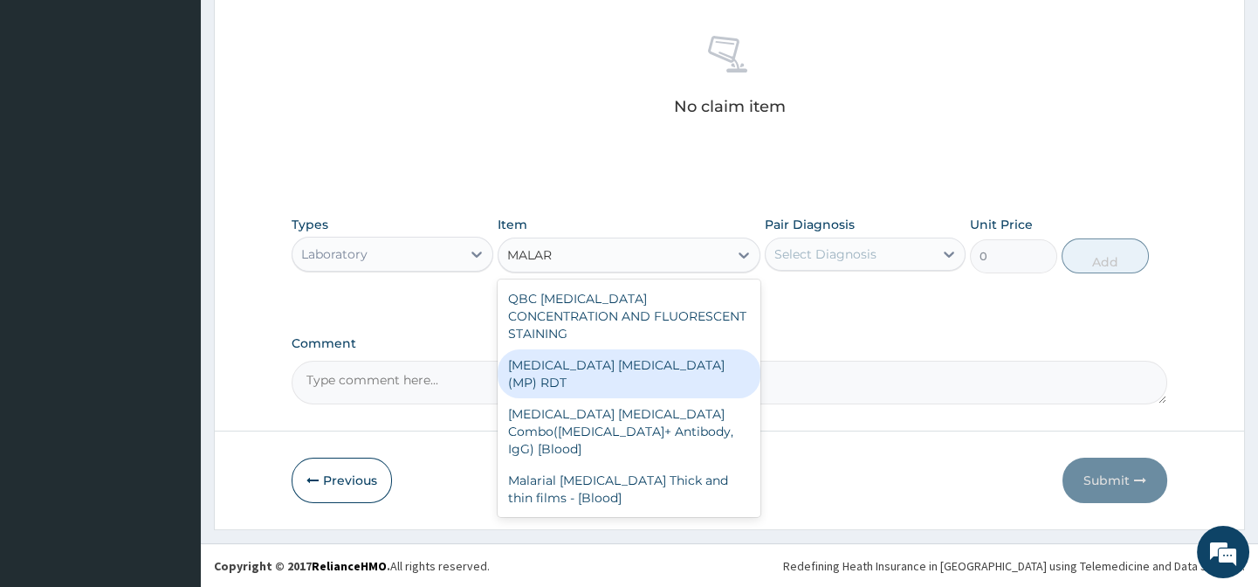
drag, startPoint x: 655, startPoint y: 340, endPoint x: 689, endPoint y: 341, distance: 34.1
click at [655, 349] on div "MALARIA PARASITE (MP) RDT" at bounding box center [629, 373] width 263 height 49
type input "1650"
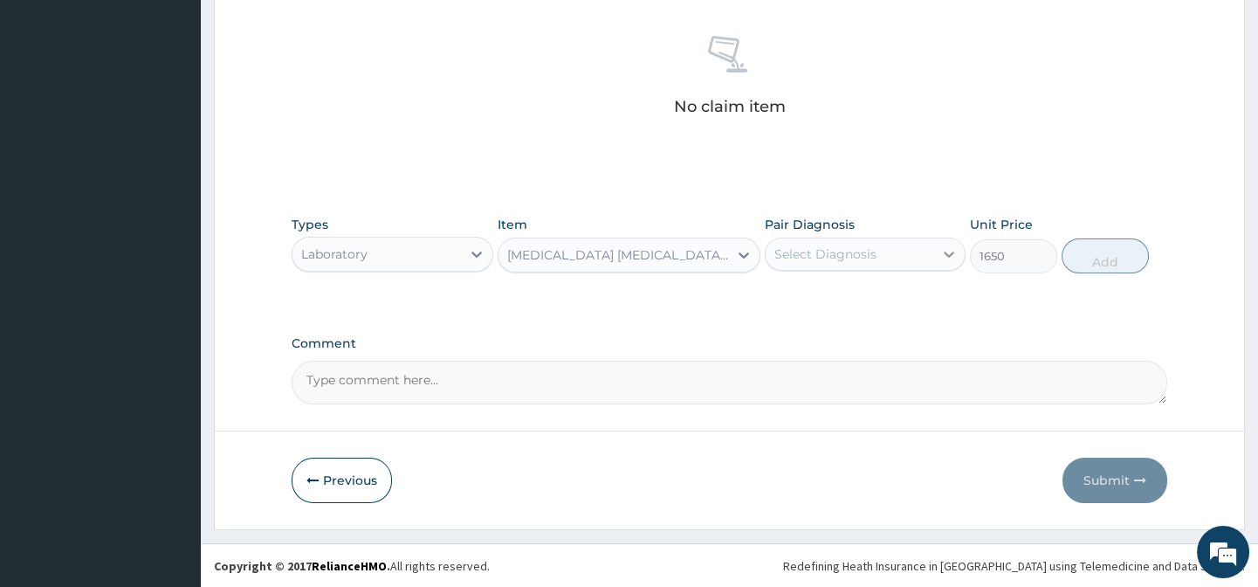
click at [949, 247] on icon at bounding box center [948, 253] width 17 height 17
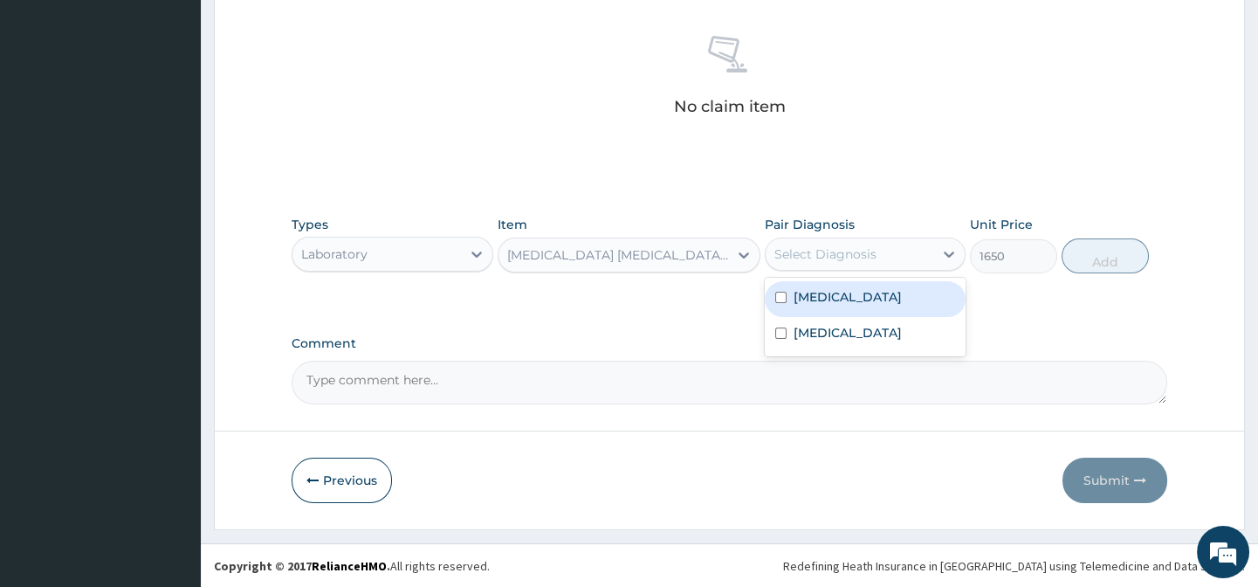
click at [892, 299] on div "Malaria" at bounding box center [865, 299] width 201 height 36
checkbox input "true"
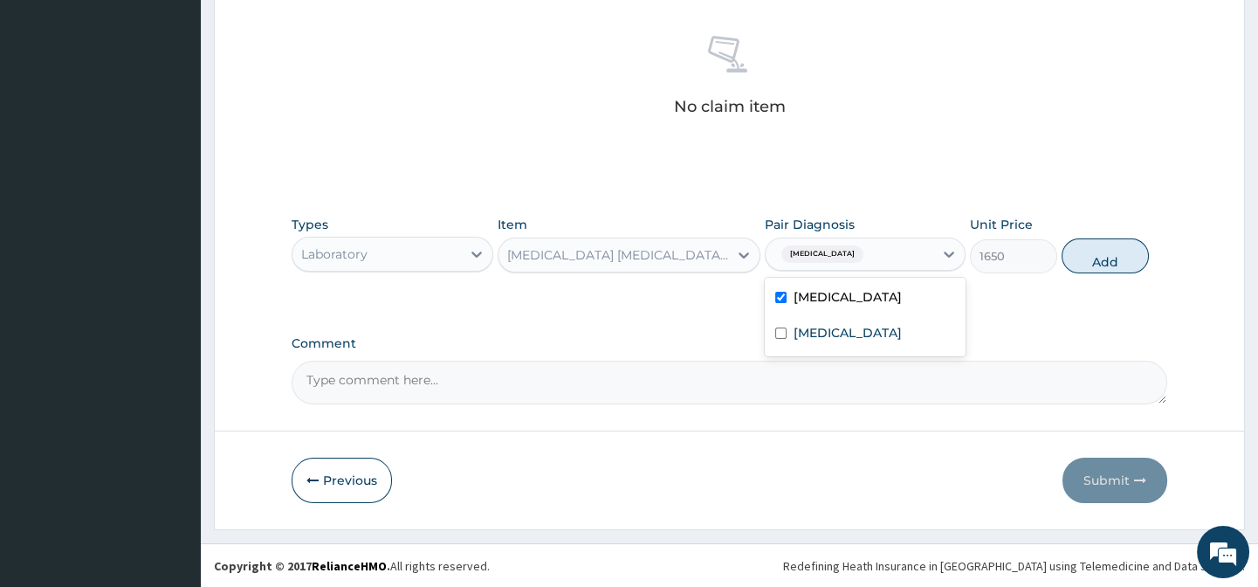
click at [1109, 282] on div "Types Laboratory Item MALARIA PARASITE (MP) RDT Pair Diagnosis option Malaria, …" at bounding box center [729, 257] width 875 height 101
click at [758, 251] on div at bounding box center [743, 254] width 31 height 31
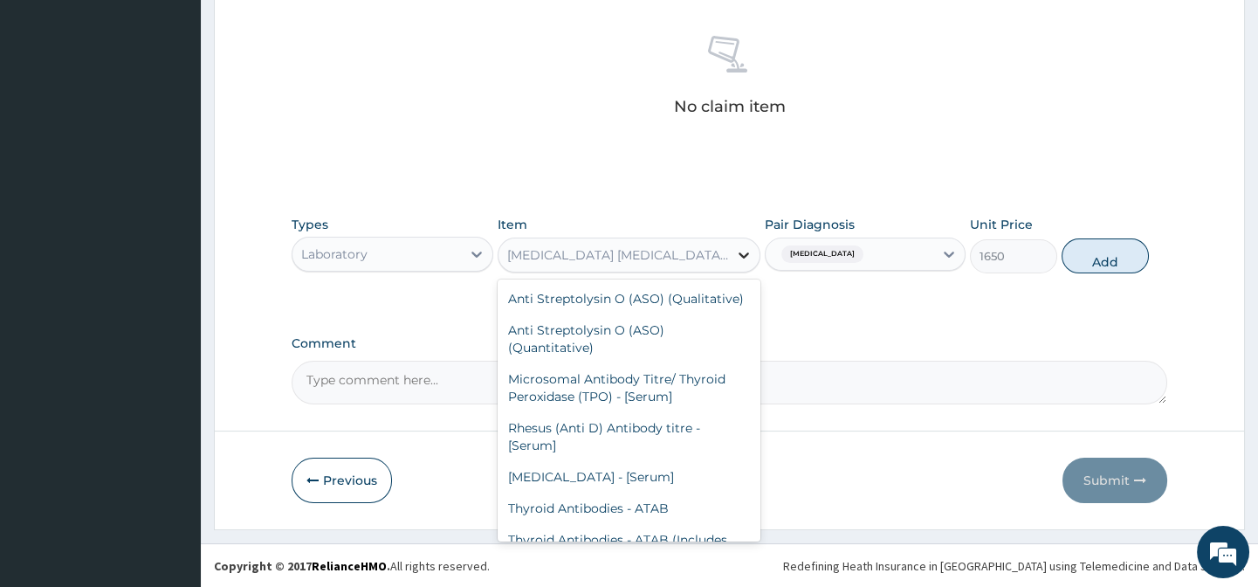
scroll to position [12146, 0]
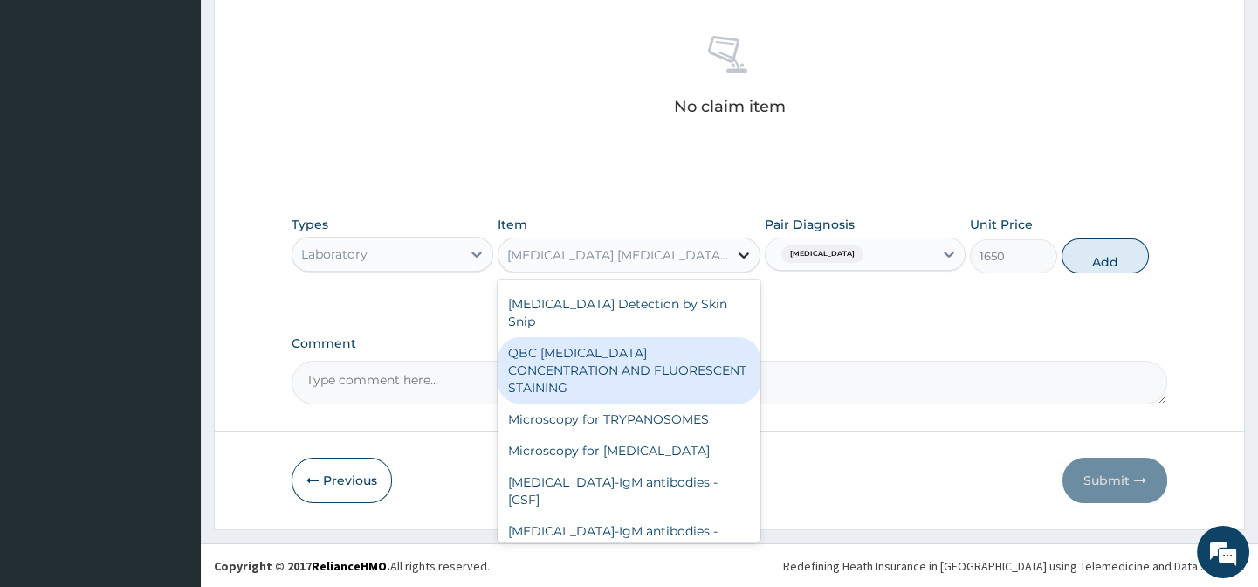
click at [735, 254] on icon at bounding box center [743, 254] width 17 height 17
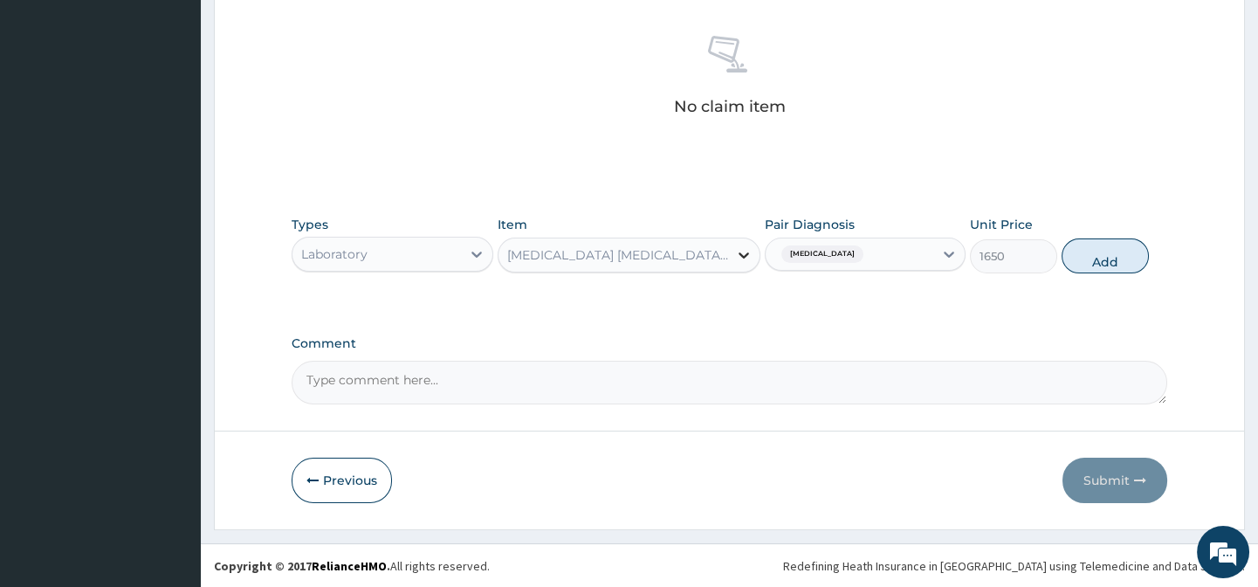
click at [735, 253] on icon at bounding box center [743, 254] width 17 height 17
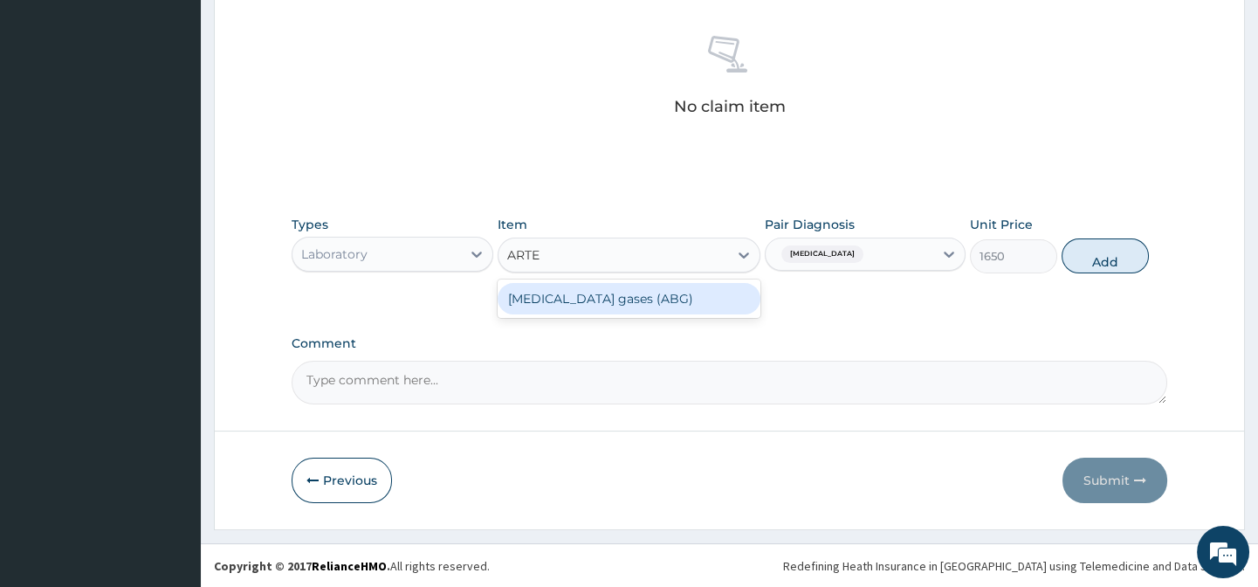
scroll to position [0, 0]
type input "ARTE"
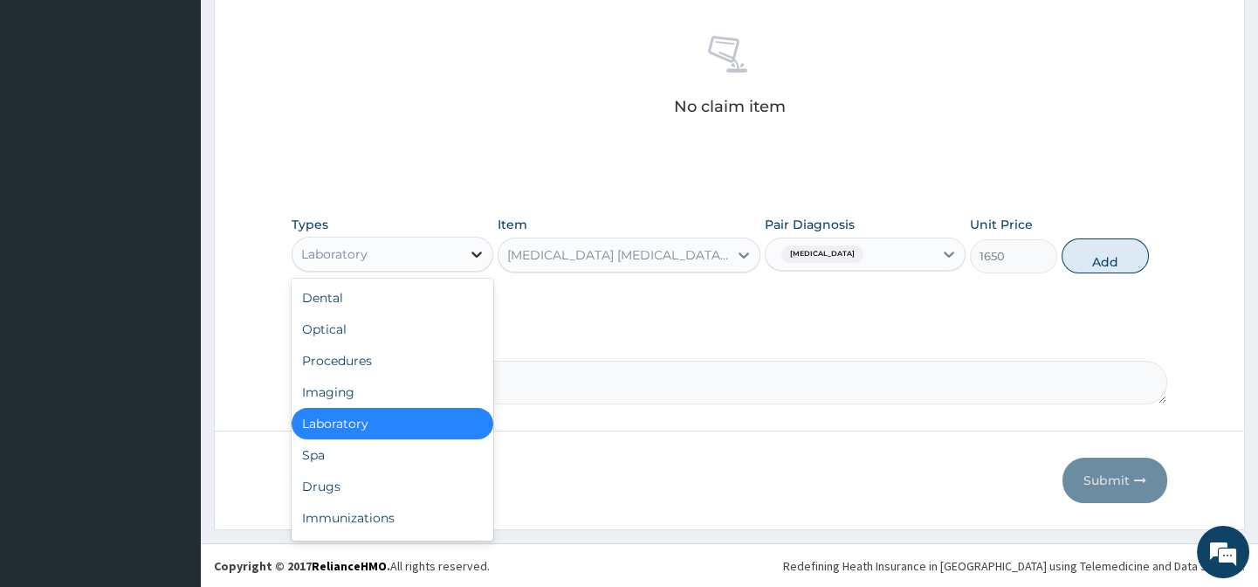
click at [478, 247] on icon at bounding box center [476, 253] width 17 height 17
click at [440, 360] on div "Procedures" at bounding box center [392, 360] width 201 height 31
type input "0"
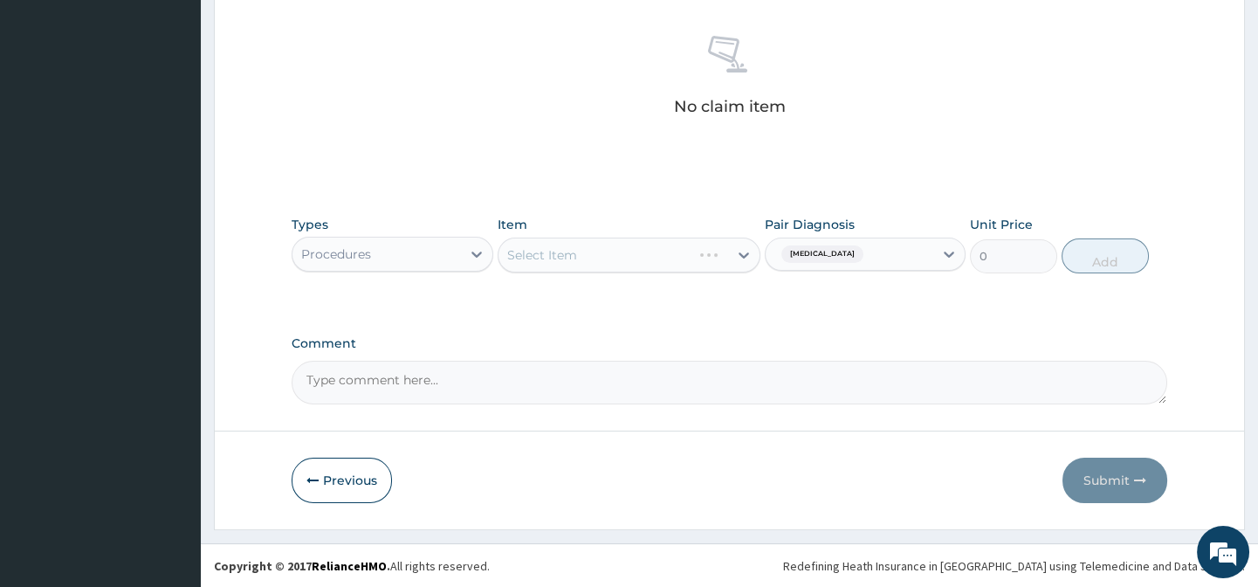
click at [738, 250] on div "Select Item" at bounding box center [629, 255] width 263 height 35
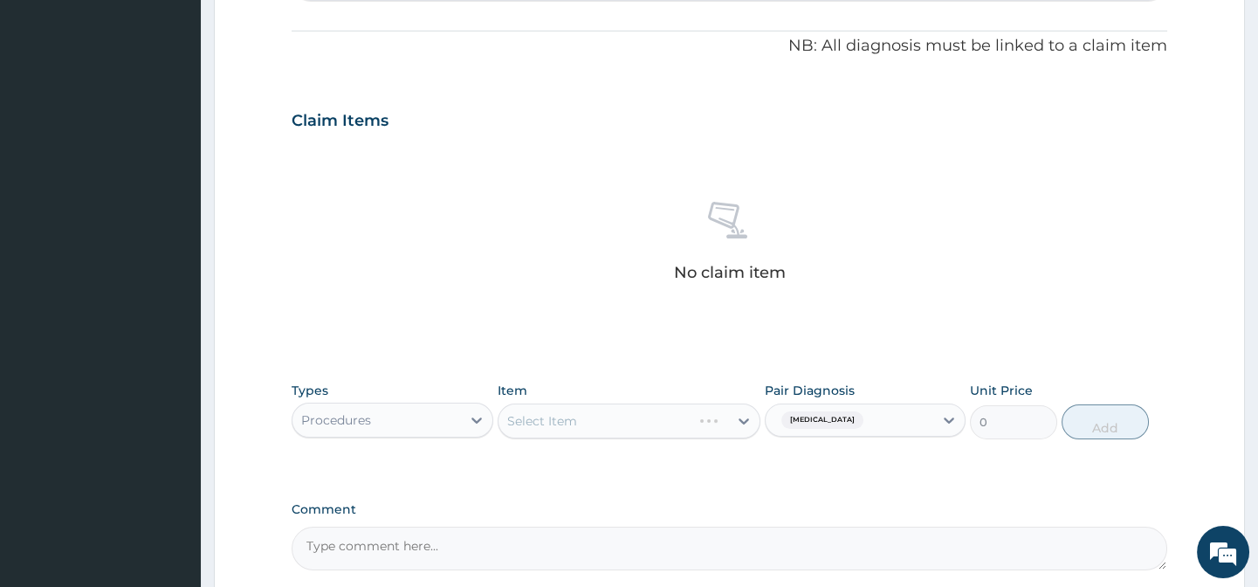
scroll to position [513, 0]
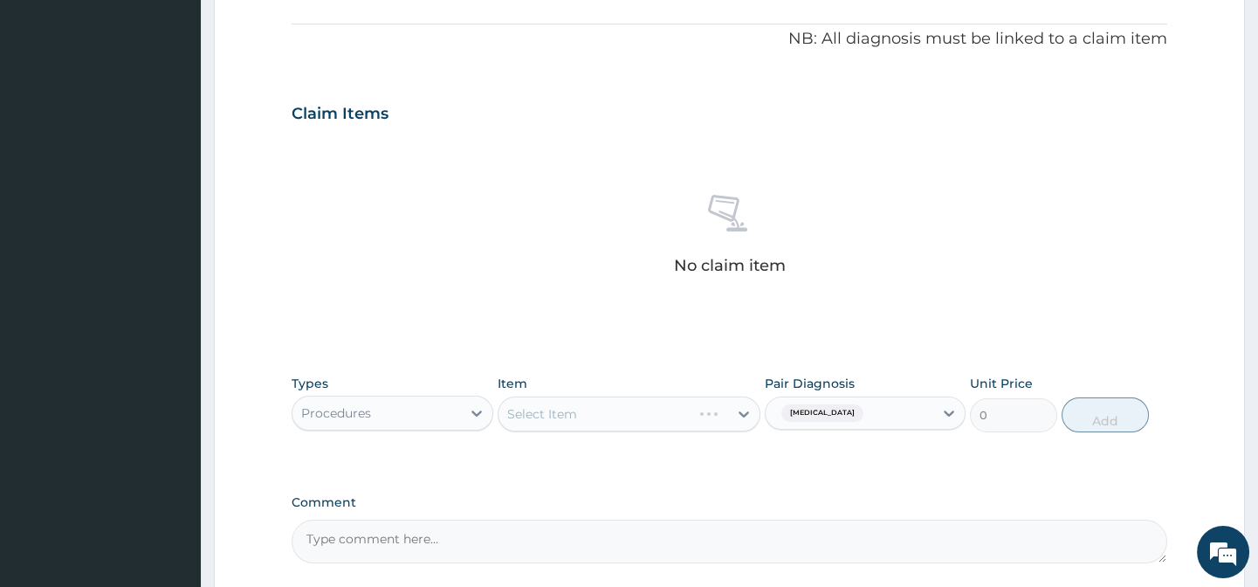
click at [740, 414] on div "Select Item" at bounding box center [629, 413] width 263 height 35
click at [747, 418] on icon at bounding box center [743, 413] width 17 height 17
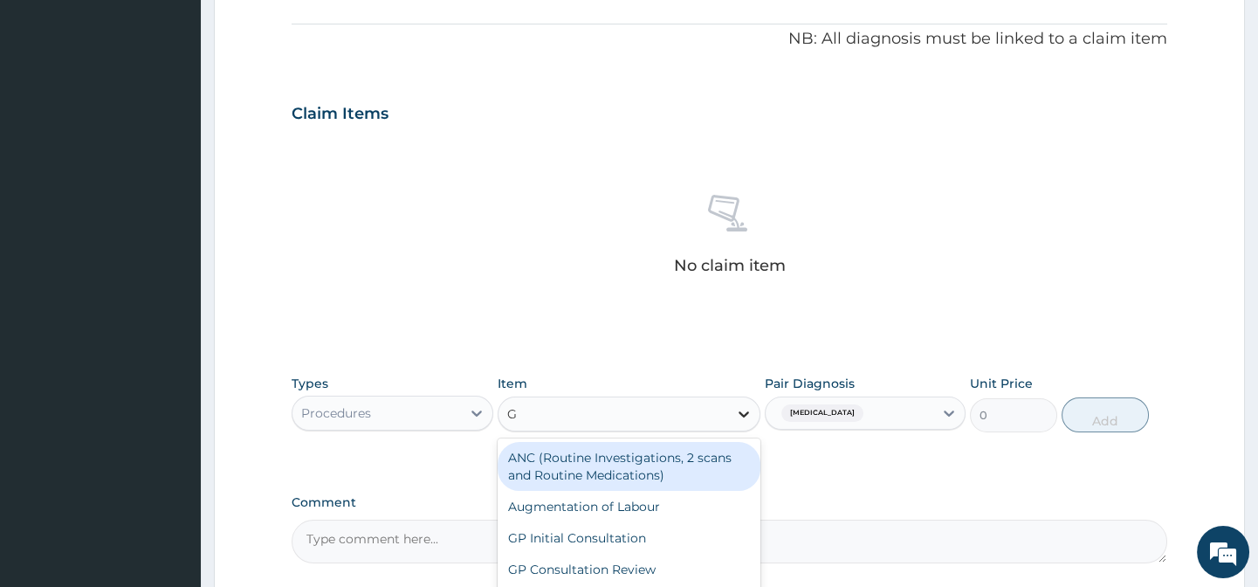
type input "GP"
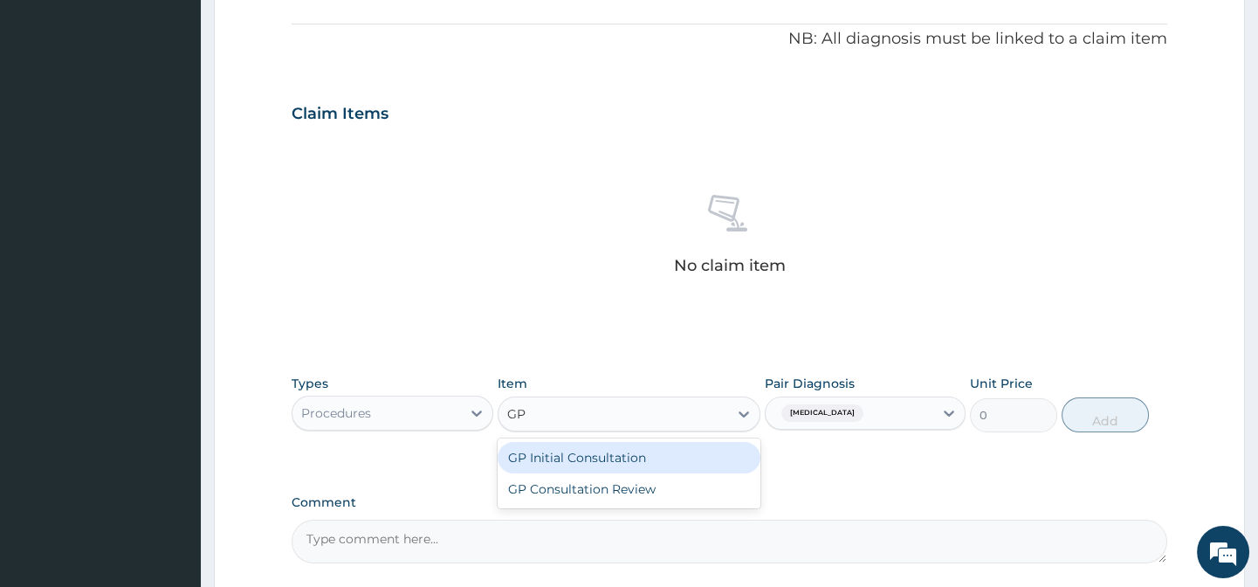
click at [709, 455] on div "GP Initial Consultation" at bounding box center [629, 457] width 263 height 31
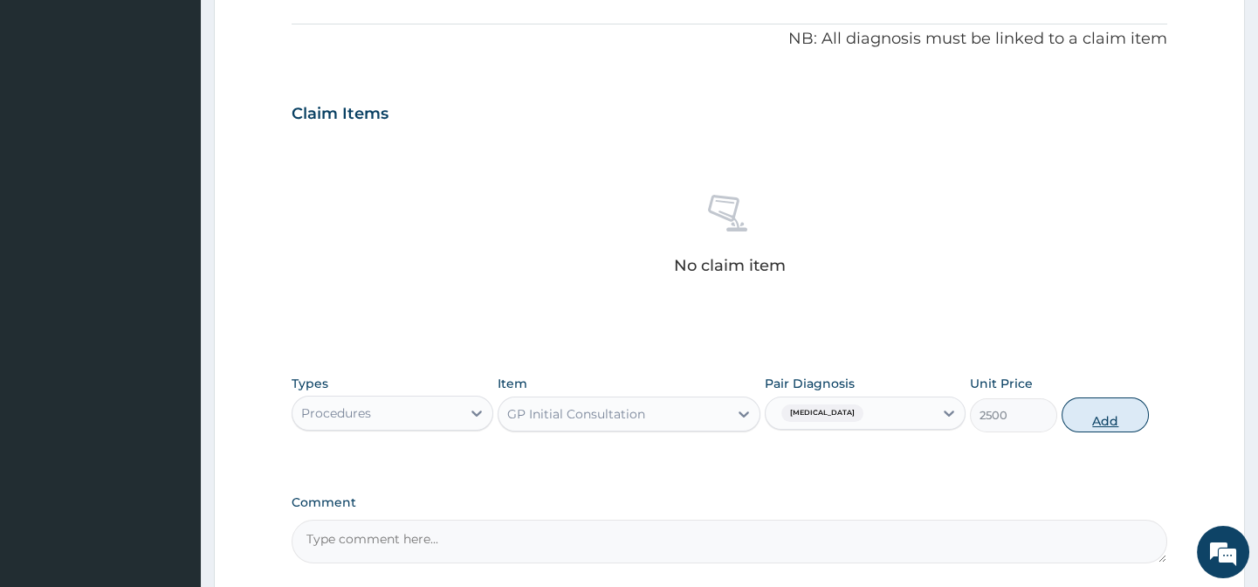
click at [1093, 412] on button "Add" at bounding box center [1105, 414] width 87 height 35
type input "0"
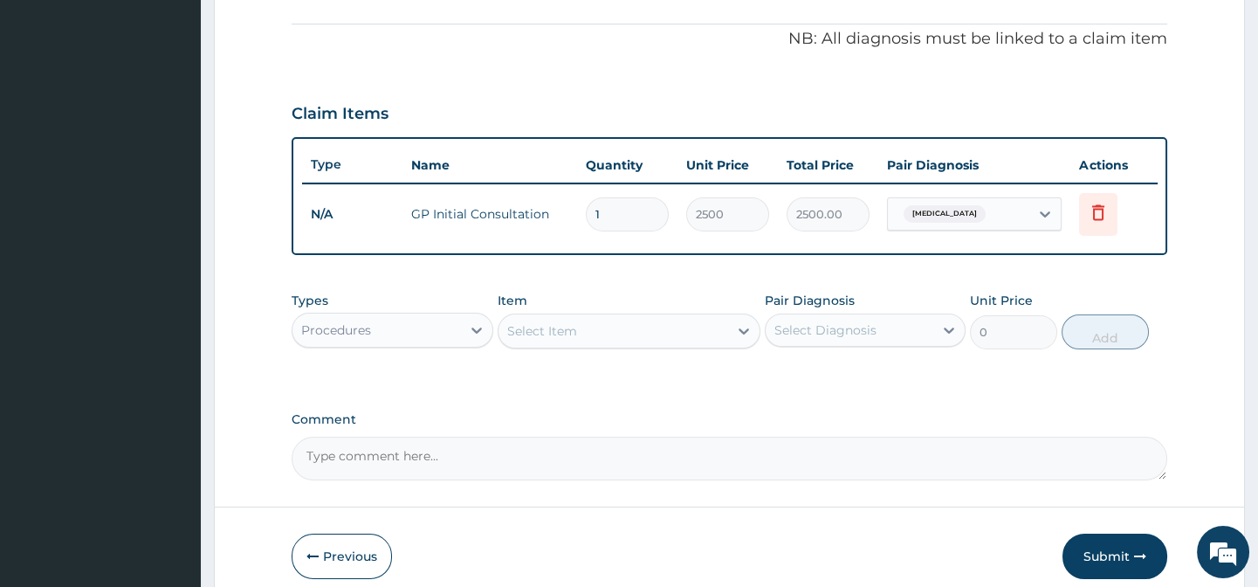
scroll to position [600, 0]
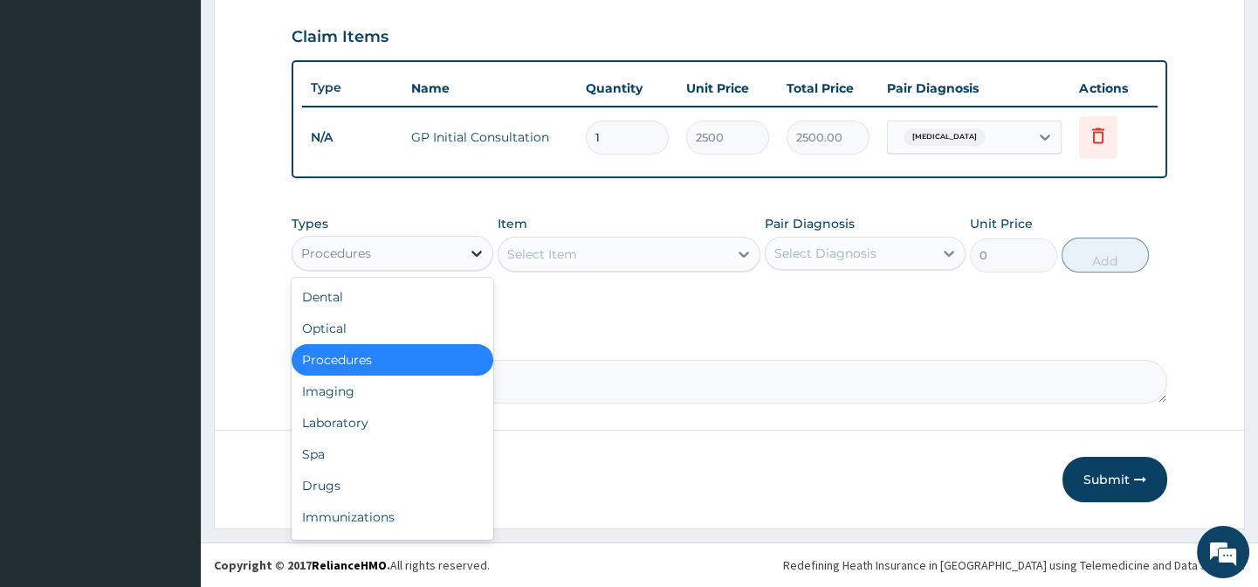
click at [463, 253] on div at bounding box center [476, 253] width 31 height 31
click at [401, 480] on div "Drugs" at bounding box center [392, 485] width 201 height 31
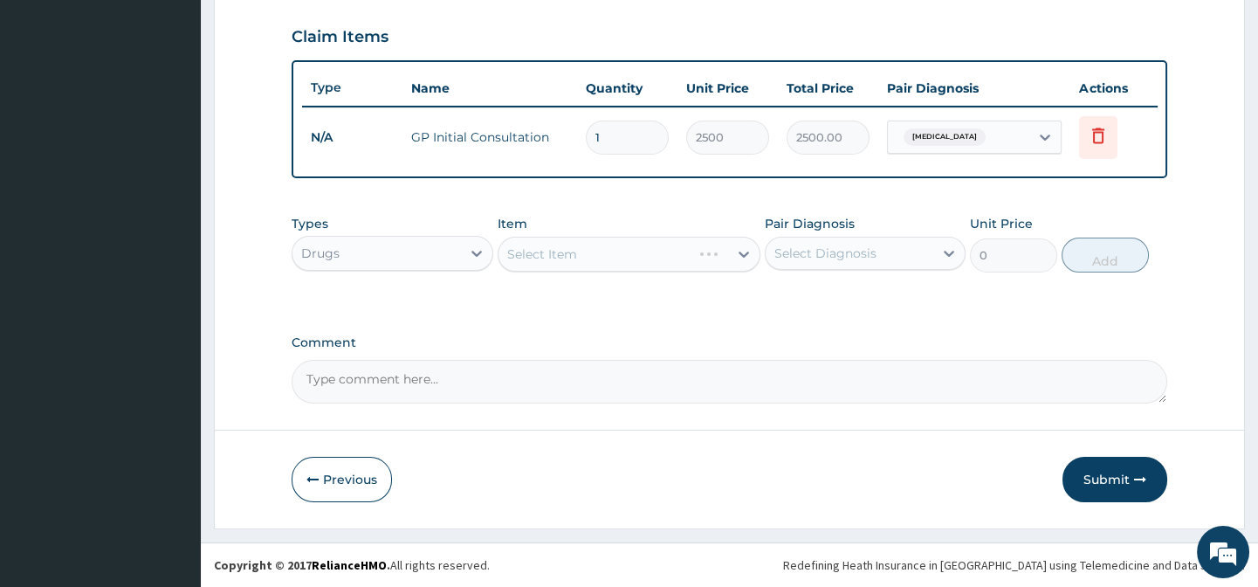
click at [905, 248] on div "Select Diagnosis" at bounding box center [850, 253] width 168 height 28
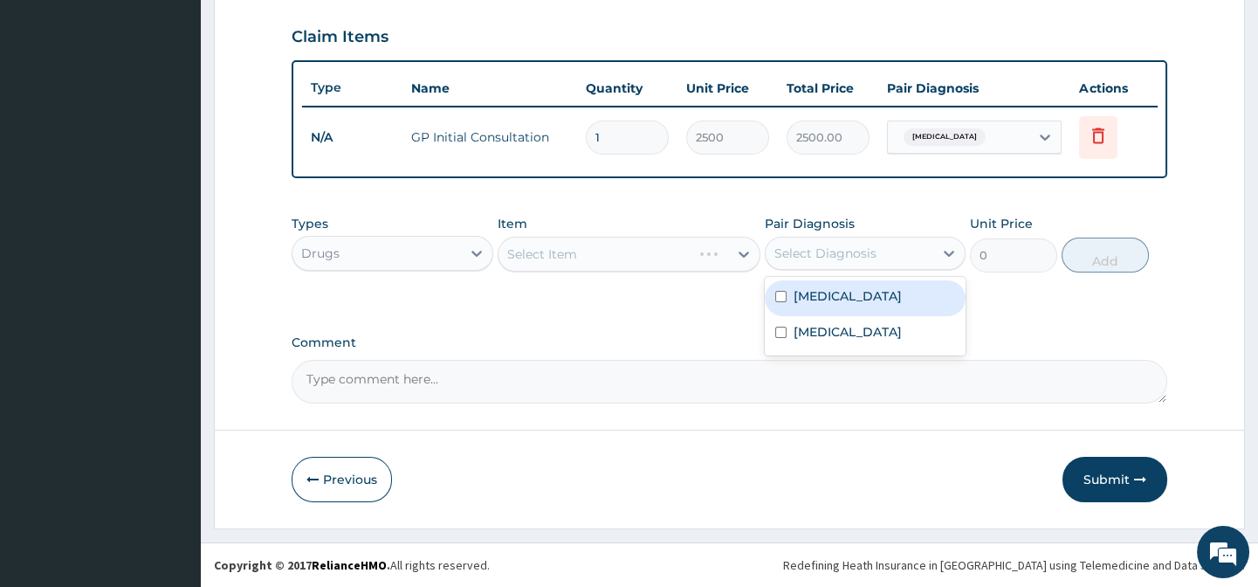
click at [888, 300] on div "Malaria" at bounding box center [865, 298] width 201 height 36
checkbox input "true"
click at [696, 254] on div "Select Item" at bounding box center [629, 254] width 263 height 35
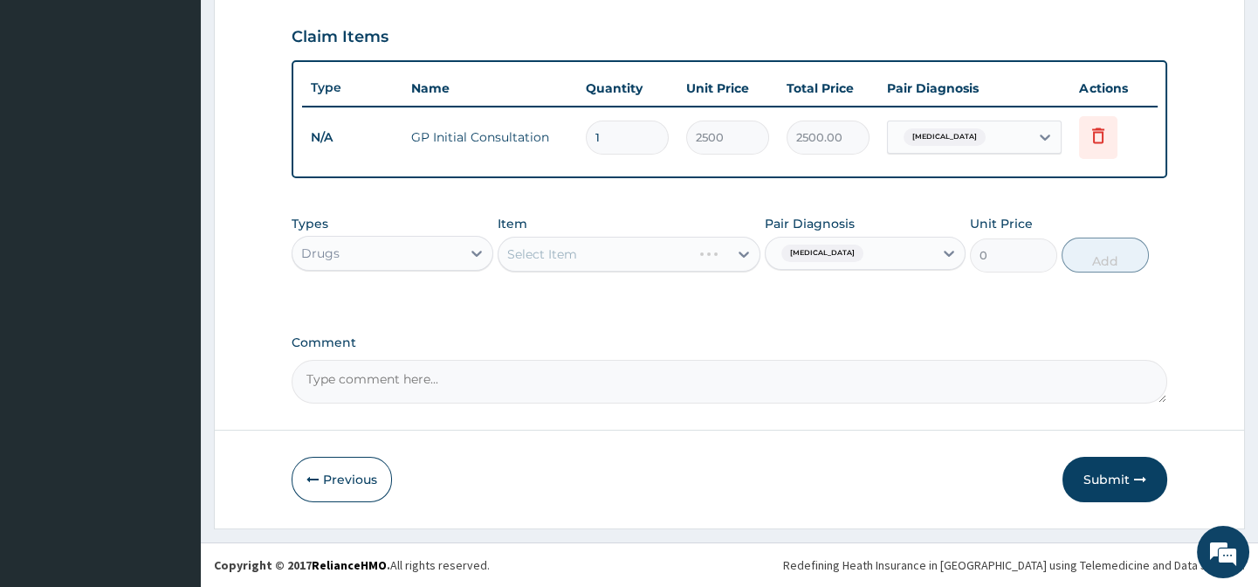
click at [735, 253] on div "Select Item" at bounding box center [629, 254] width 263 height 35
click at [740, 247] on div "Select Item" at bounding box center [629, 254] width 263 height 35
click at [744, 254] on icon at bounding box center [744, 254] width 10 height 6
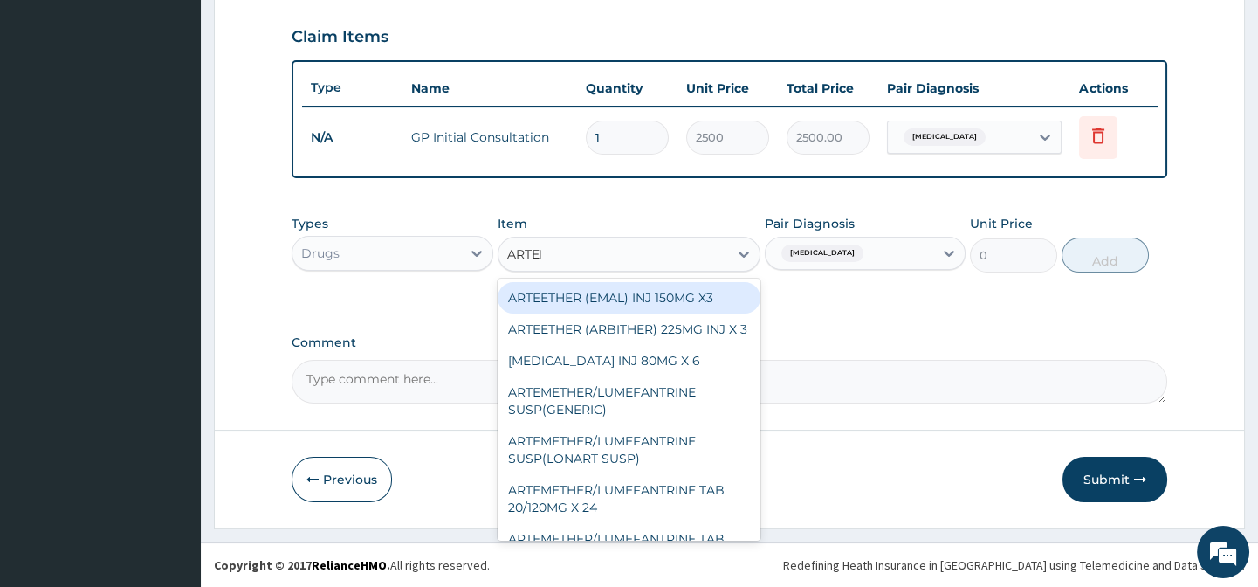
type input "ARTEME"
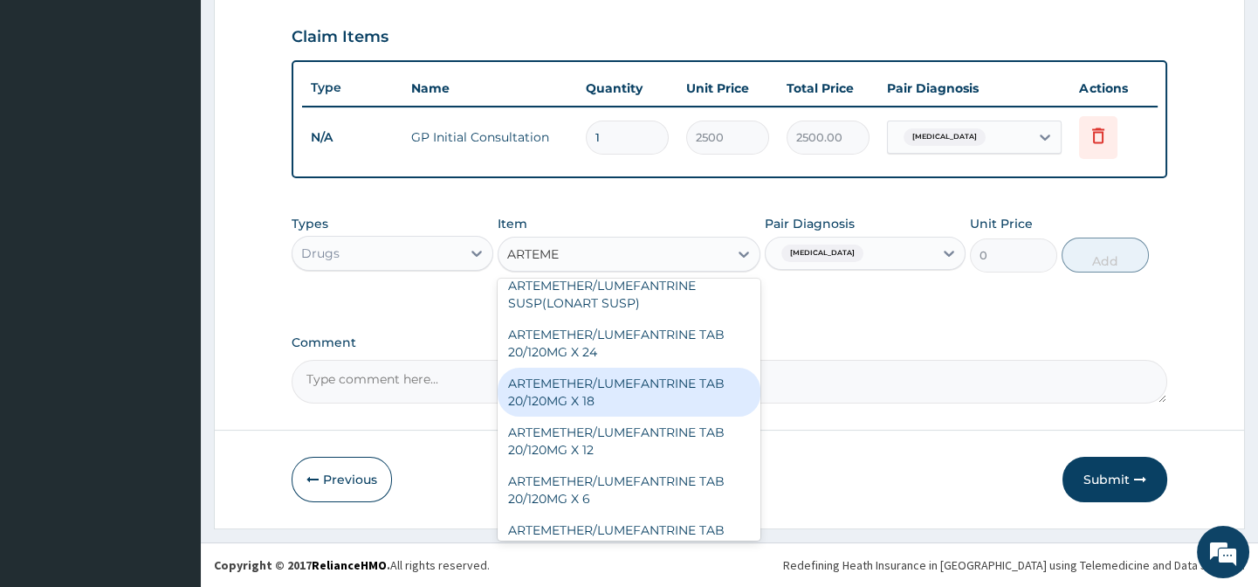
scroll to position [119, 0]
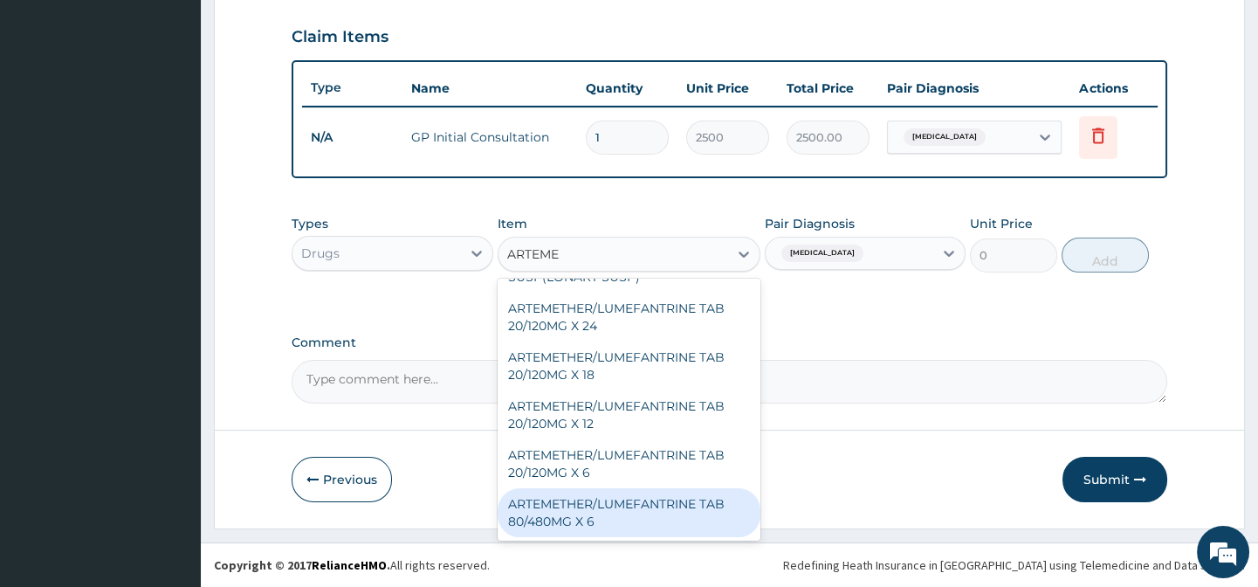
drag, startPoint x: 694, startPoint y: 523, endPoint x: 696, endPoint y: 500, distance: 22.8
click at [693, 520] on div "ARTEMETHER/LUMEFANTRINE TAB 80/480MG X 6" at bounding box center [629, 512] width 263 height 49
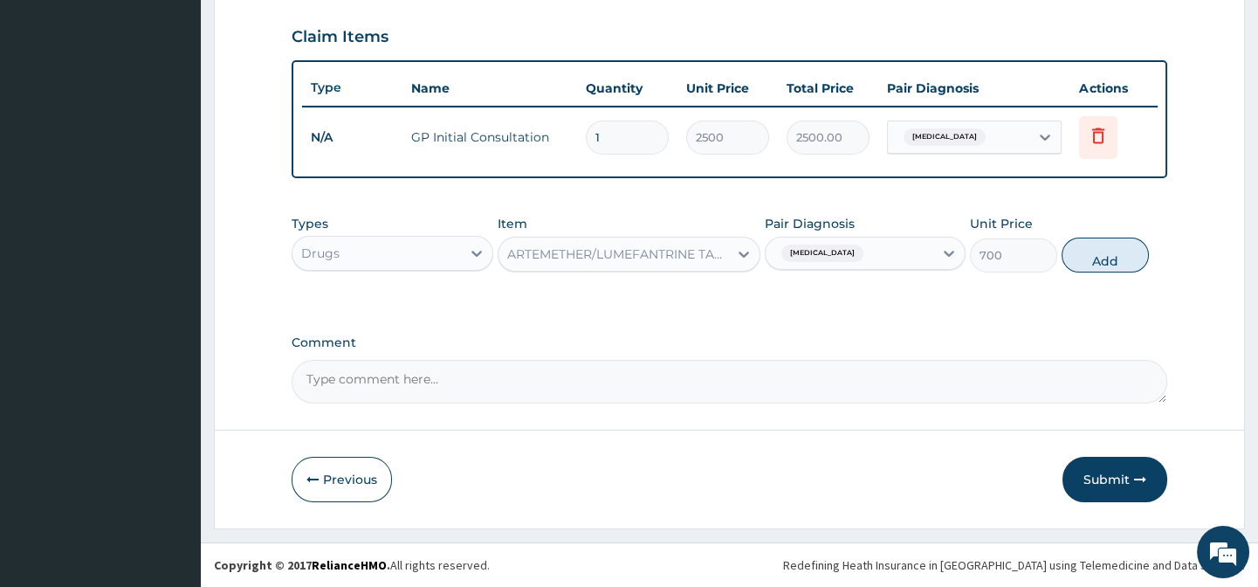
click at [1100, 258] on button "Add" at bounding box center [1105, 255] width 87 height 35
type input "0"
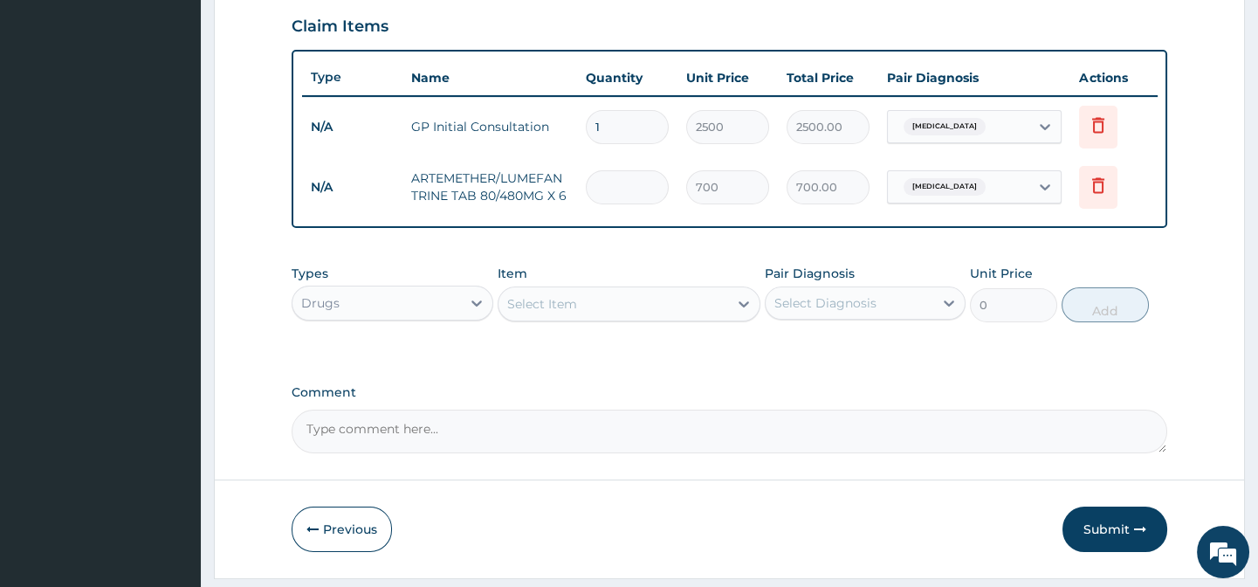
type input "0.00"
type input "6"
type input "4200.00"
type input "6"
click at [1147, 382] on div "PA Code / Prescription Code Enter Code(Secondary Care Only) Encounter Date 11-0…" at bounding box center [729, 10] width 875 height 886
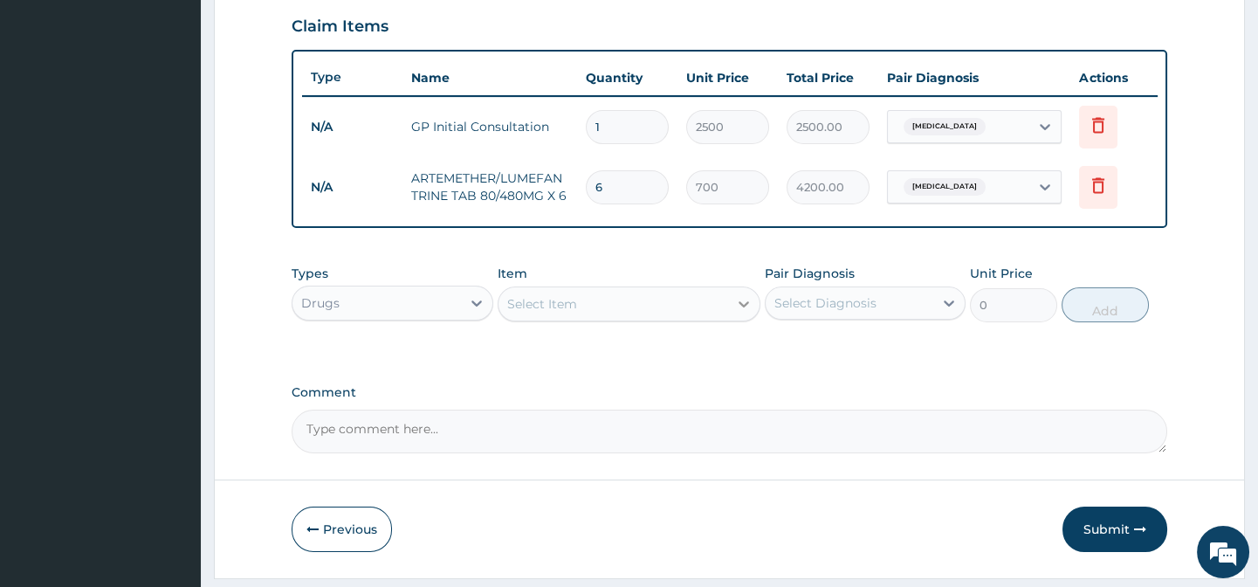
click at [739, 312] on icon at bounding box center [743, 303] width 17 height 17
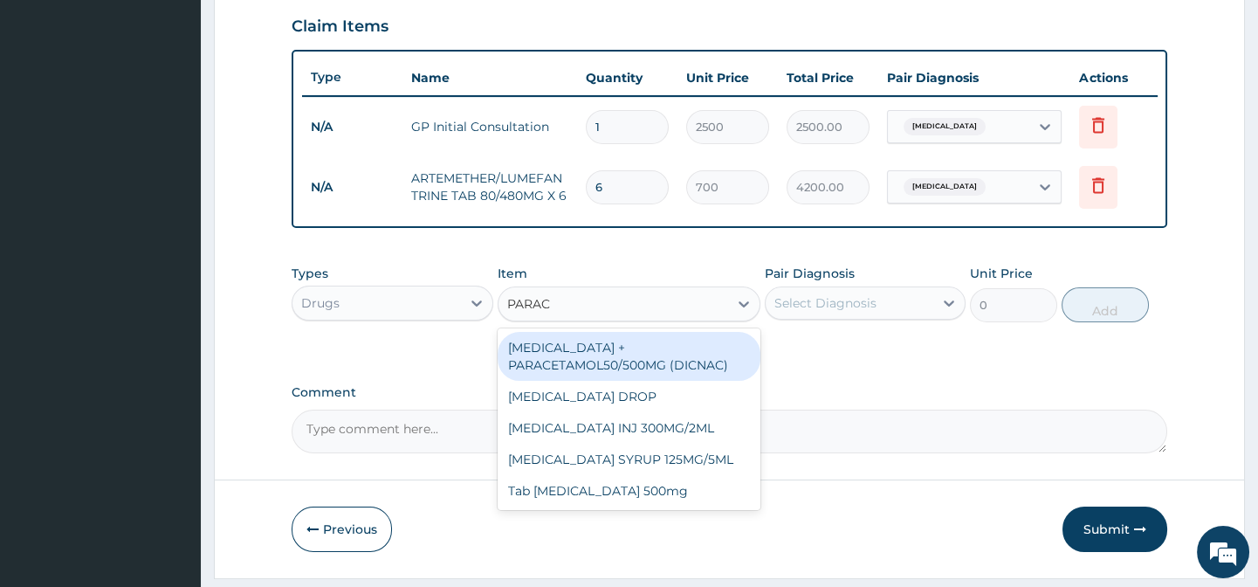
type input "PARACE"
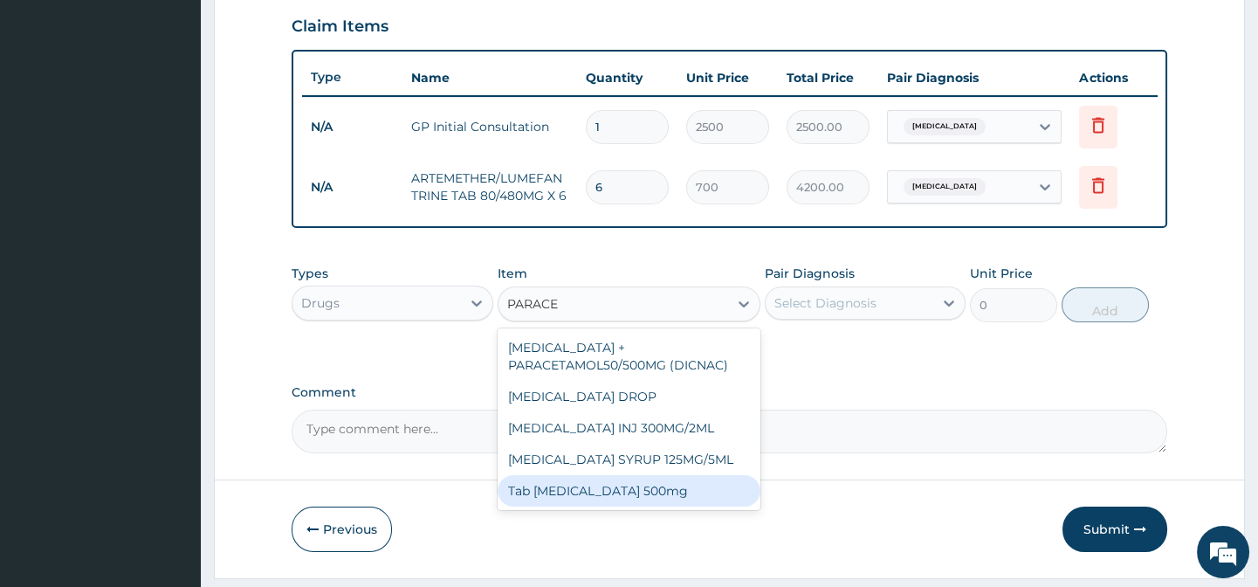
click at [685, 503] on div "Tab Paracetamol 500mg" at bounding box center [629, 490] width 263 height 31
type input "40"
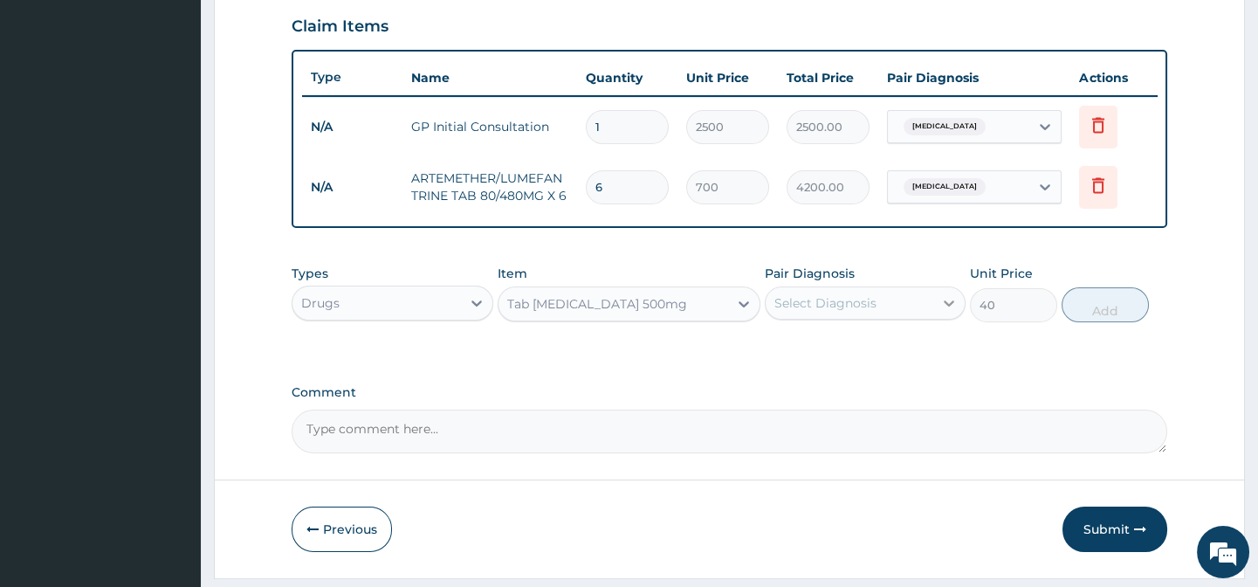
click at [936, 313] on div at bounding box center [948, 302] width 31 height 31
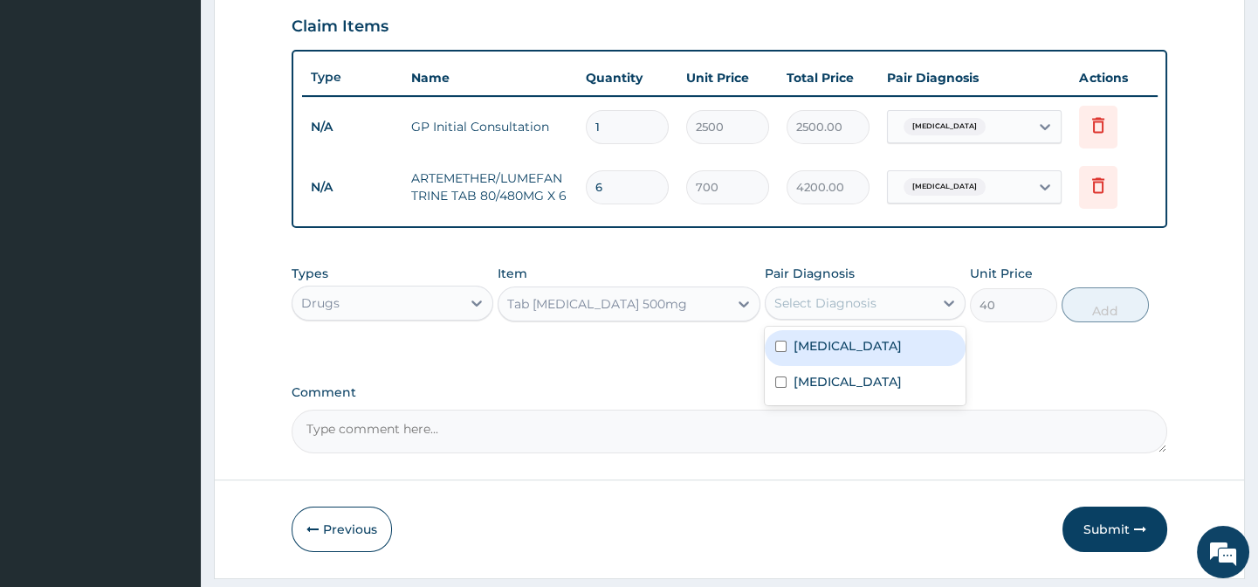
click at [904, 355] on div "Malaria" at bounding box center [865, 348] width 201 height 36
checkbox input "true"
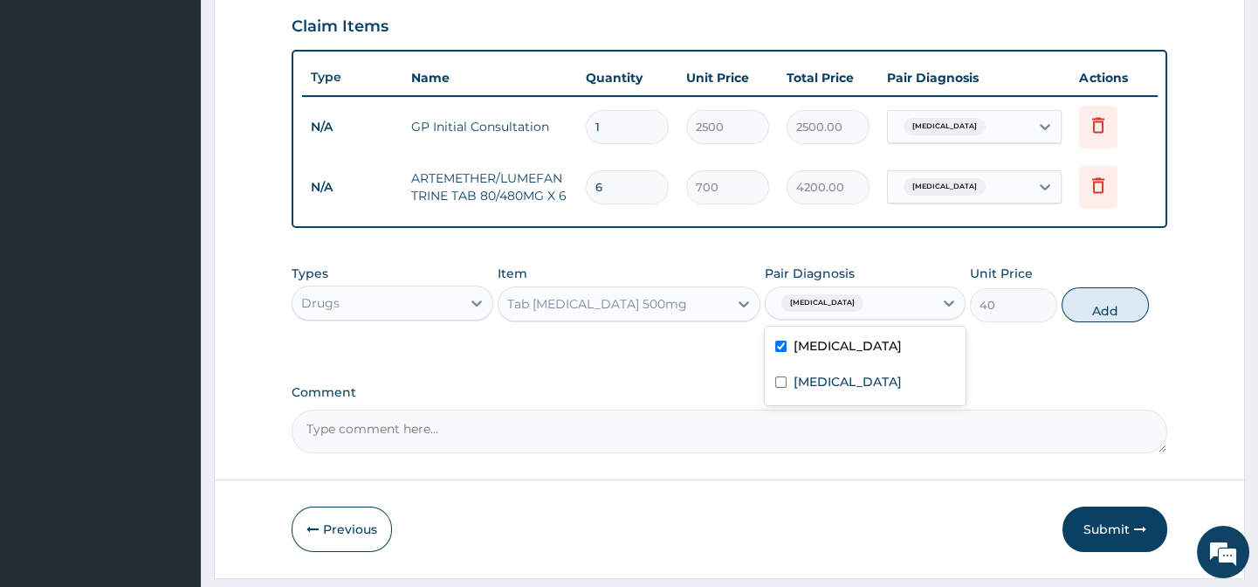
click at [1109, 321] on button "Add" at bounding box center [1105, 304] width 87 height 35
type input "0"
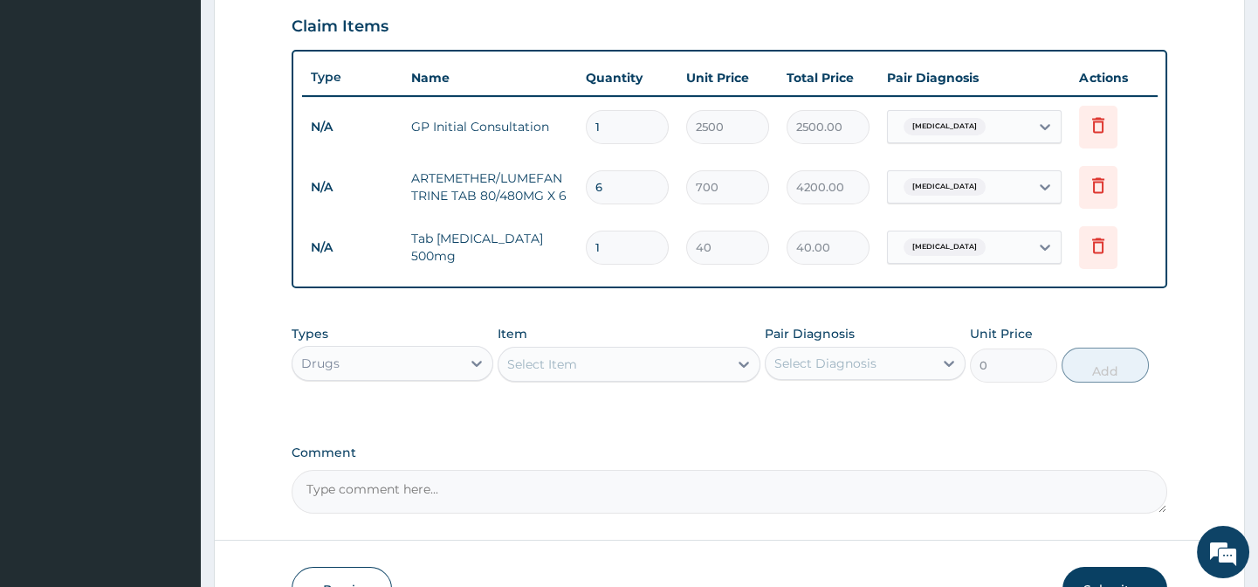
type input "18"
type input "720.00"
type input "18"
click at [1195, 300] on form "Step 2 of 2 PA Code / Prescription Code Enter Code(Secondary Care Only) Encount…" at bounding box center [729, 66] width 1031 height 1146
click at [756, 380] on div at bounding box center [743, 363] width 31 height 31
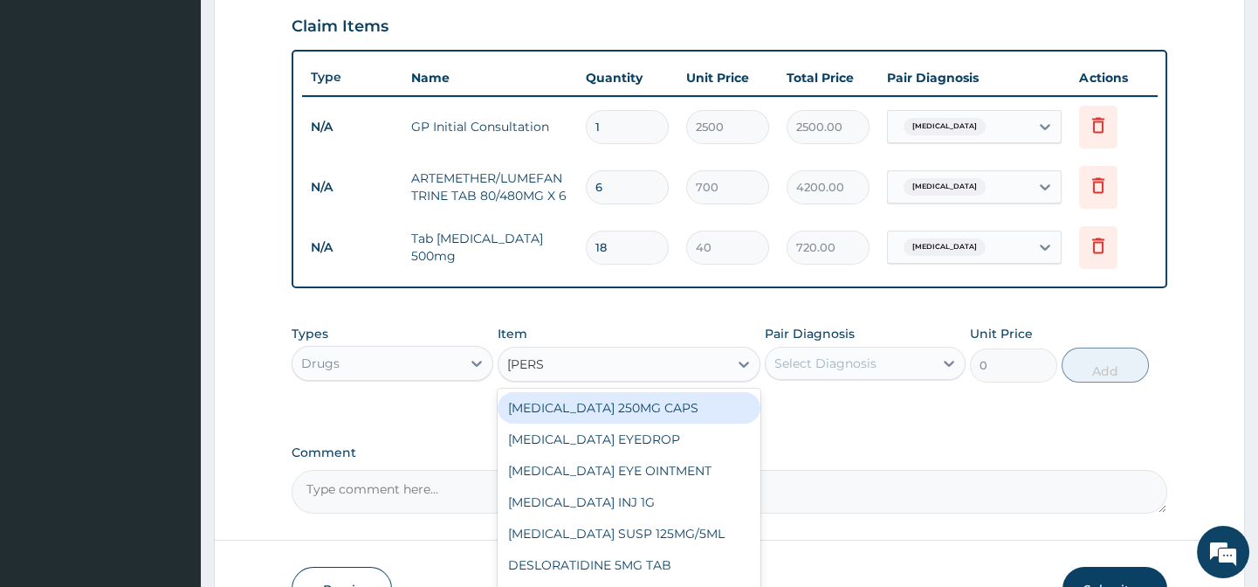
type input "LORAT"
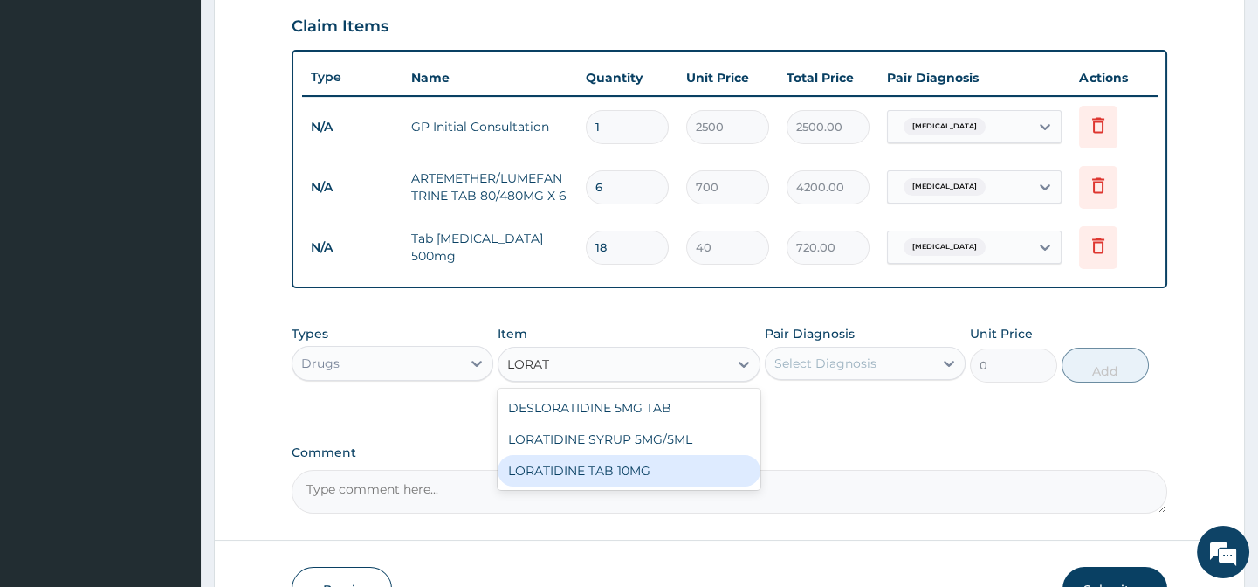
click at [675, 479] on div "LORATIDINE TAB 10MG" at bounding box center [629, 470] width 263 height 31
type input "30"
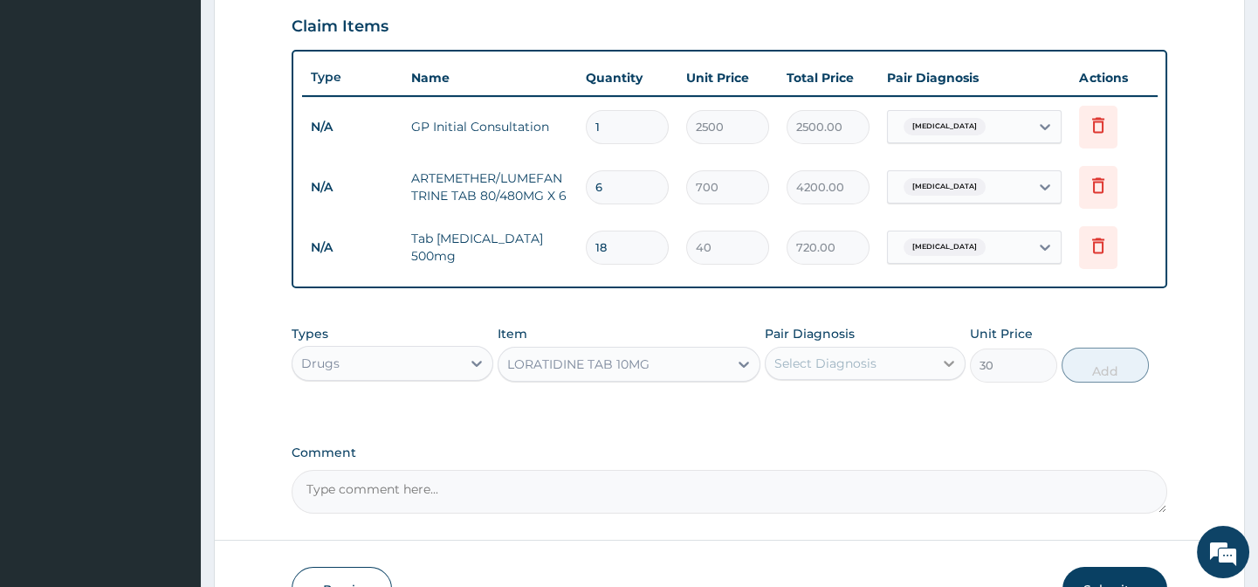
click at [954, 370] on icon at bounding box center [948, 363] width 17 height 17
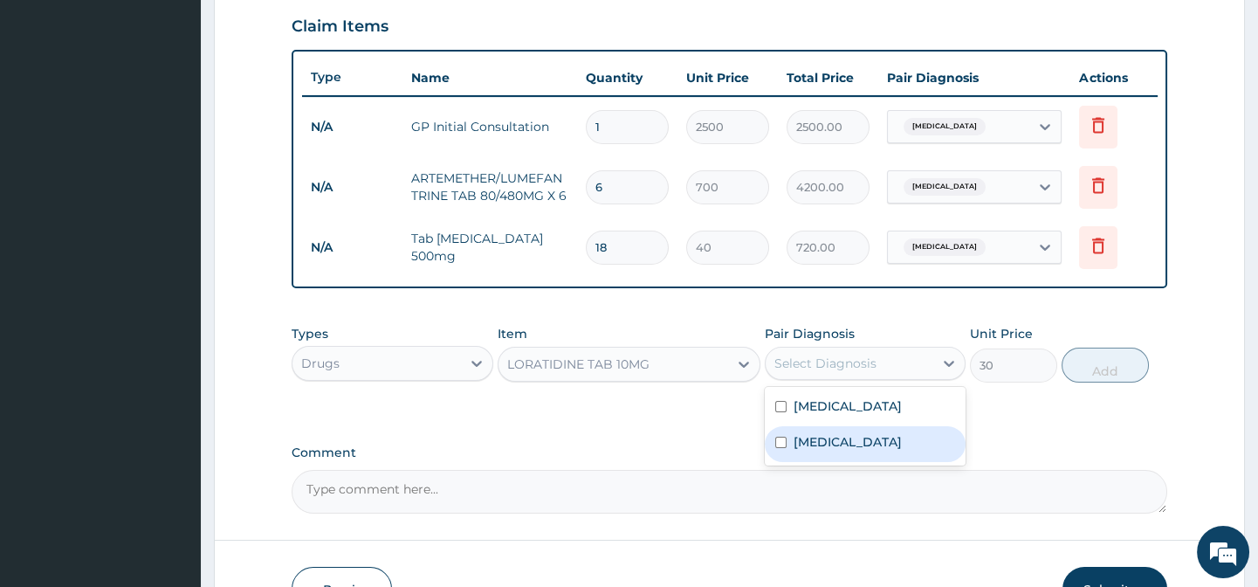
drag, startPoint x: 864, startPoint y: 456, endPoint x: 879, endPoint y: 444, distance: 18.7
click at [865, 451] on label "Upper respiratory infection" at bounding box center [848, 441] width 108 height 17
checkbox input "true"
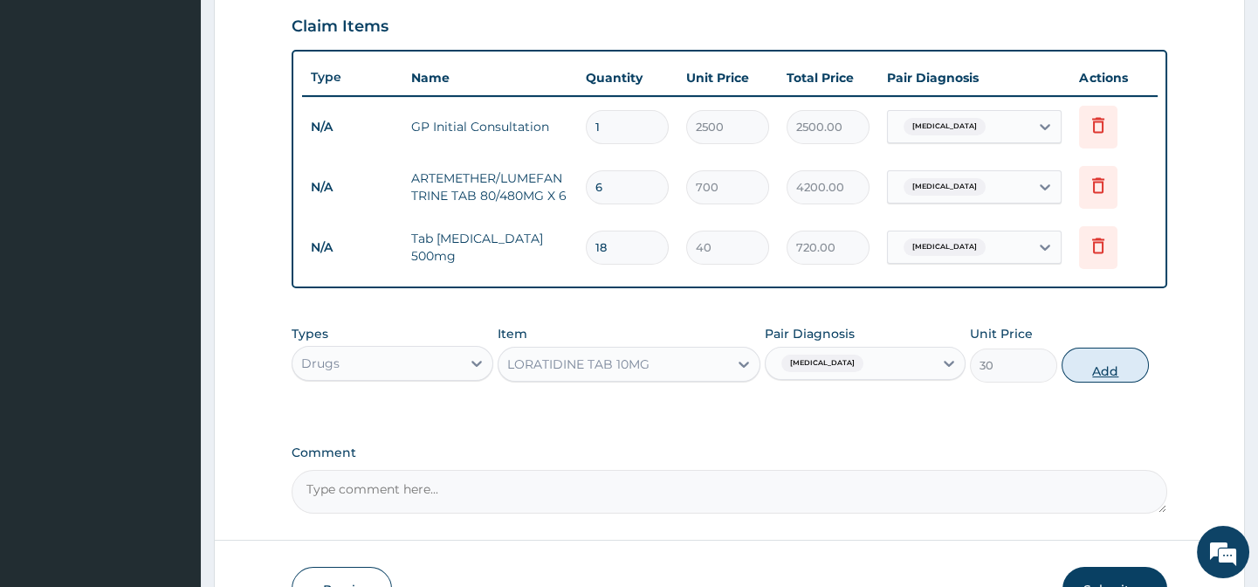
click at [1122, 374] on button "Add" at bounding box center [1105, 365] width 87 height 35
type input "0"
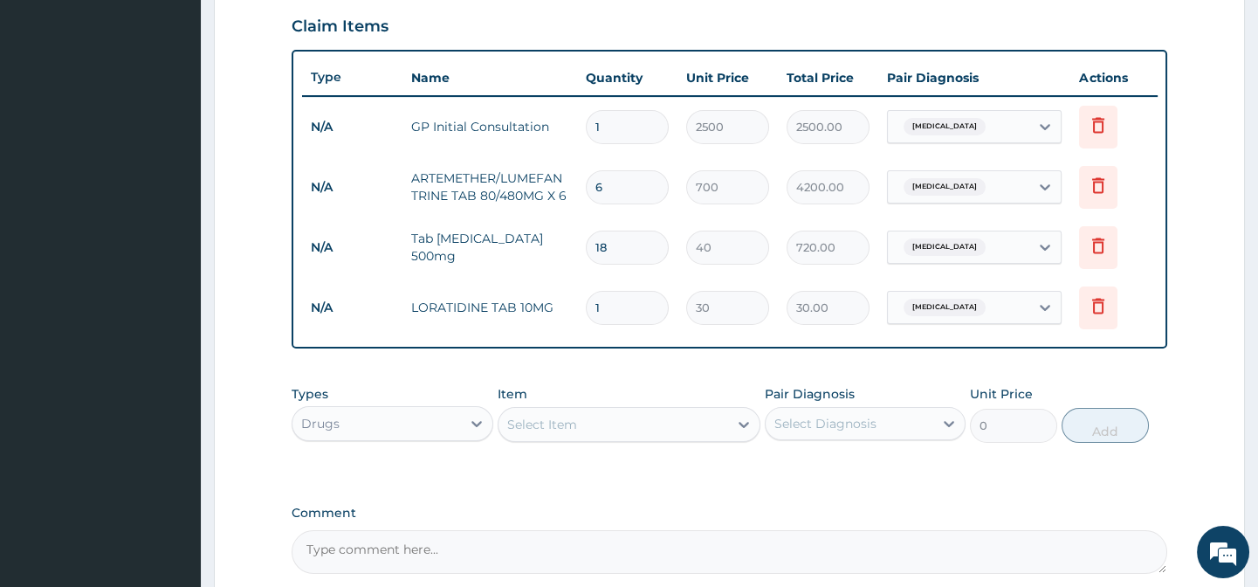
click at [640, 323] on input "1" at bounding box center [627, 308] width 83 height 34
type input "0.00"
type input "5"
type input "150.00"
type input "5"
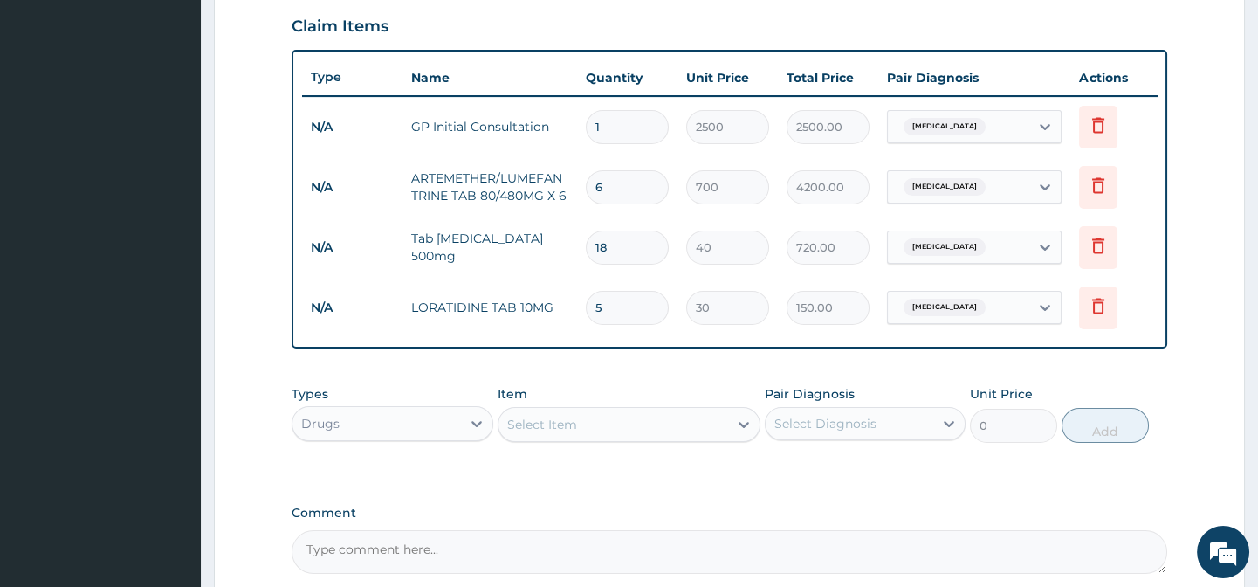
click at [1185, 358] on form "Step 2 of 2 PA Code / Prescription Code Enter Code(Secondary Care Only) Encount…" at bounding box center [729, 96] width 1031 height 1206
click at [768, 434] on div "Select Diagnosis" at bounding box center [850, 424] width 168 height 28
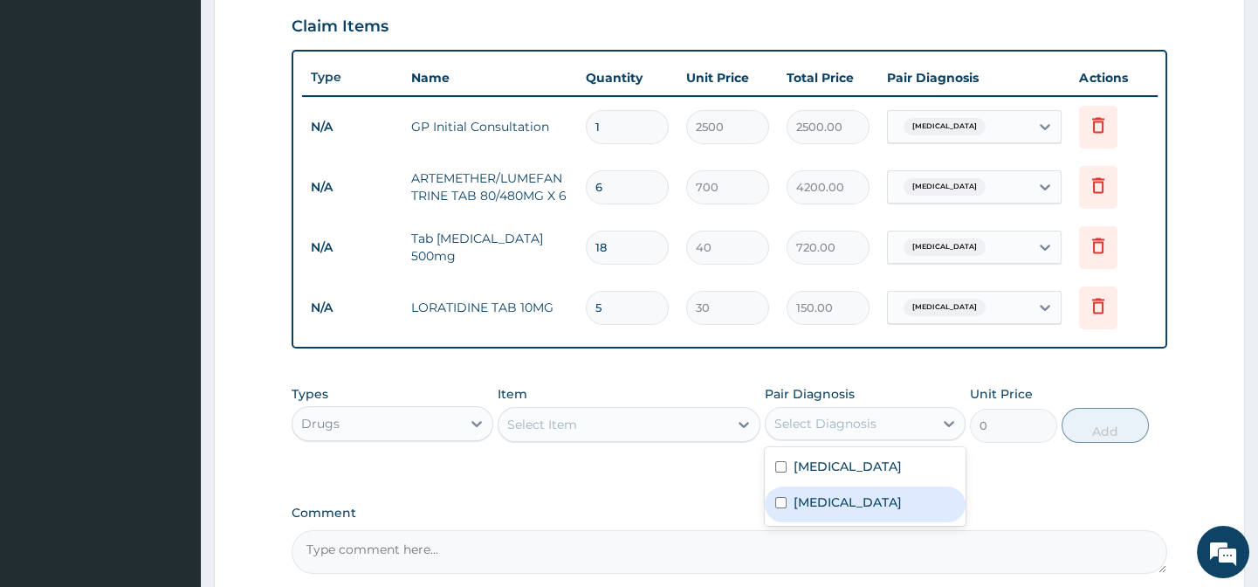
drag, startPoint x: 905, startPoint y: 519, endPoint x: 894, endPoint y: 512, distance: 12.6
click at [902, 511] on label "Upper respiratory infection" at bounding box center [848, 501] width 108 height 17
checkbox input "true"
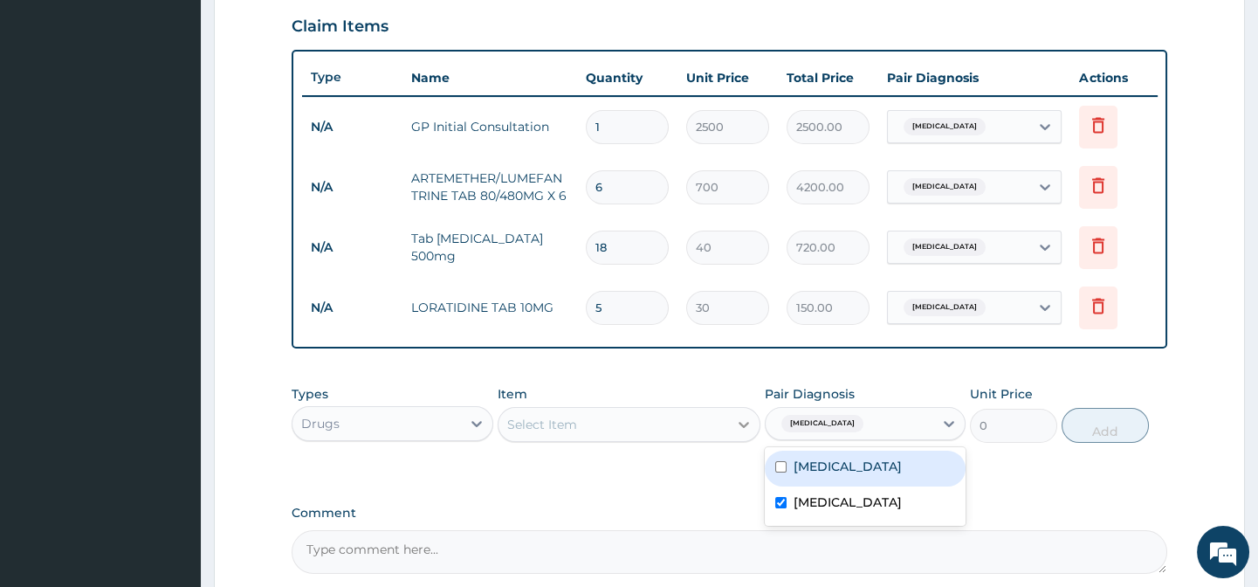
click at [742, 440] on div at bounding box center [743, 424] width 31 height 31
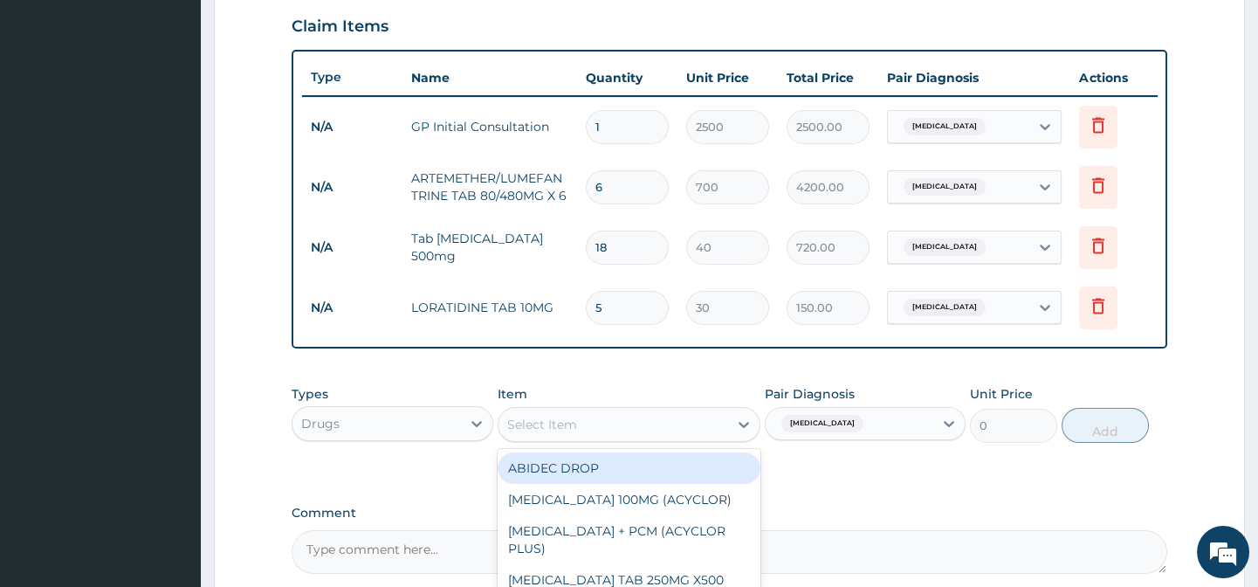
type input "C"
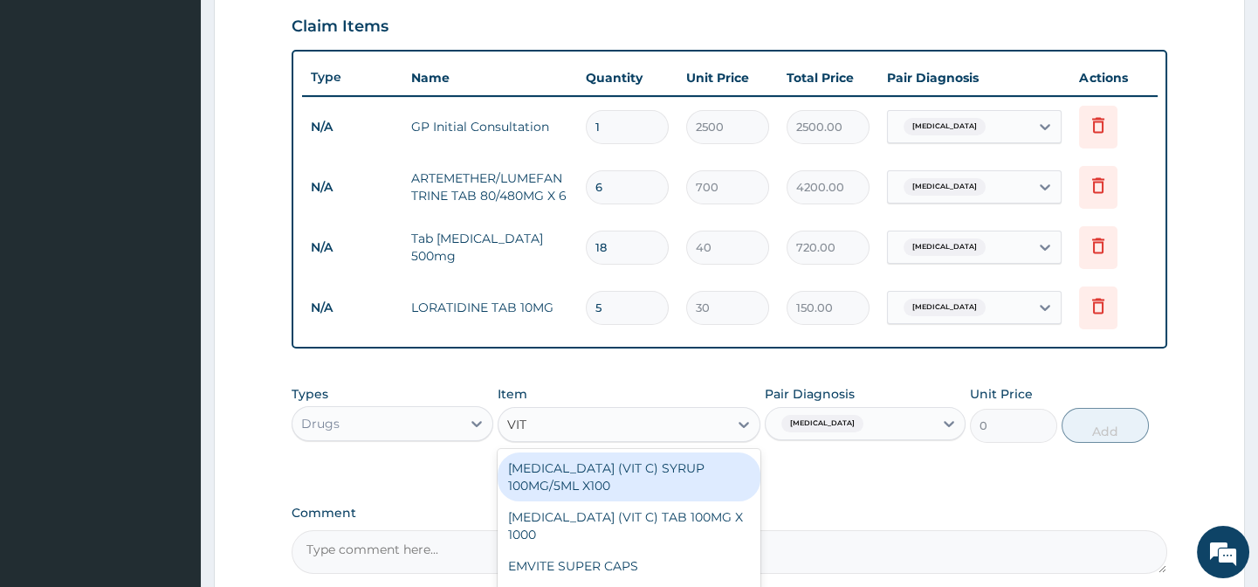
type input "VITA"
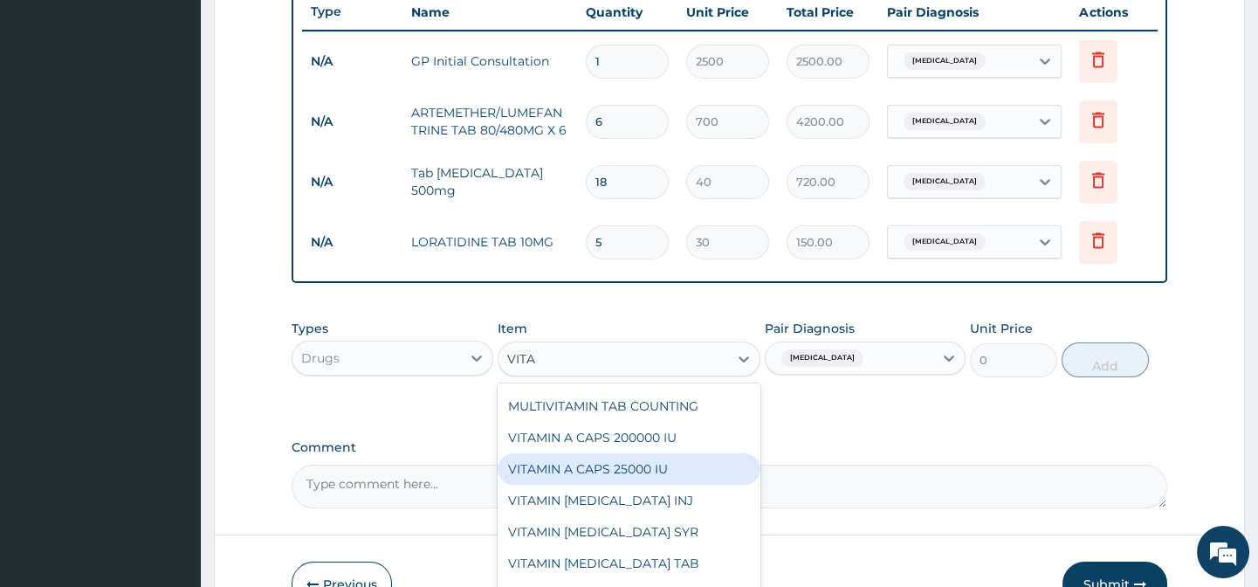
scroll to position [725, 0]
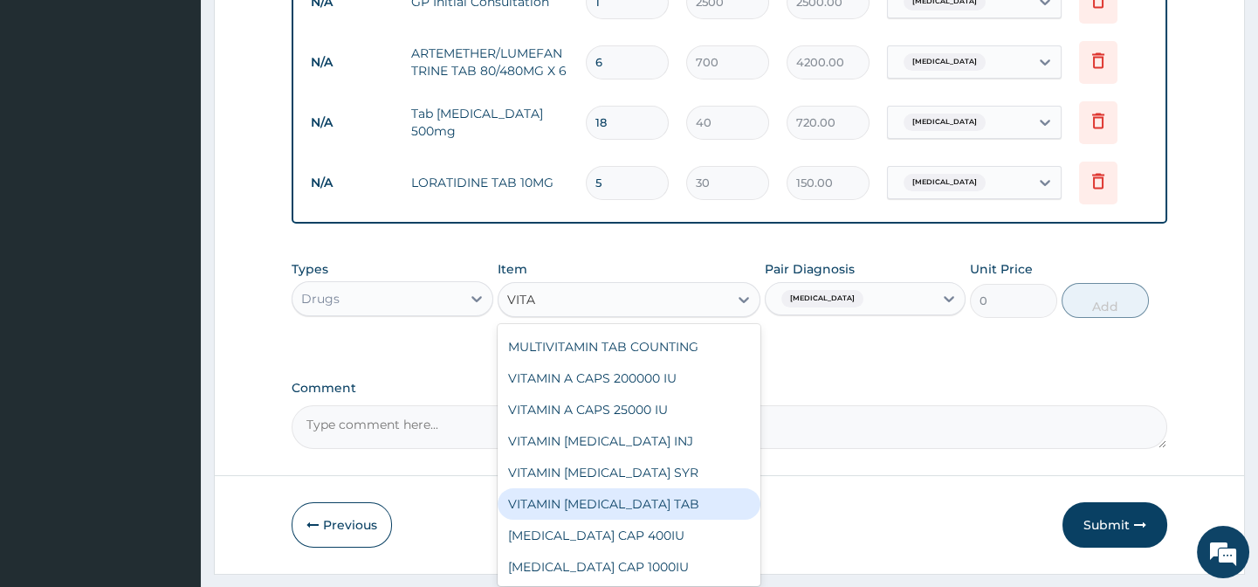
click at [636, 512] on div "VITAMIN B COMPLEX TAB" at bounding box center [629, 503] width 263 height 31
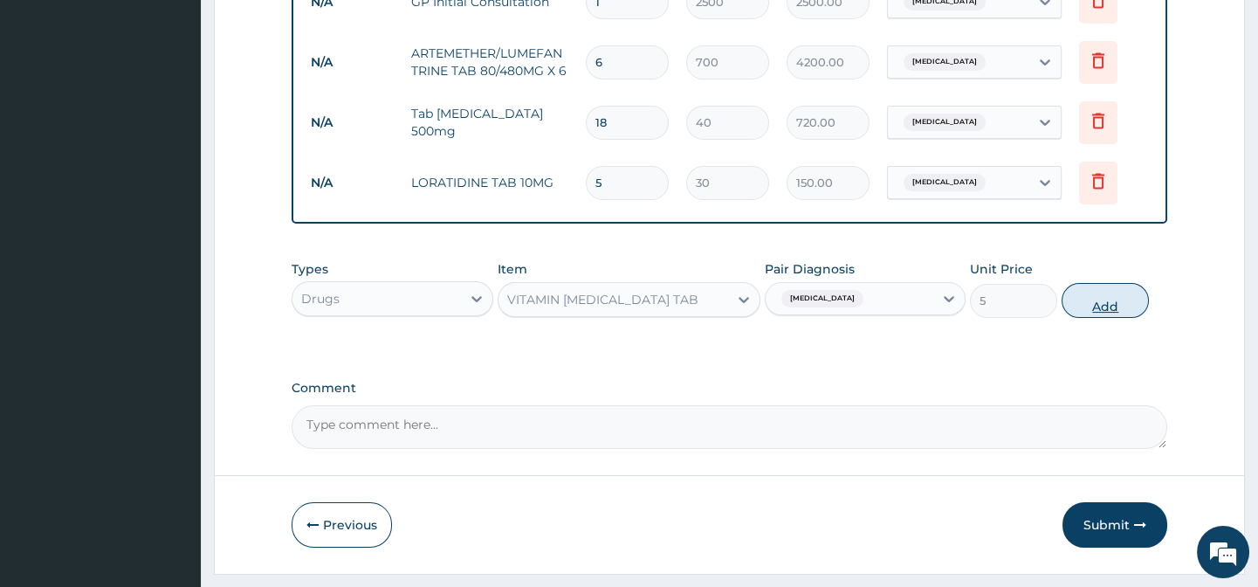
click at [1112, 318] on button "Add" at bounding box center [1105, 300] width 87 height 35
type input "0"
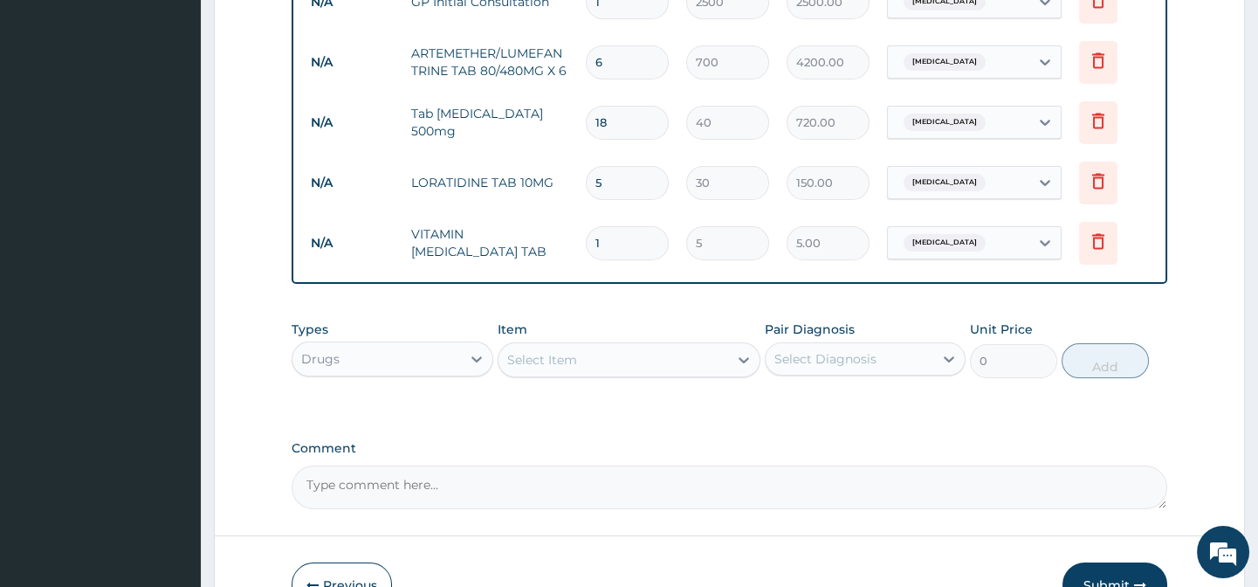
type input "0.00"
type input "3"
type input "15.00"
type input "3"
click at [1224, 370] on form "Step 2 of 2 PA Code / Prescription Code Enter Code(Secondary Care Only) Encount…" at bounding box center [729, 1] width 1031 height 1266
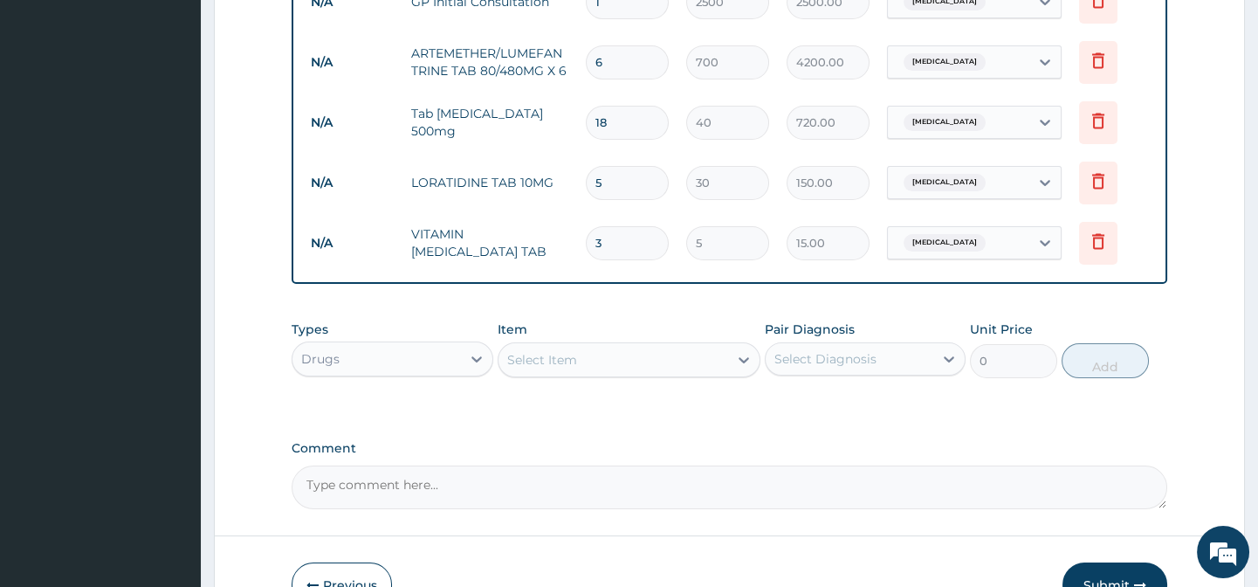
click at [1226, 357] on form "Step 2 of 2 PA Code / Prescription Code Enter Code(Secondary Care Only) Encount…" at bounding box center [729, 1] width 1031 height 1266
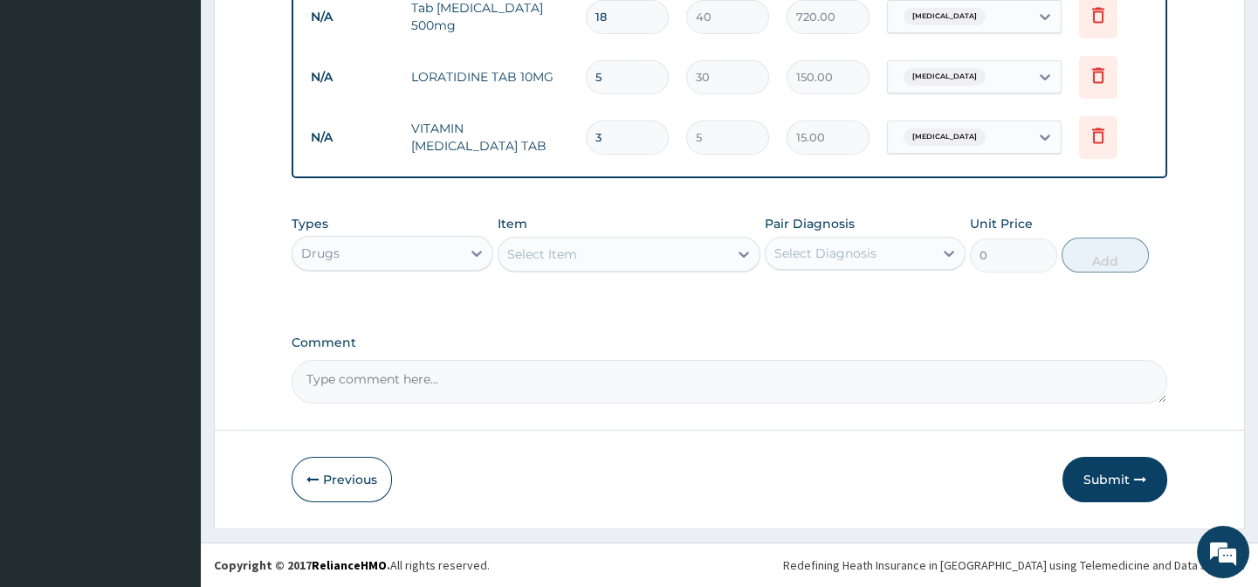
scroll to position [843, 0]
click at [1139, 482] on icon "button" at bounding box center [1140, 479] width 12 height 12
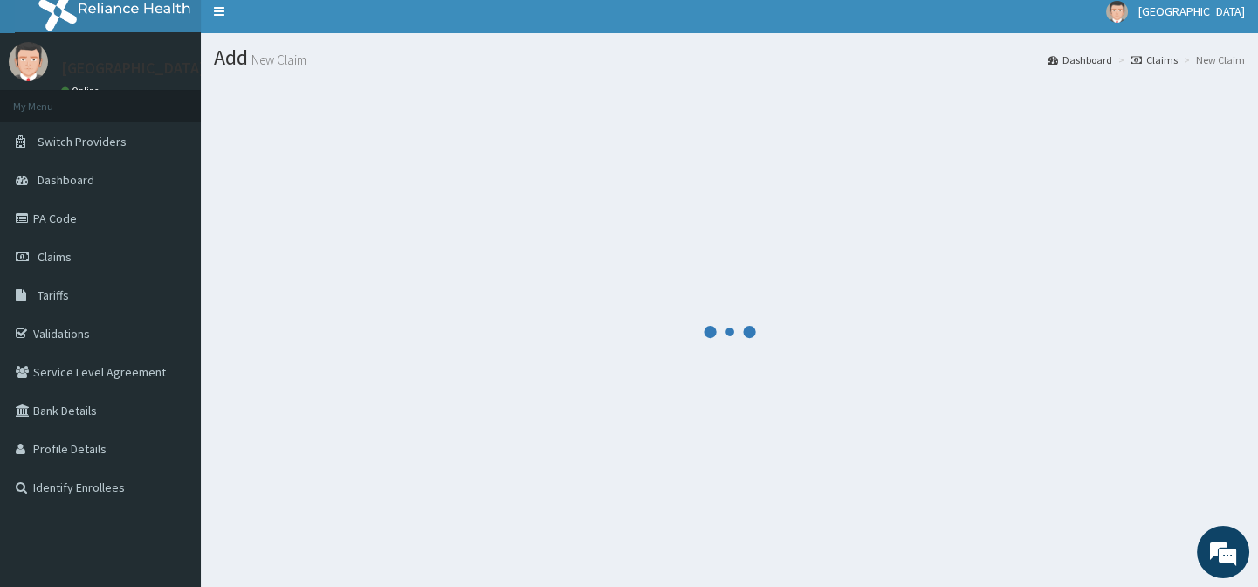
scroll to position [0, 0]
